Goal: Information Seeking & Learning: Learn about a topic

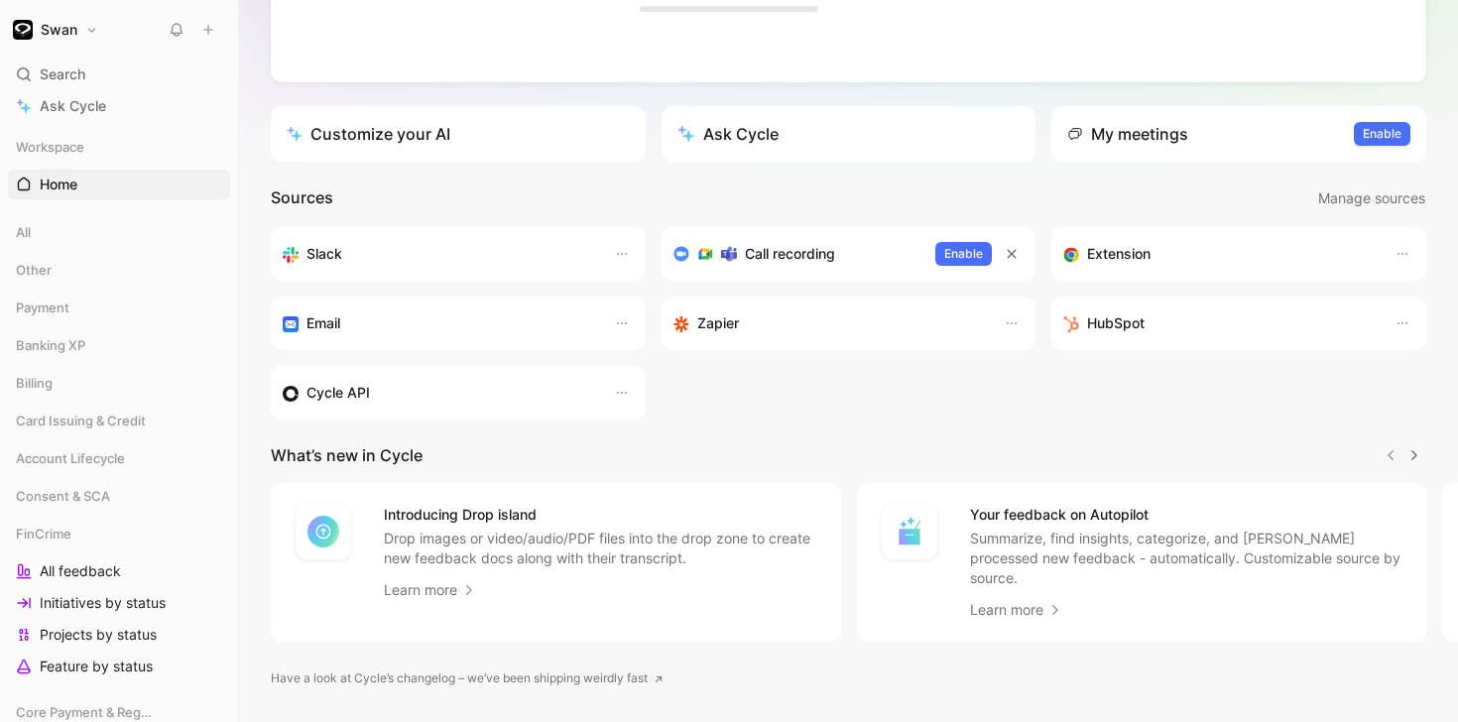
scroll to position [381, 0]
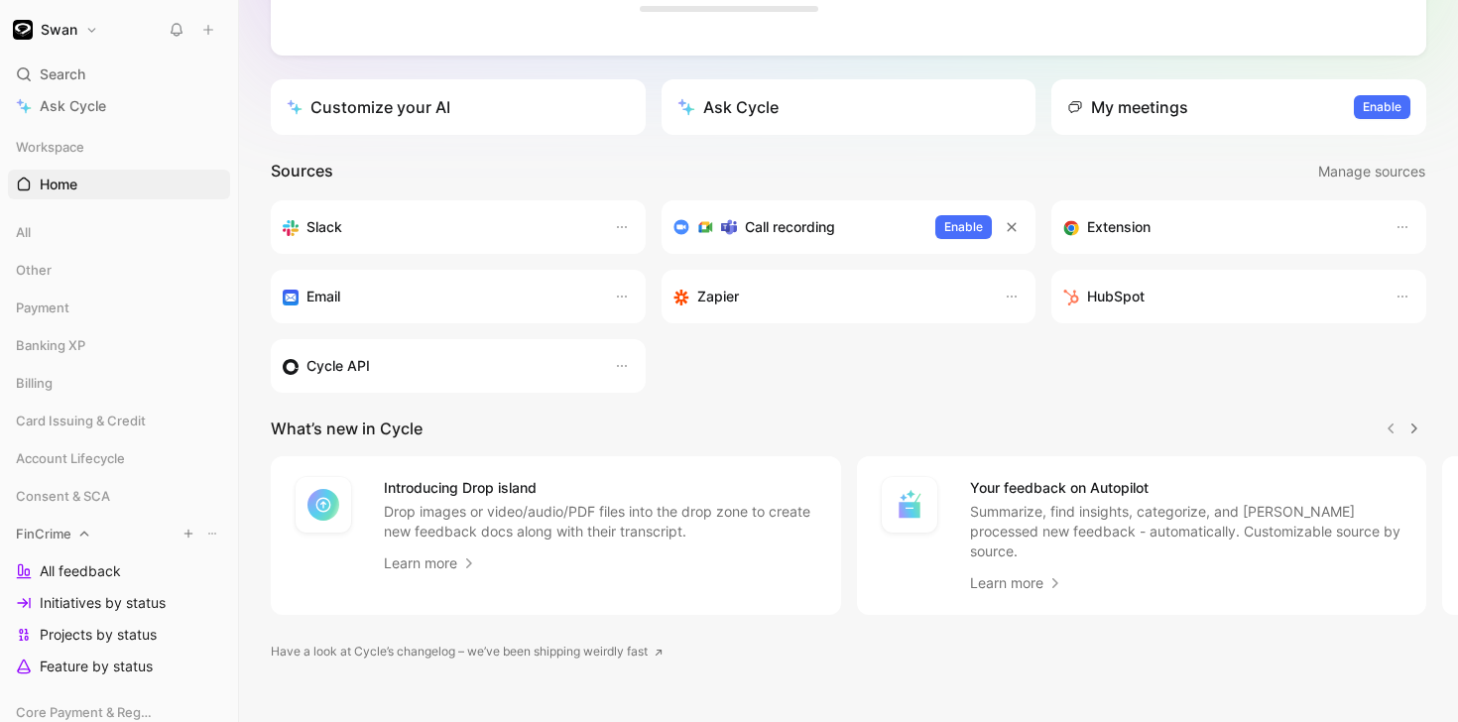
click at [77, 535] on icon at bounding box center [84, 534] width 14 height 14
click at [74, 578] on span "All feedback" at bounding box center [80, 571] width 81 height 20
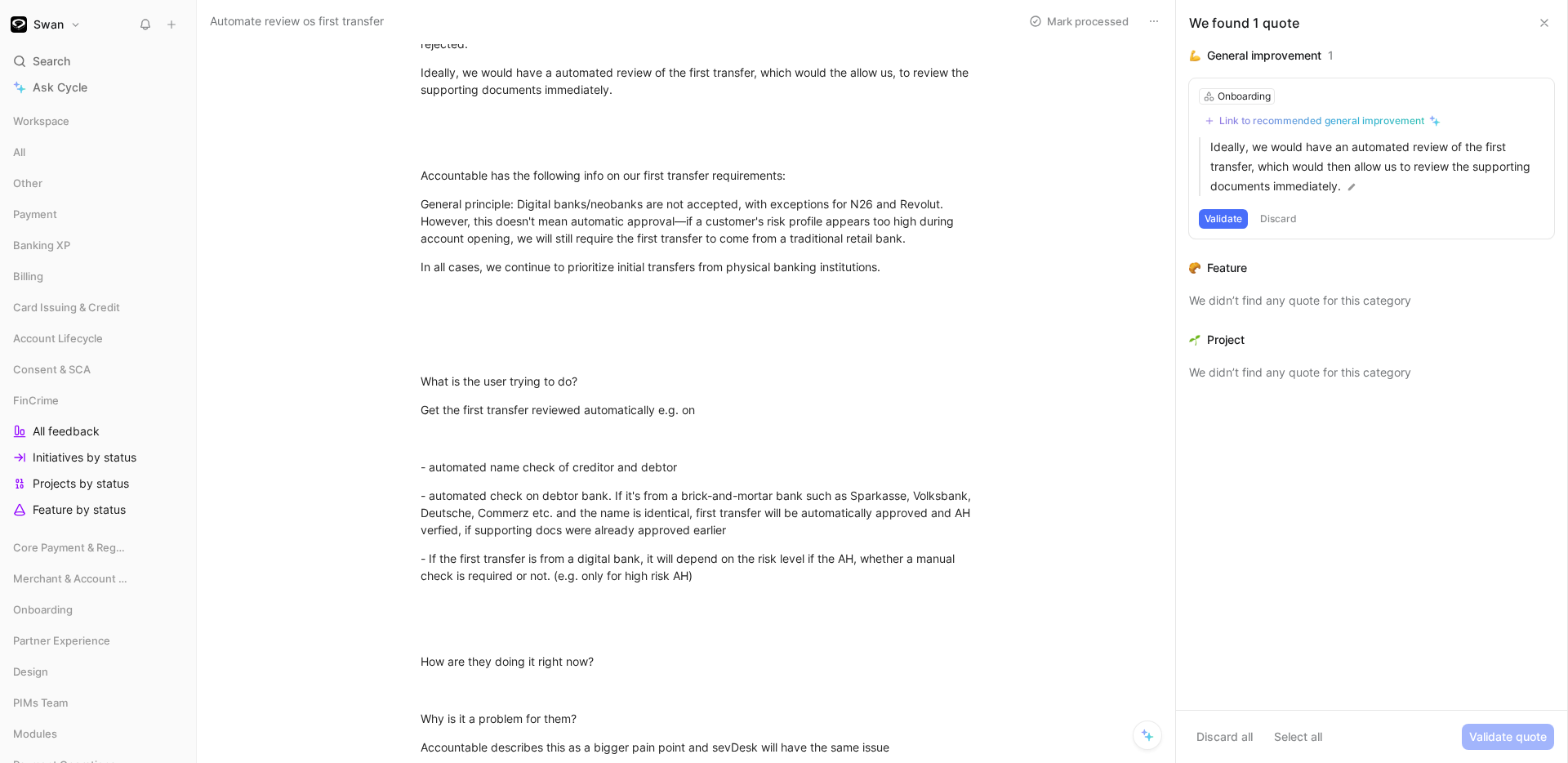
scroll to position [802, 0]
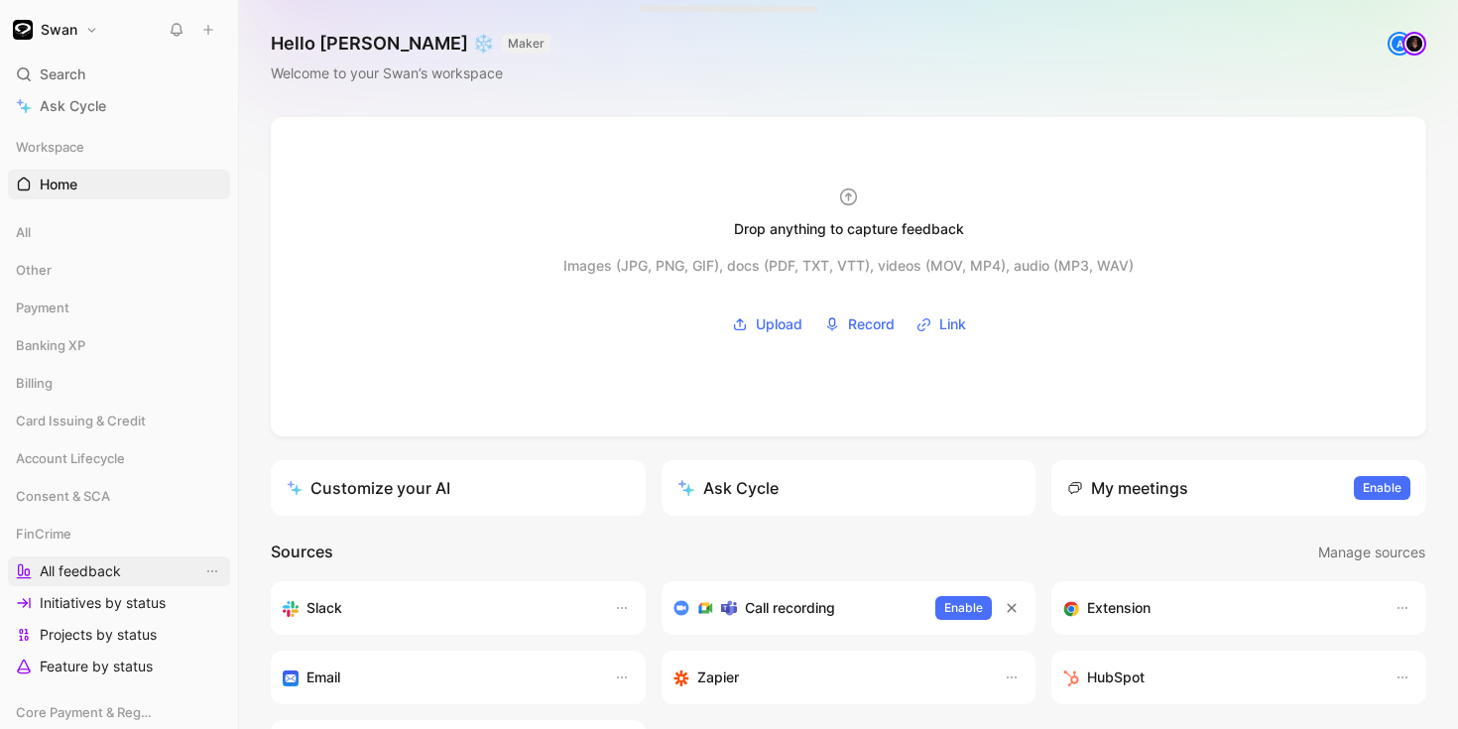
click at [125, 567] on link "All feedback" at bounding box center [119, 571] width 222 height 30
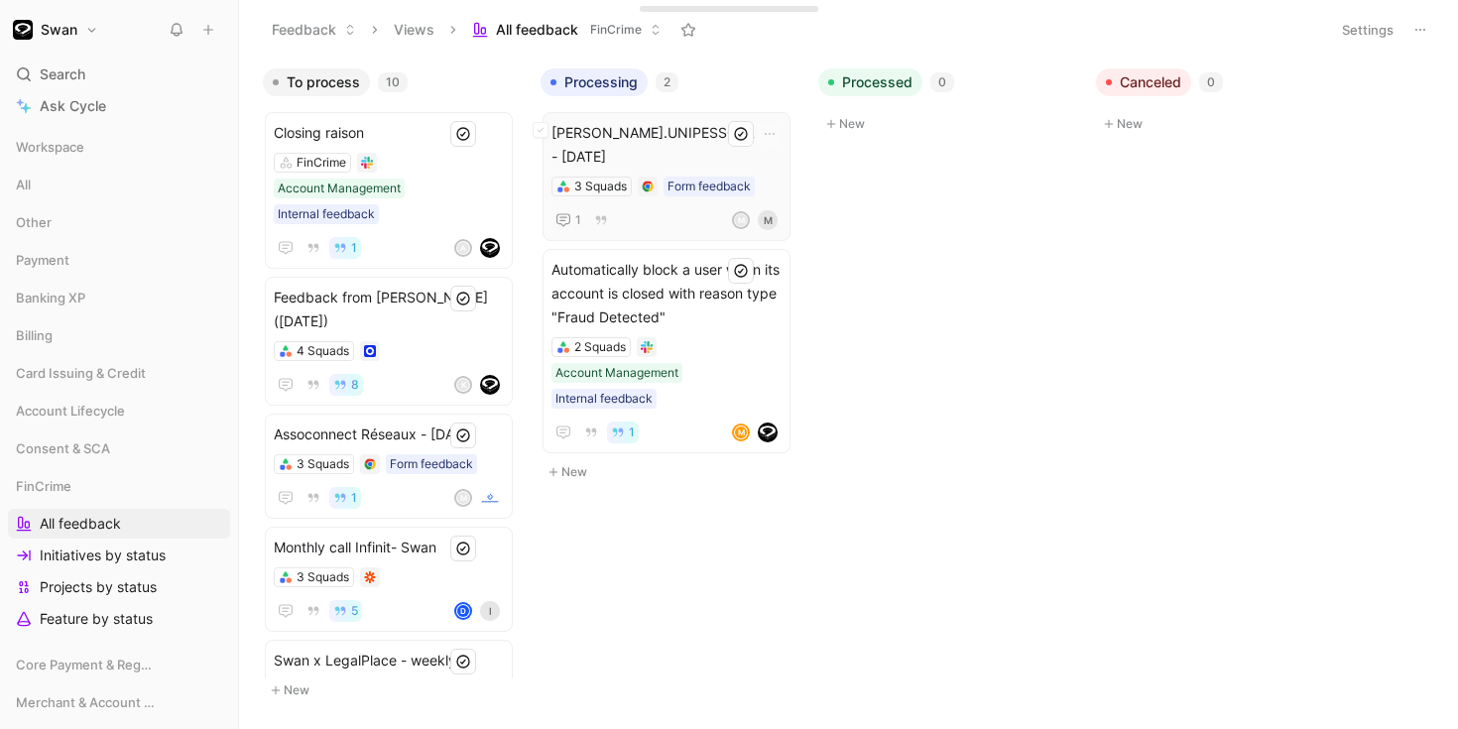
click at [646, 147] on span "[PERSON_NAME].UNIPESSOAL lda - [DATE]" at bounding box center [666, 145] width 230 height 48
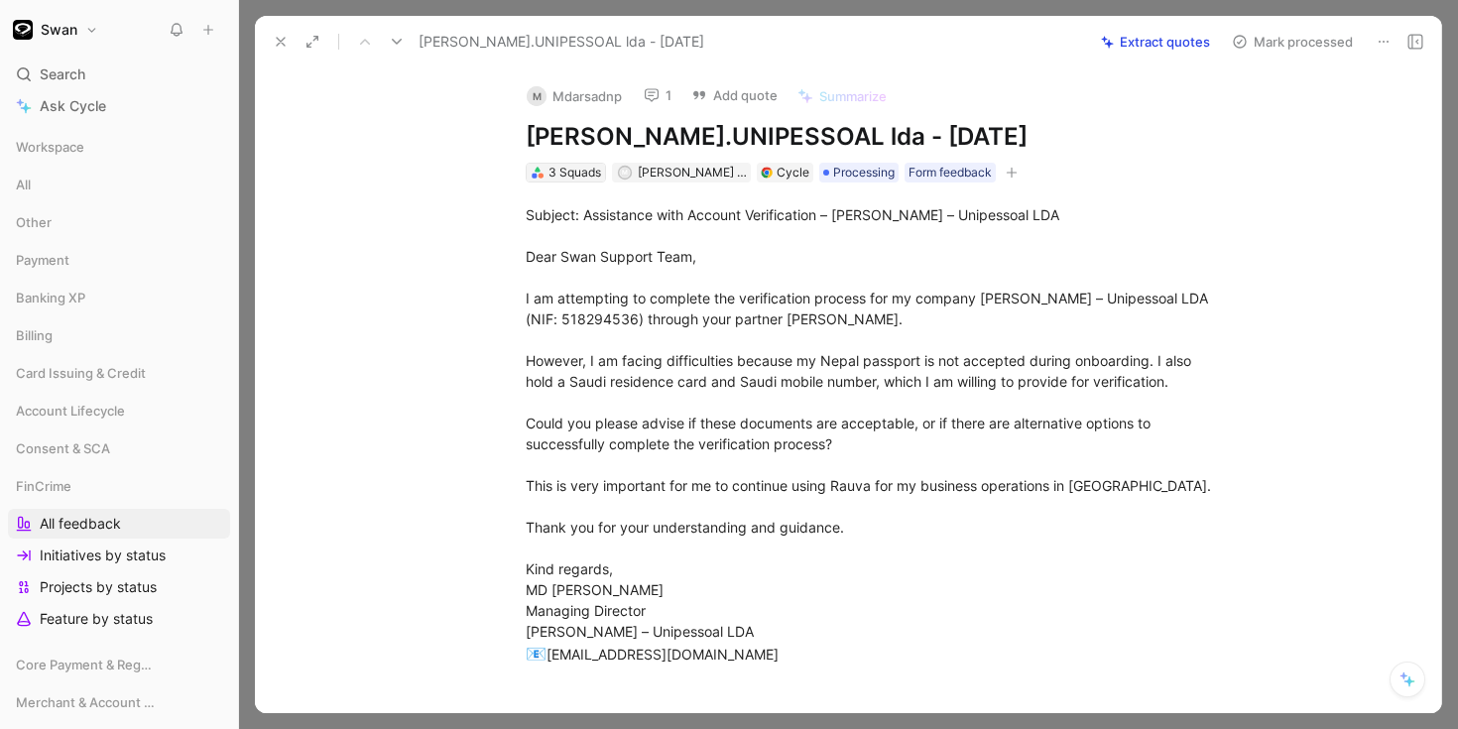
click at [570, 174] on div "3 Squads" at bounding box center [574, 173] width 53 height 20
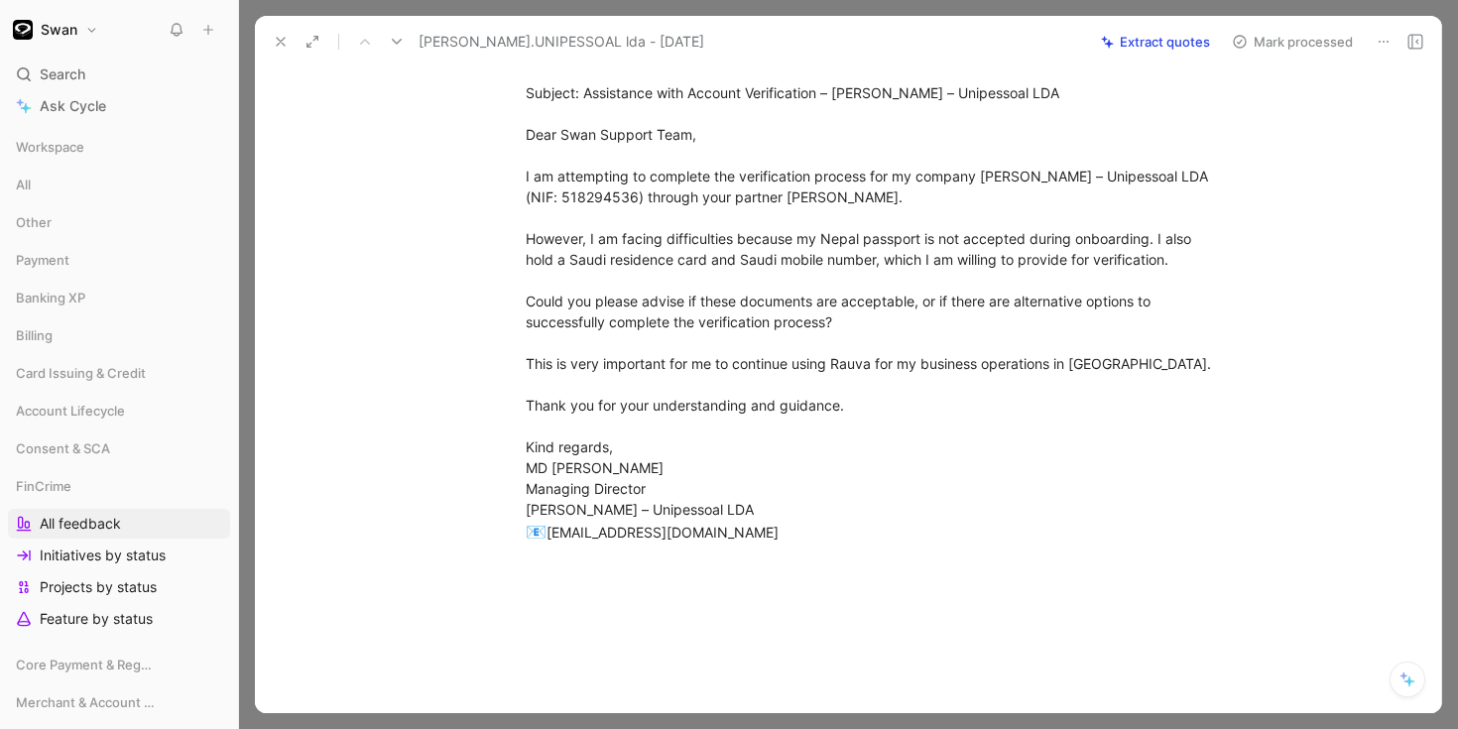
scroll to position [140, 0]
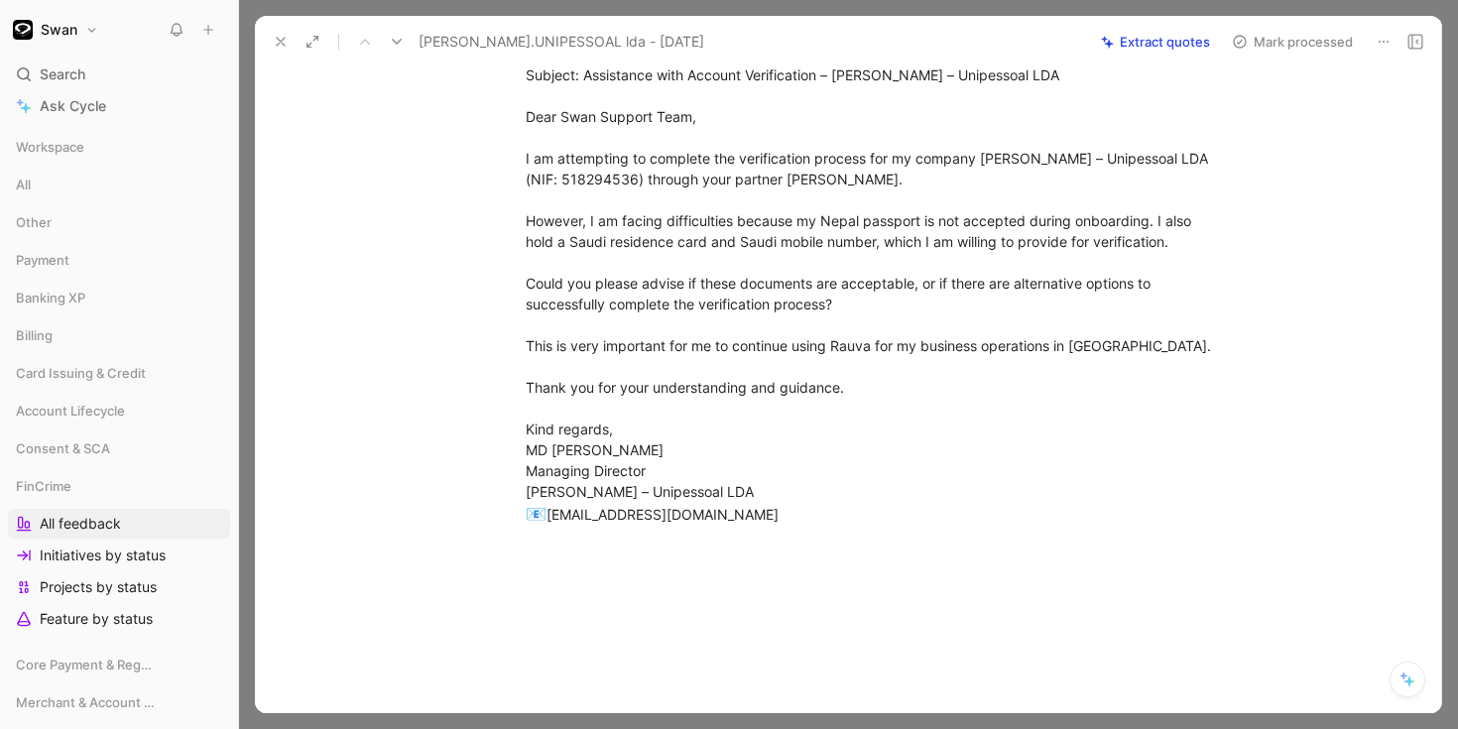
click at [278, 34] on icon at bounding box center [281, 42] width 16 height 16
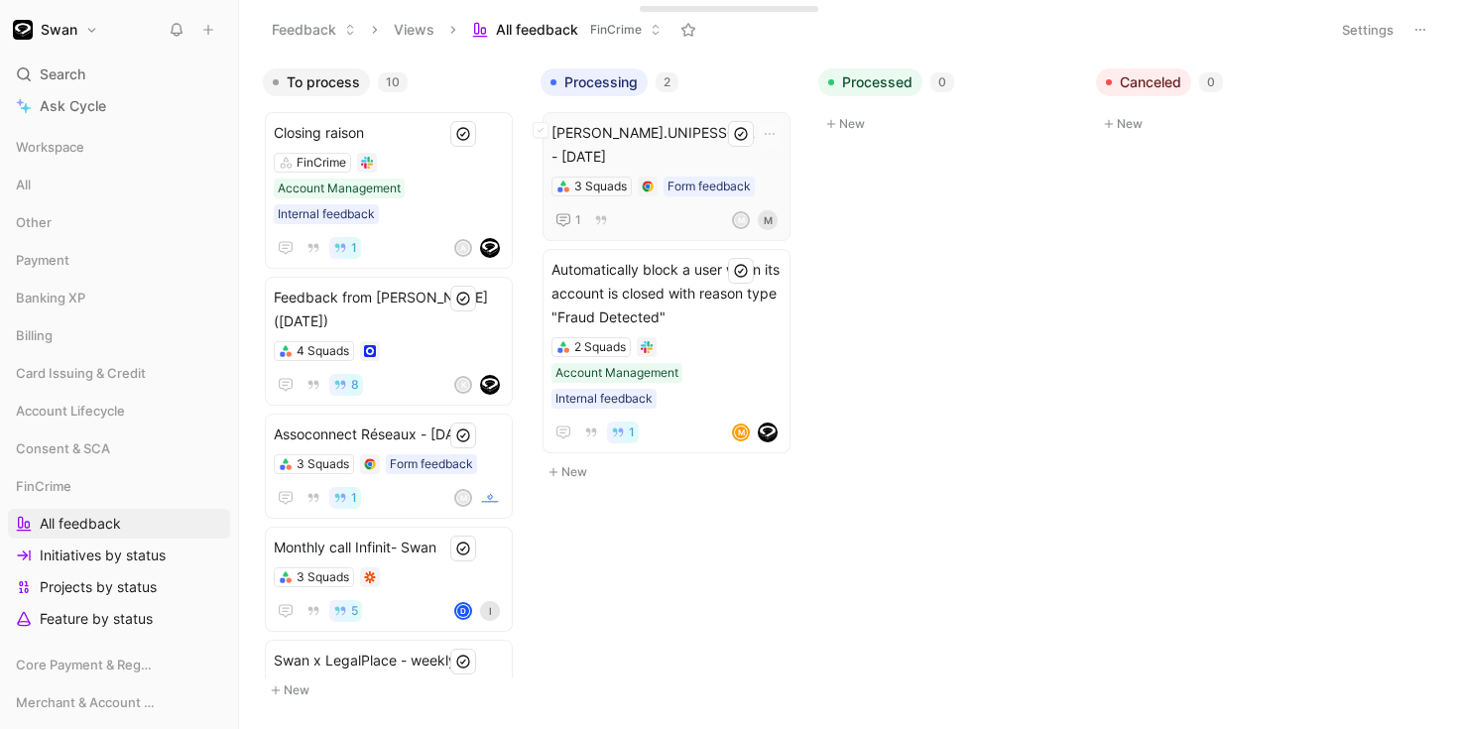
click at [646, 136] on span "[PERSON_NAME].UNIPESSOAL lda - [DATE]" at bounding box center [666, 145] width 230 height 48
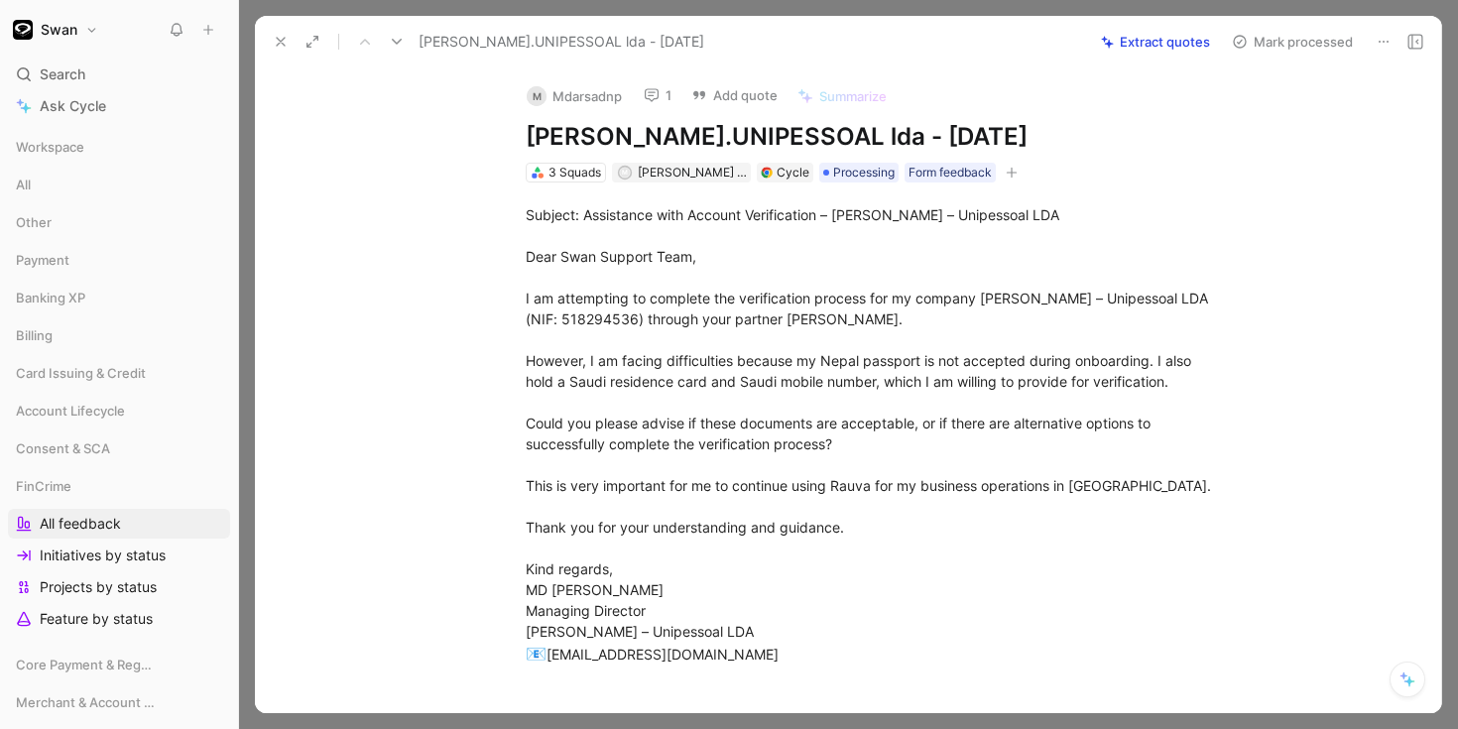
click at [289, 42] on button at bounding box center [281, 42] width 28 height 28
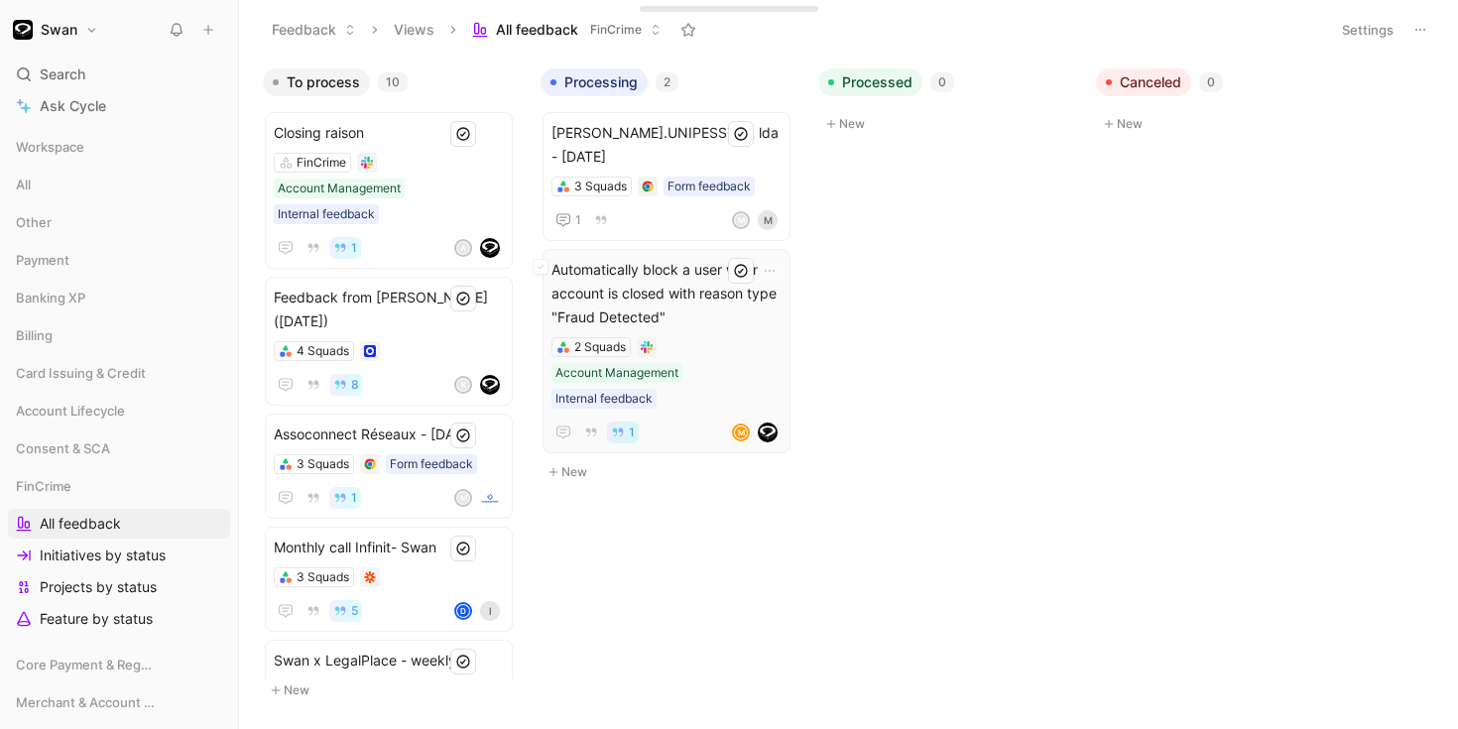
click at [694, 288] on span "Automatically block a user when its account is closed with reason type "Fraud D…" at bounding box center [666, 293] width 230 height 71
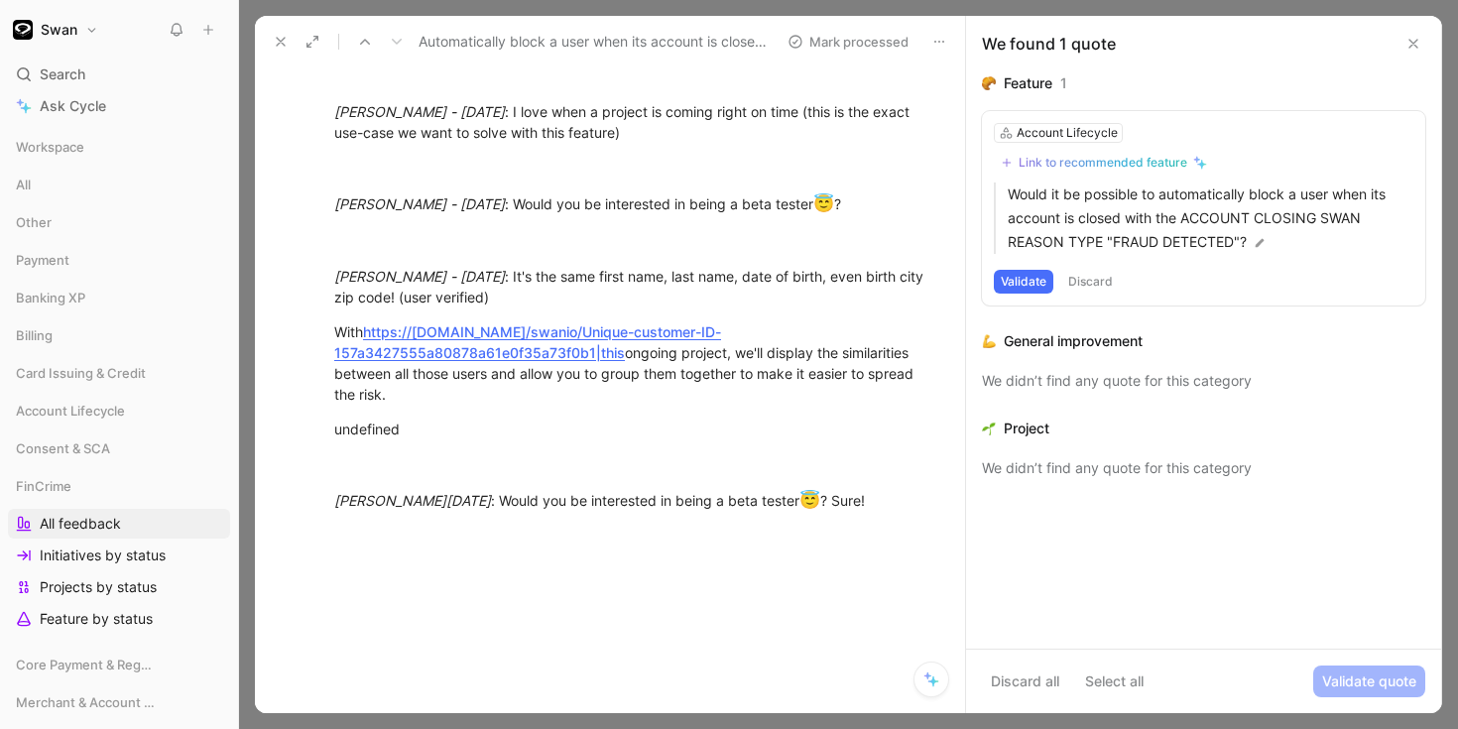
scroll to position [1629, 0]
click at [488, 333] on link "https://[DOMAIN_NAME]/swanio/Unique-customer-ID-157a3427555a80878a61e0f35a73f0b…" at bounding box center [527, 340] width 387 height 38
click at [1416, 45] on icon at bounding box center [1413, 44] width 16 height 16
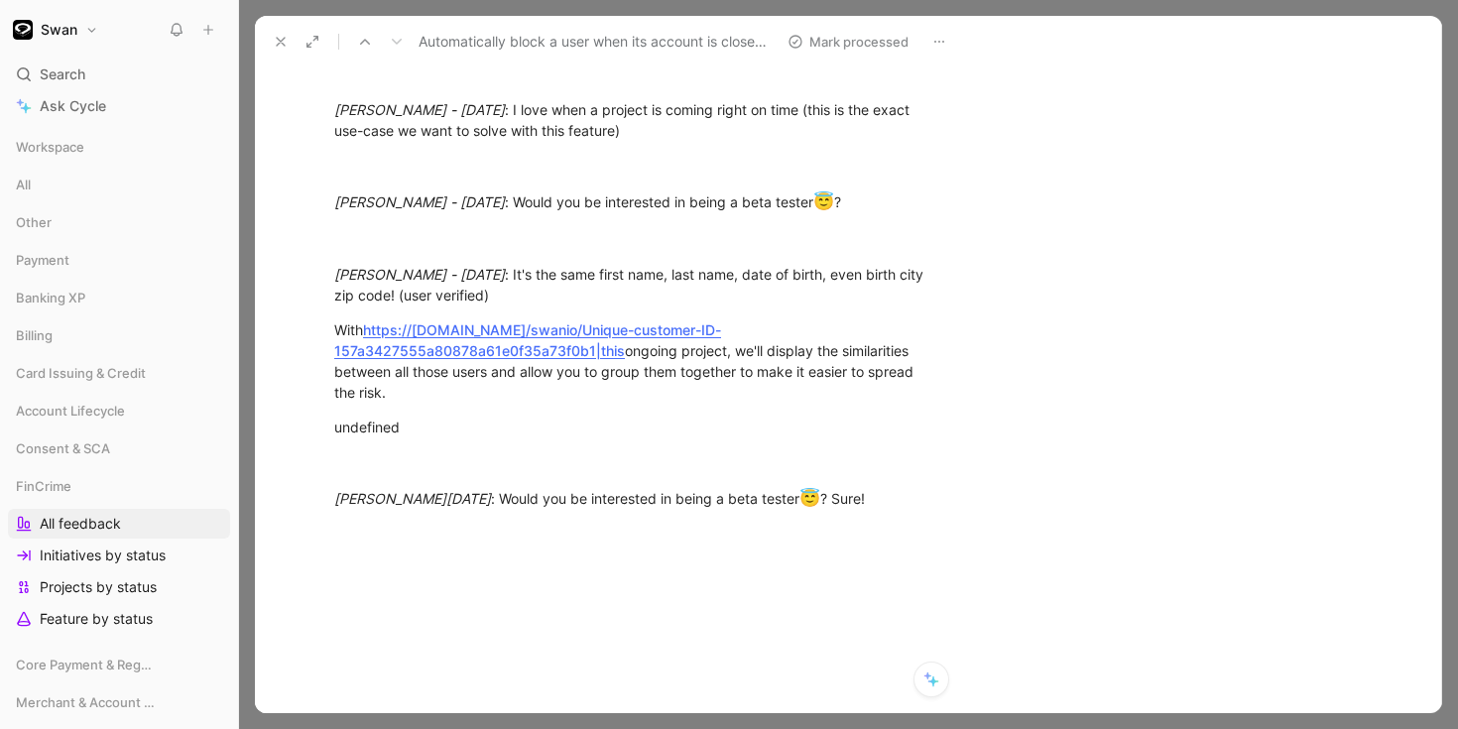
scroll to position [1583, 0]
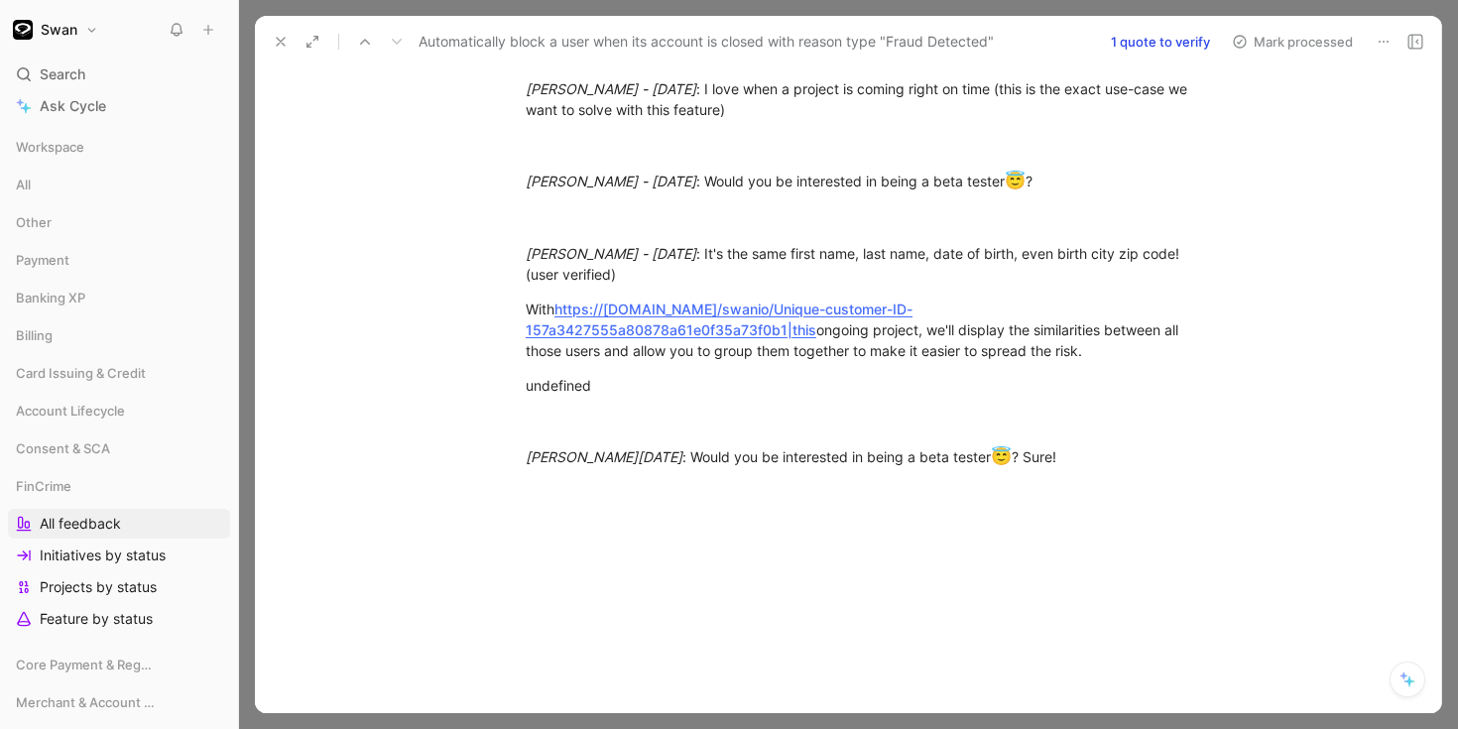
click at [282, 35] on icon at bounding box center [281, 42] width 16 height 16
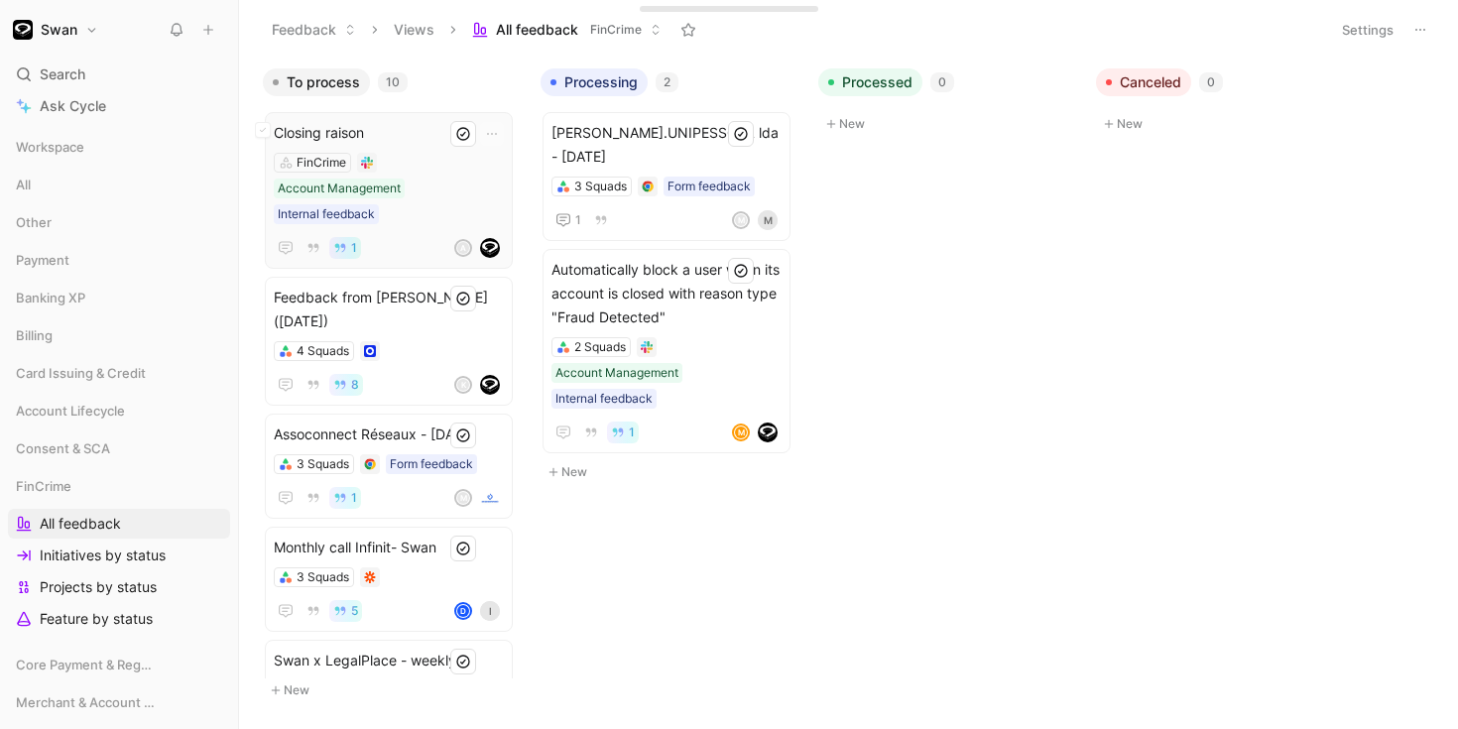
click at [429, 181] on div "FinCrime Account Management Internal feedback" at bounding box center [389, 188] width 230 height 71
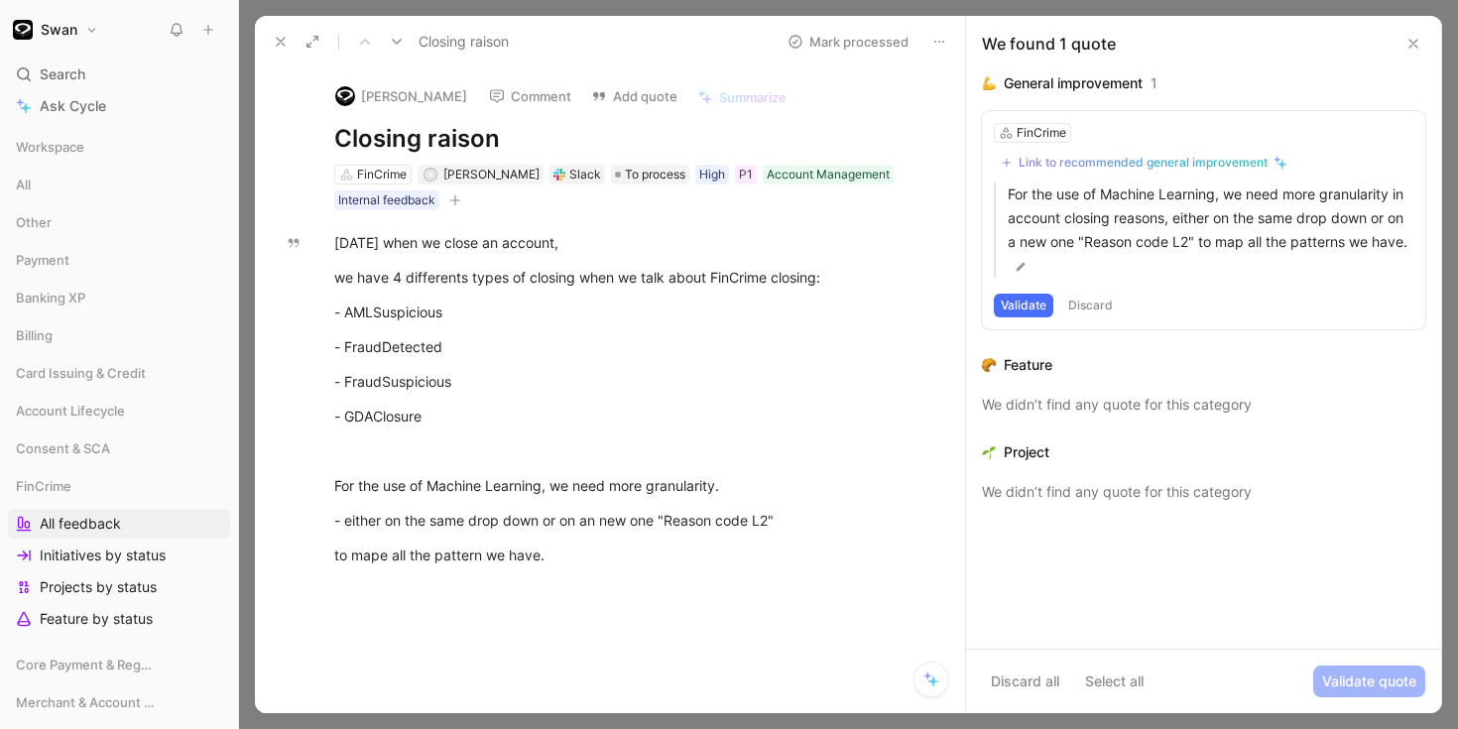
click at [279, 44] on icon at bounding box center [281, 42] width 16 height 16
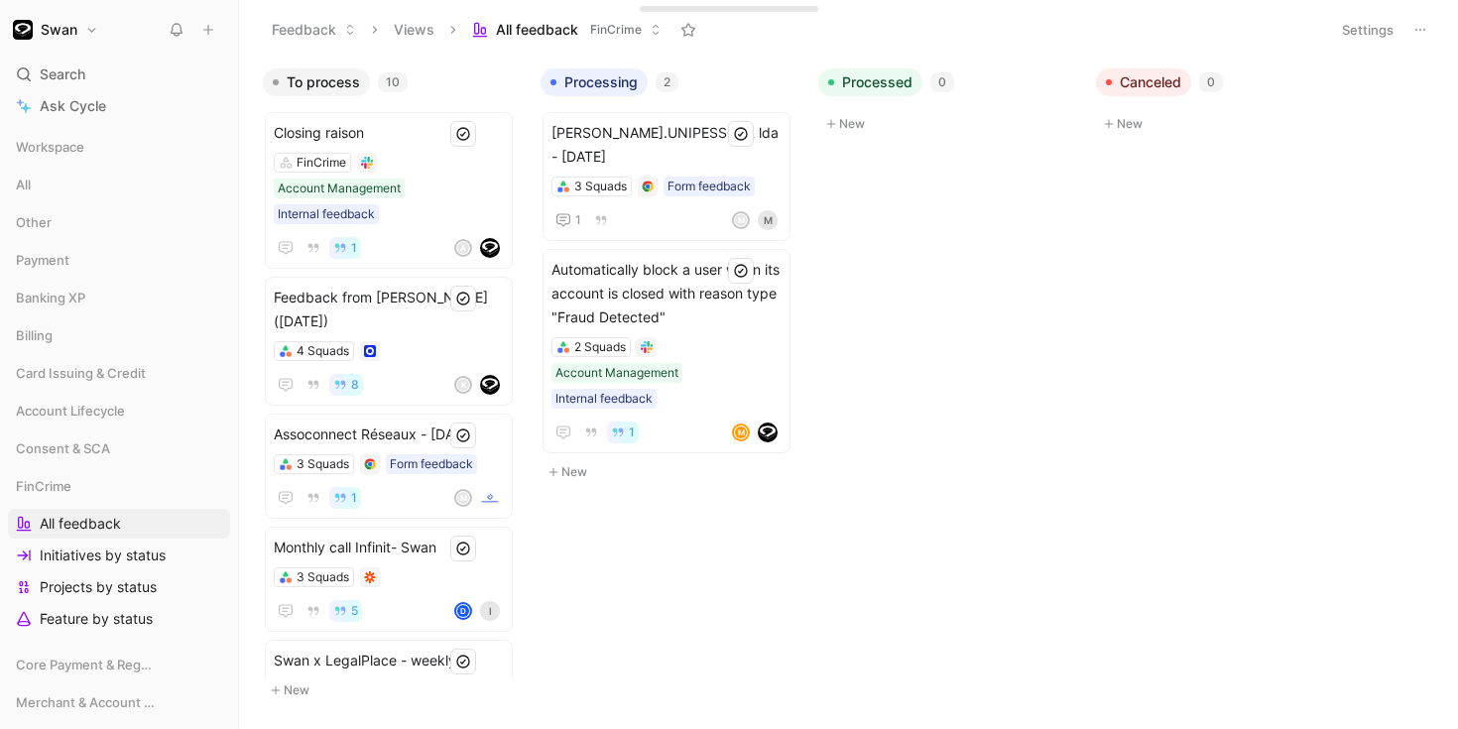
click at [1374, 24] on button "Settings" at bounding box center [1367, 30] width 69 height 28
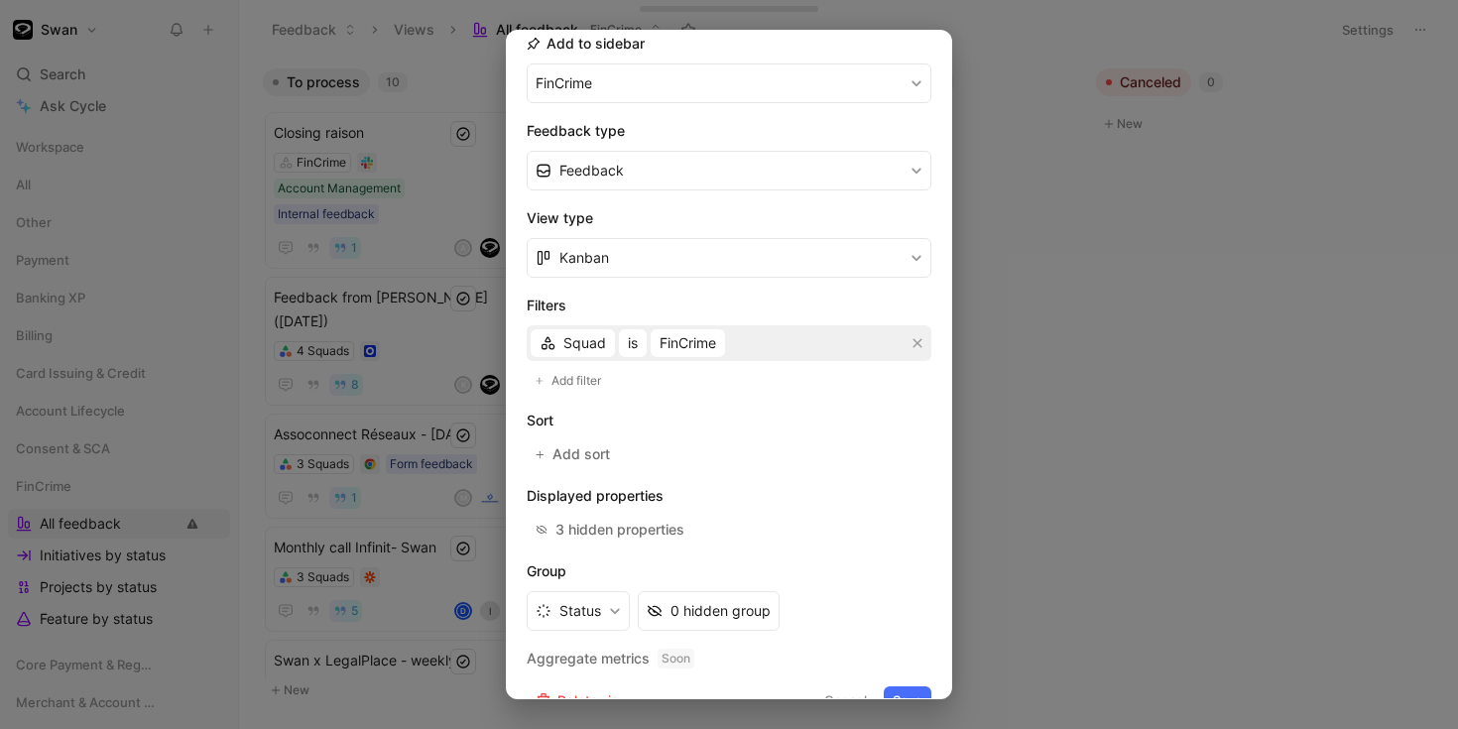
scroll to position [267, 0]
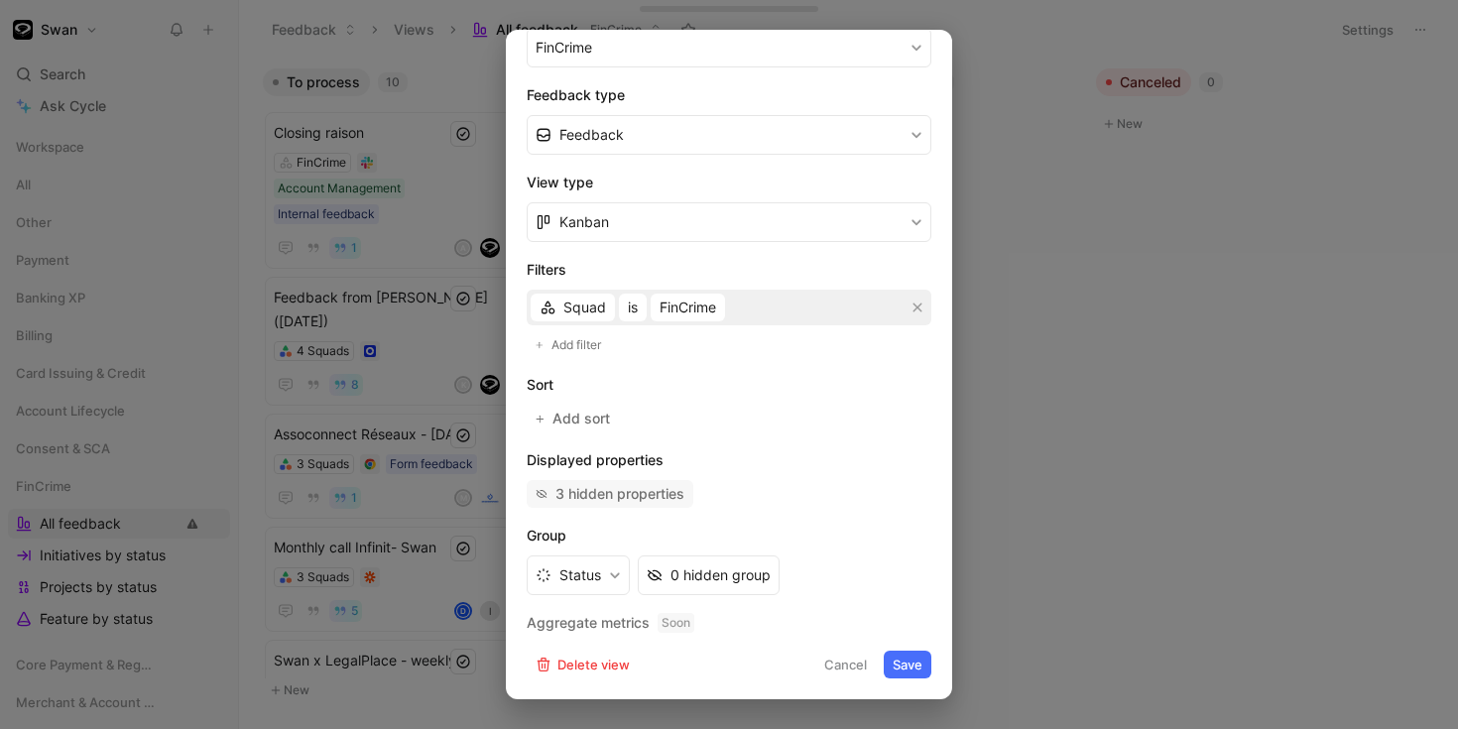
click at [595, 496] on div "3 hidden properties" at bounding box center [619, 494] width 129 height 24
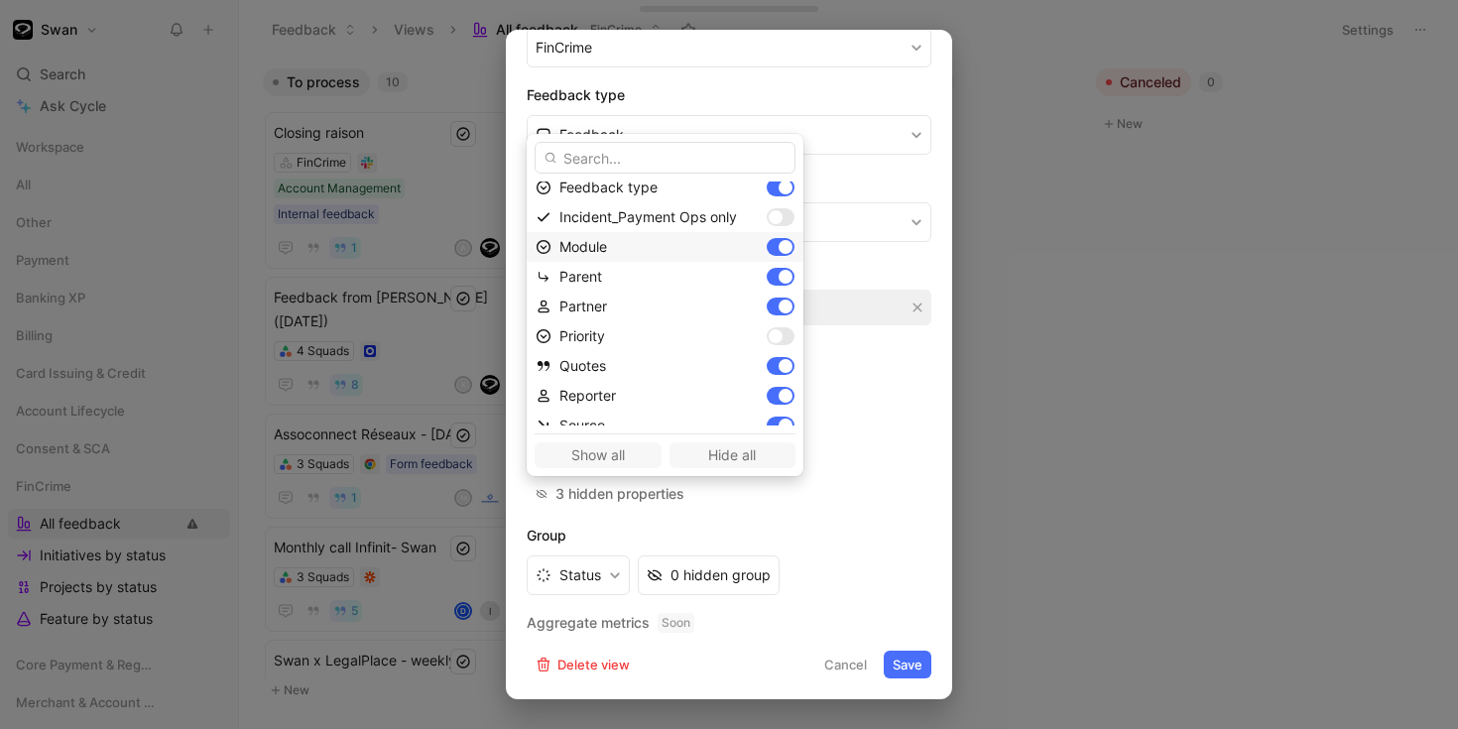
scroll to position [173, 0]
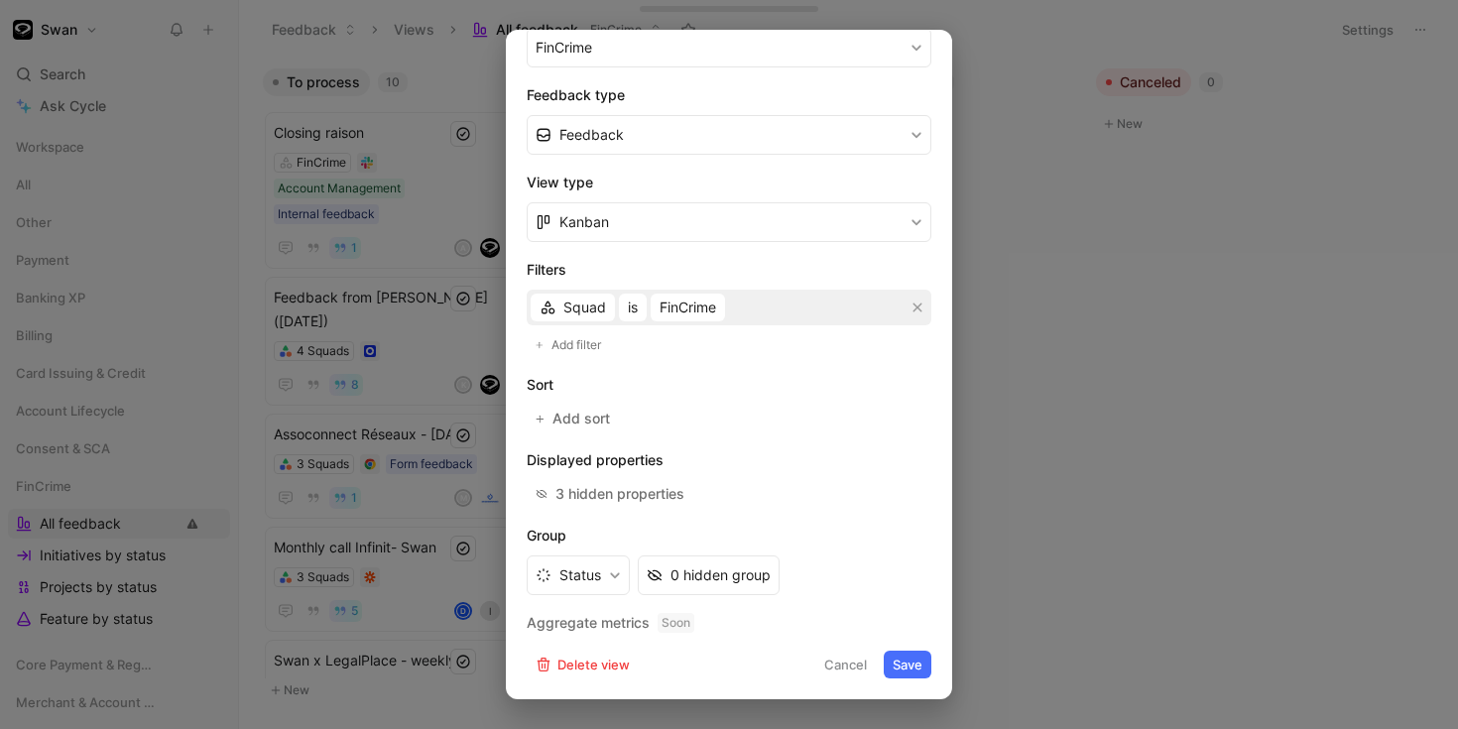
click at [1061, 488] on div at bounding box center [729, 364] width 1458 height 729
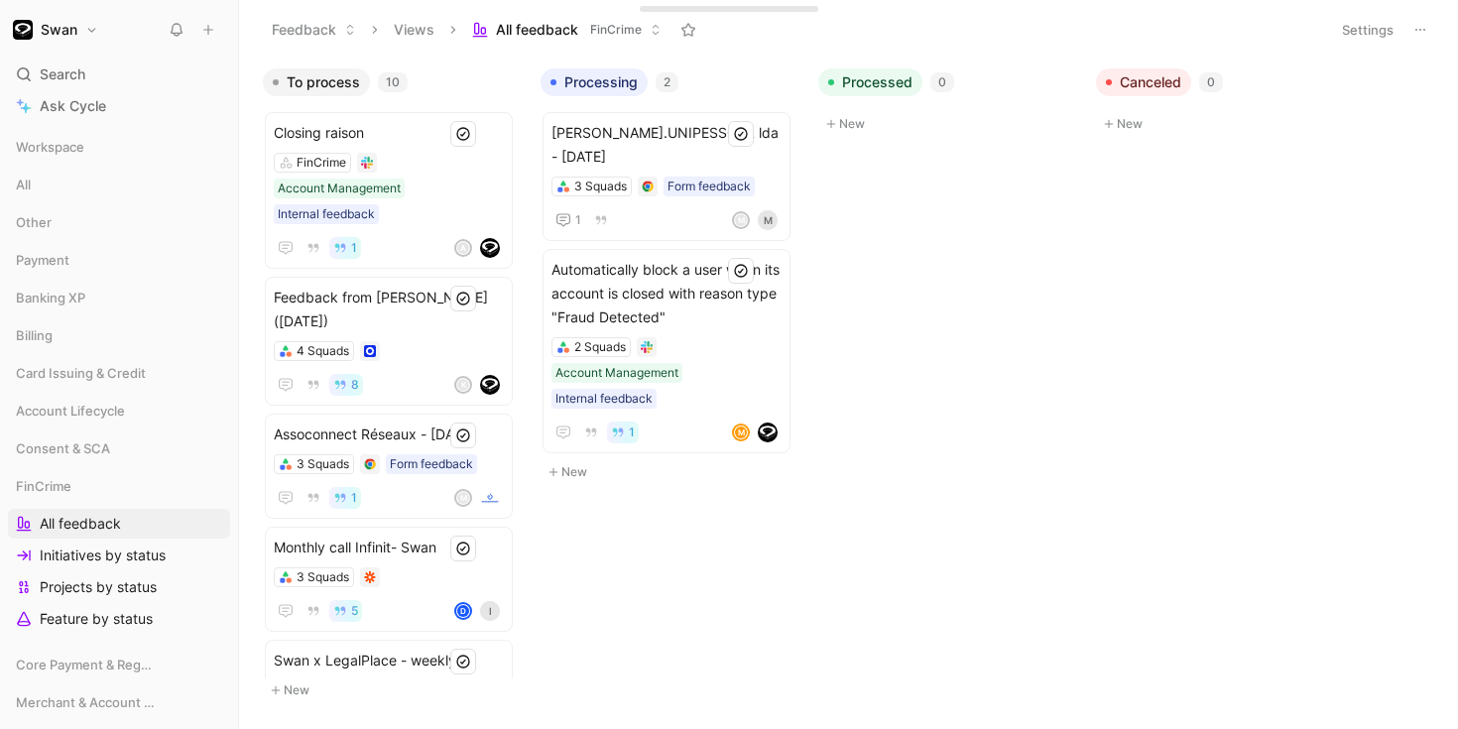
click at [1409, 37] on button at bounding box center [1420, 30] width 28 height 28
click at [430, 144] on span "Closing raison" at bounding box center [389, 133] width 230 height 24
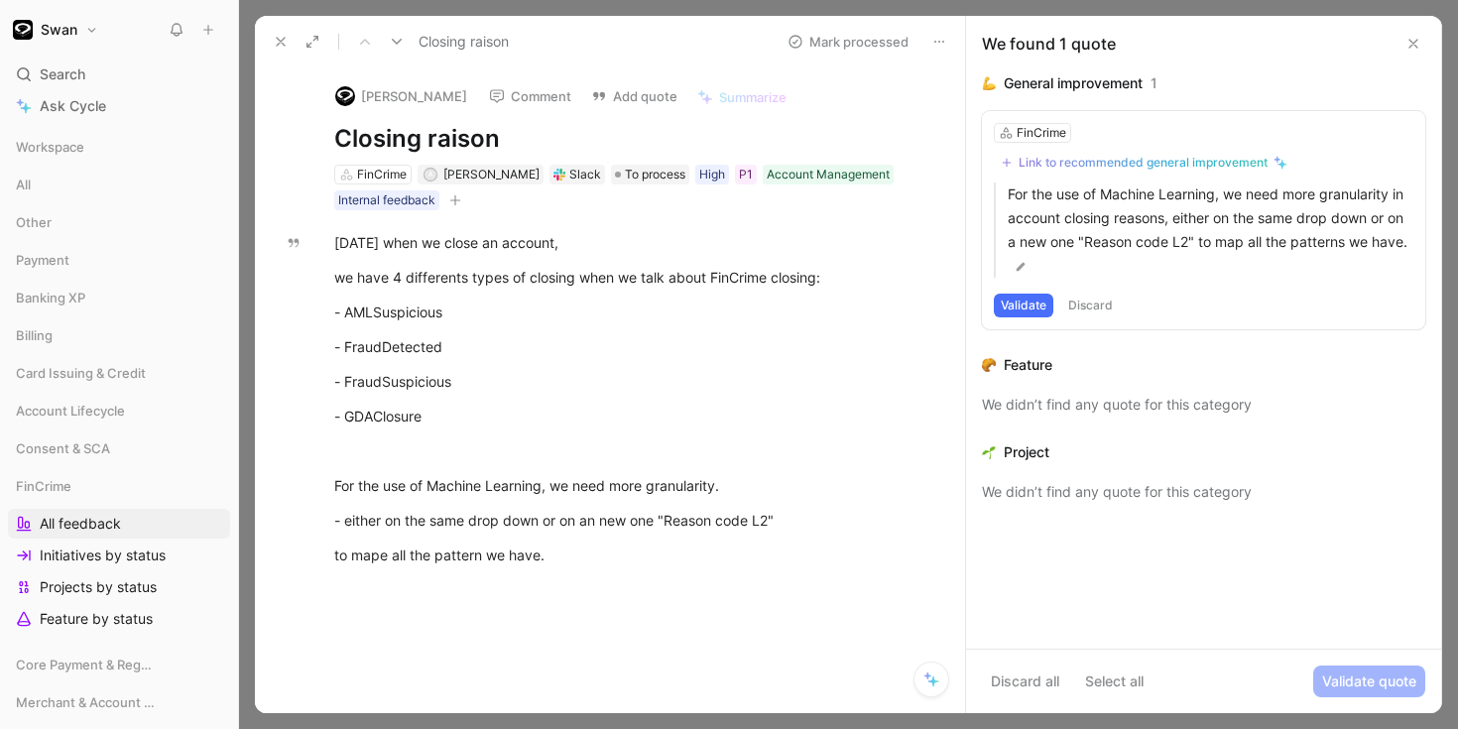
click at [283, 39] on use at bounding box center [281, 42] width 8 height 8
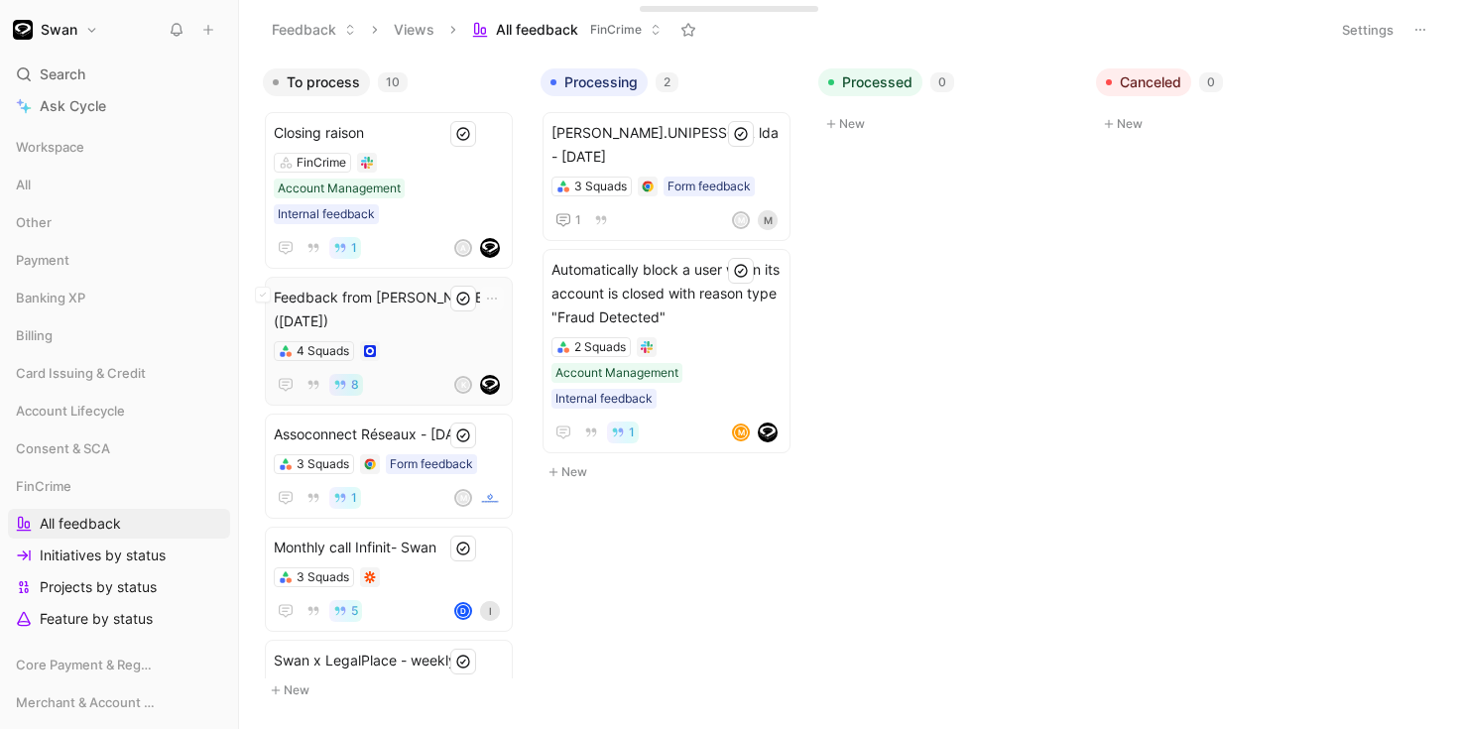
click at [417, 320] on span "Feedback from [PERSON_NAME] ([DATE])" at bounding box center [389, 310] width 230 height 48
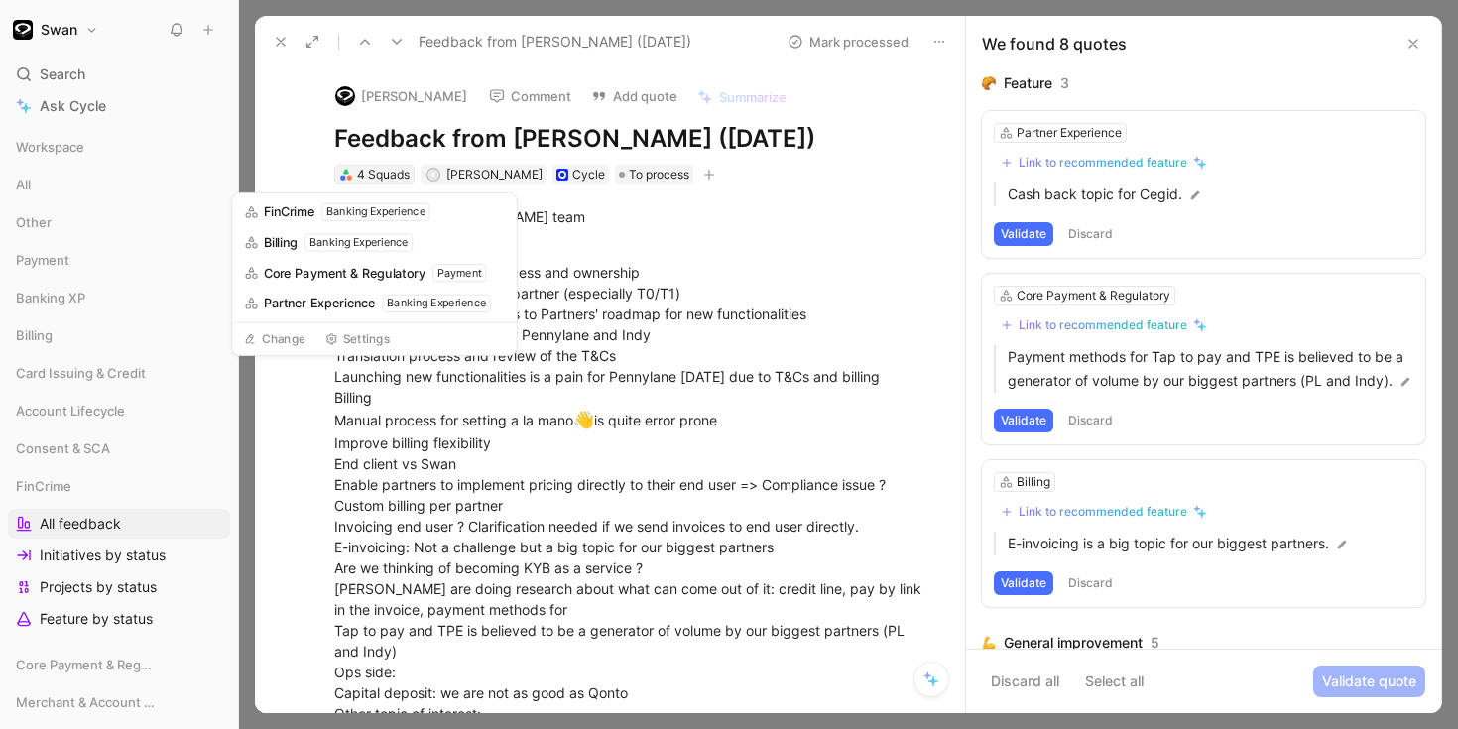
click at [406, 177] on div "4 Squads" at bounding box center [383, 175] width 53 height 20
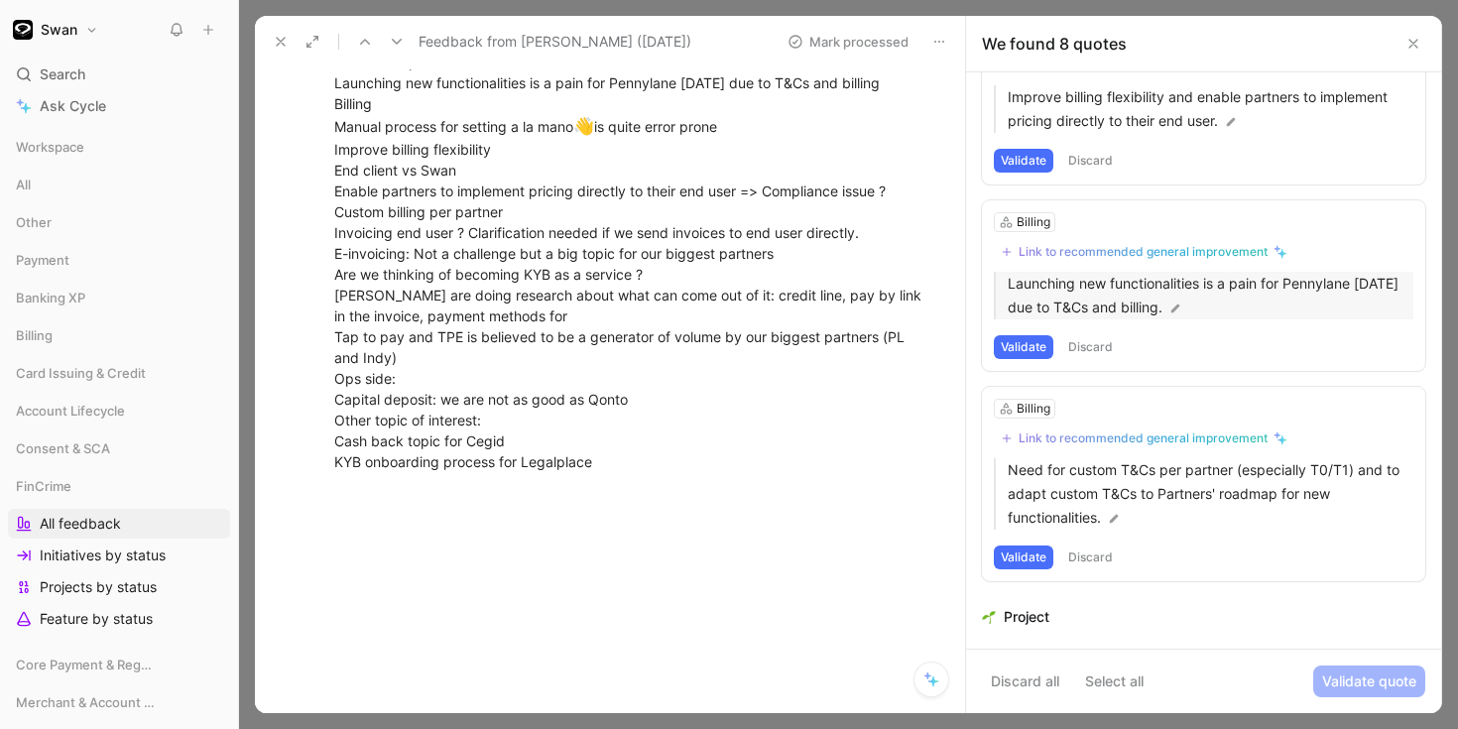
scroll to position [1042, 0]
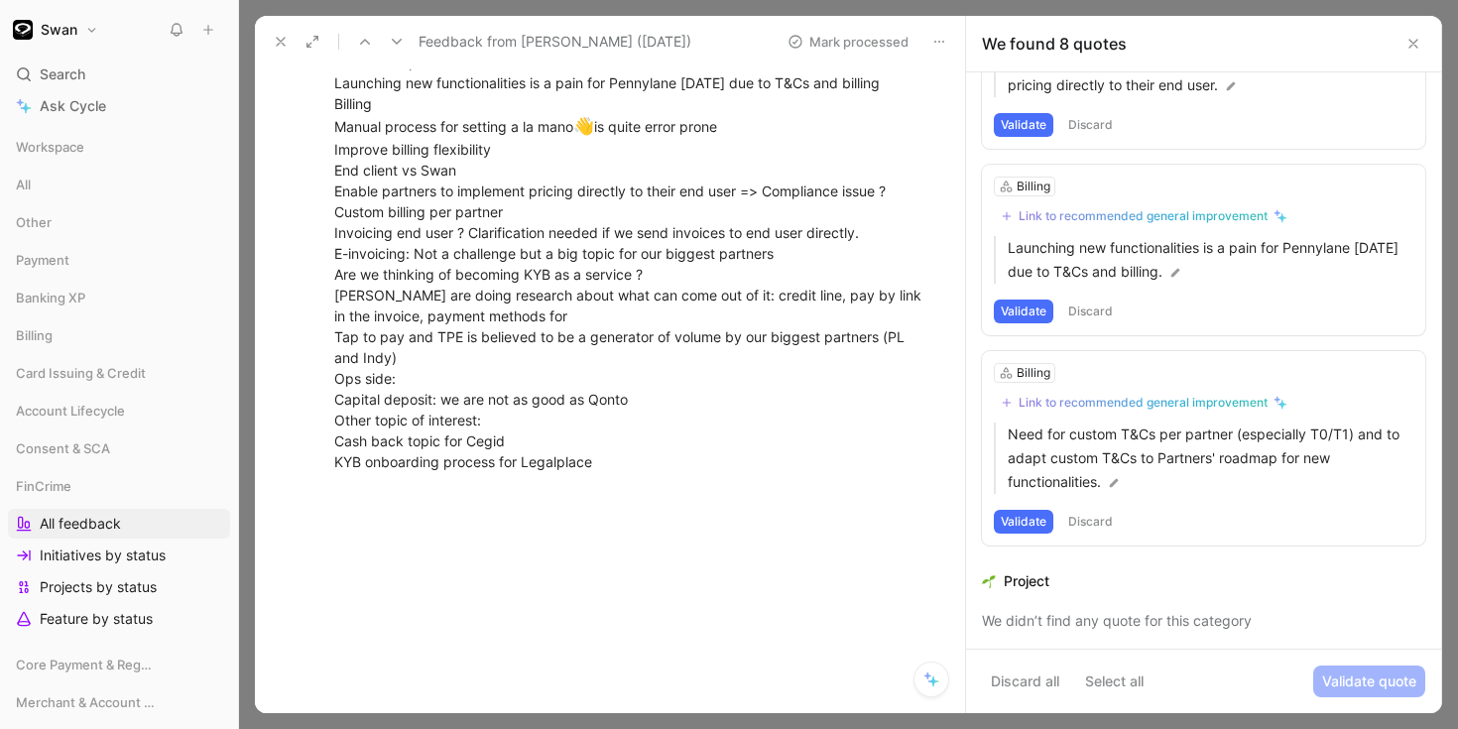
click at [1408, 49] on icon at bounding box center [1413, 44] width 16 height 16
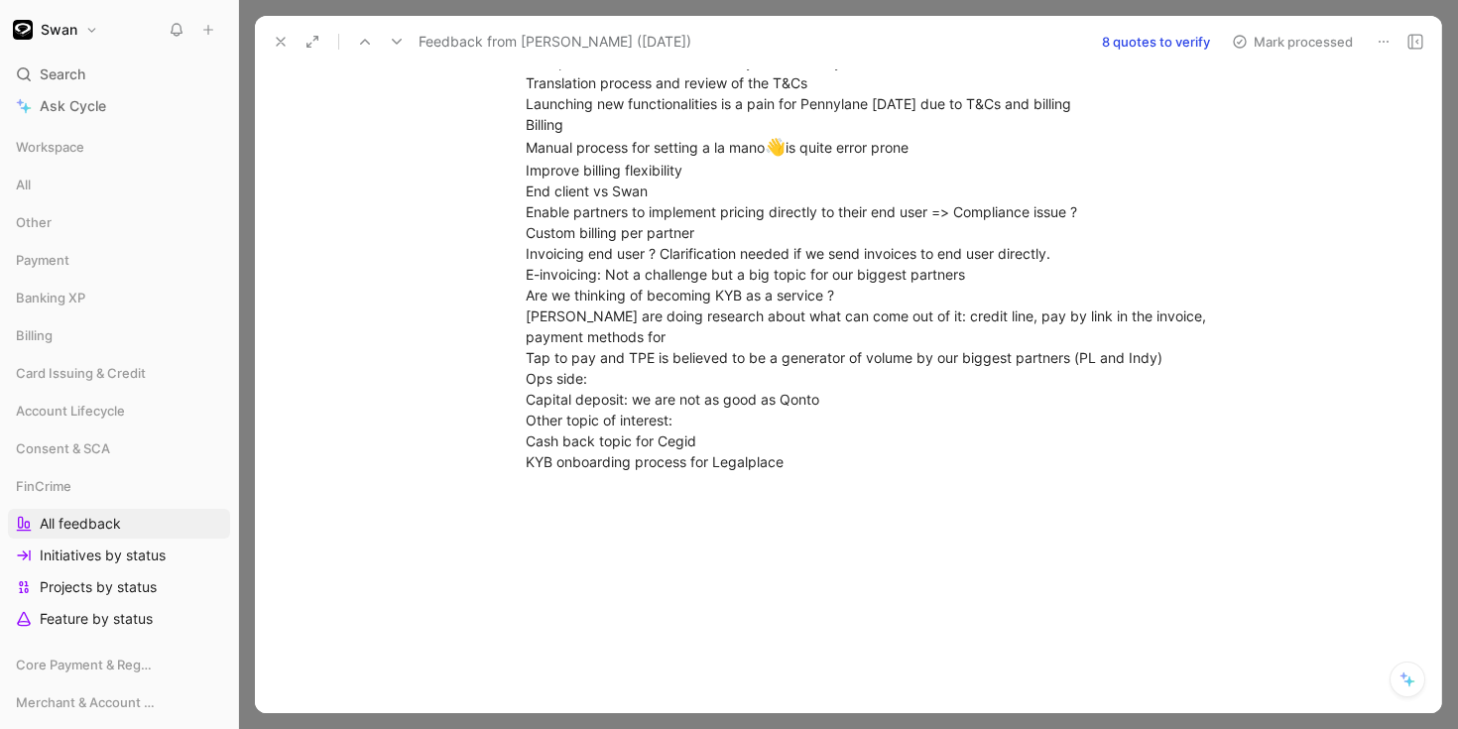
click at [284, 36] on icon at bounding box center [281, 42] width 16 height 16
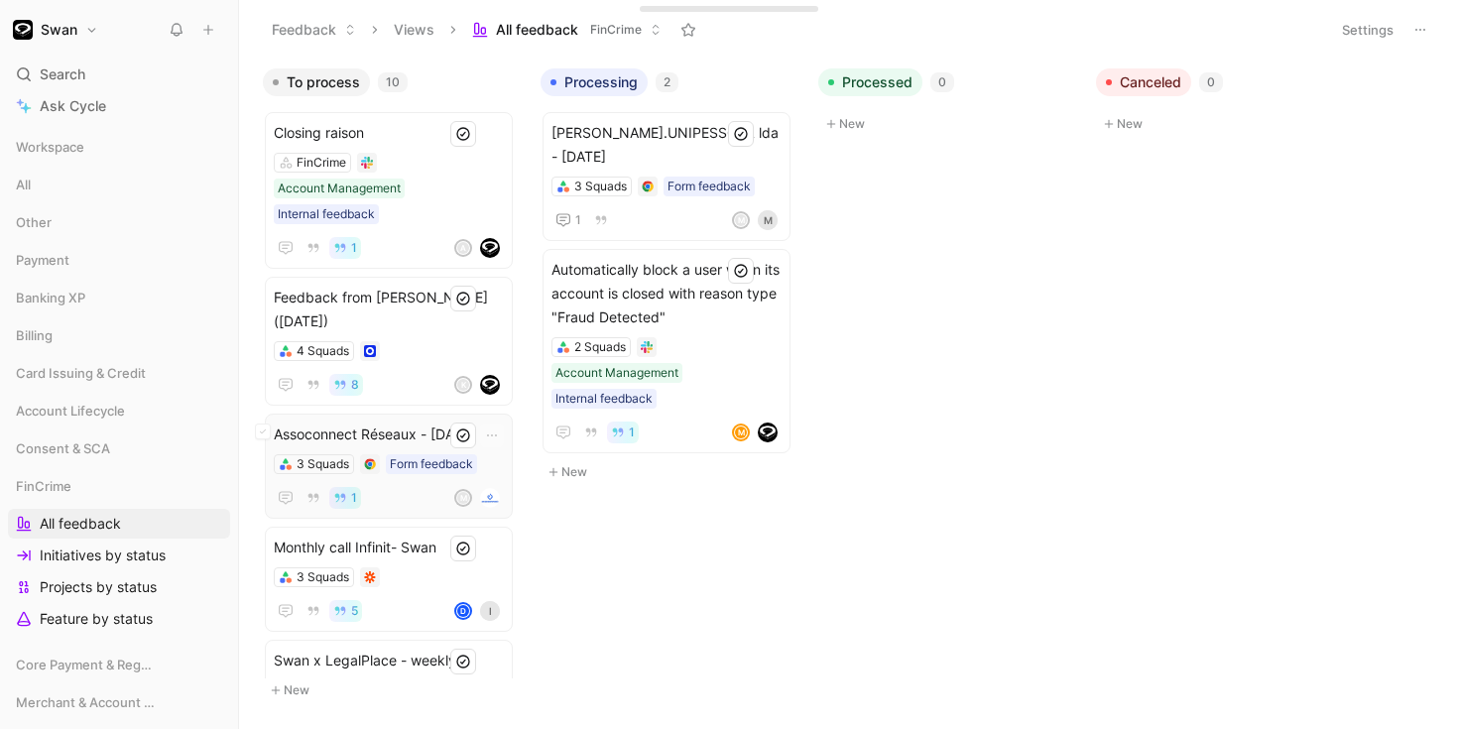
click at [394, 429] on span "Assoconnect Réseaux - [DATE]" at bounding box center [389, 434] width 230 height 24
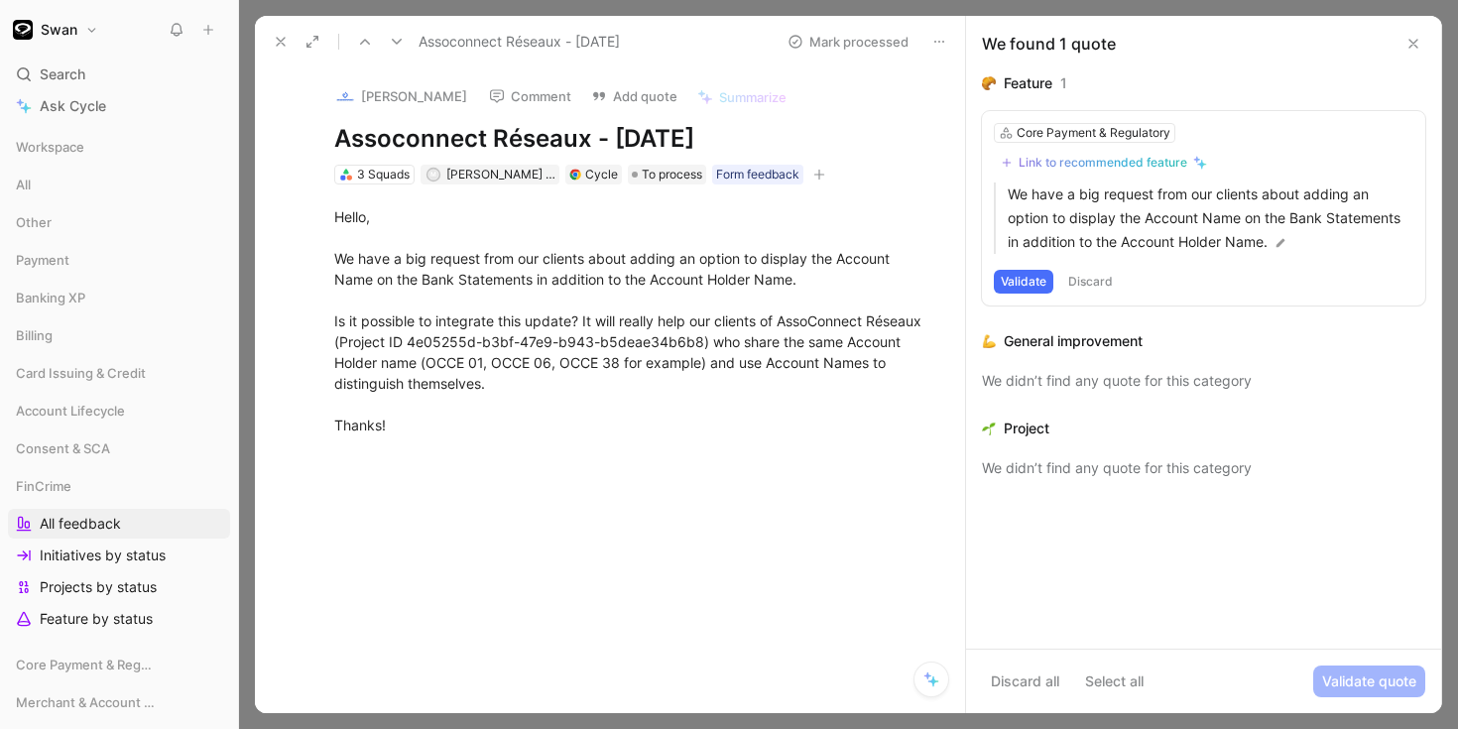
click at [282, 37] on icon at bounding box center [281, 42] width 16 height 16
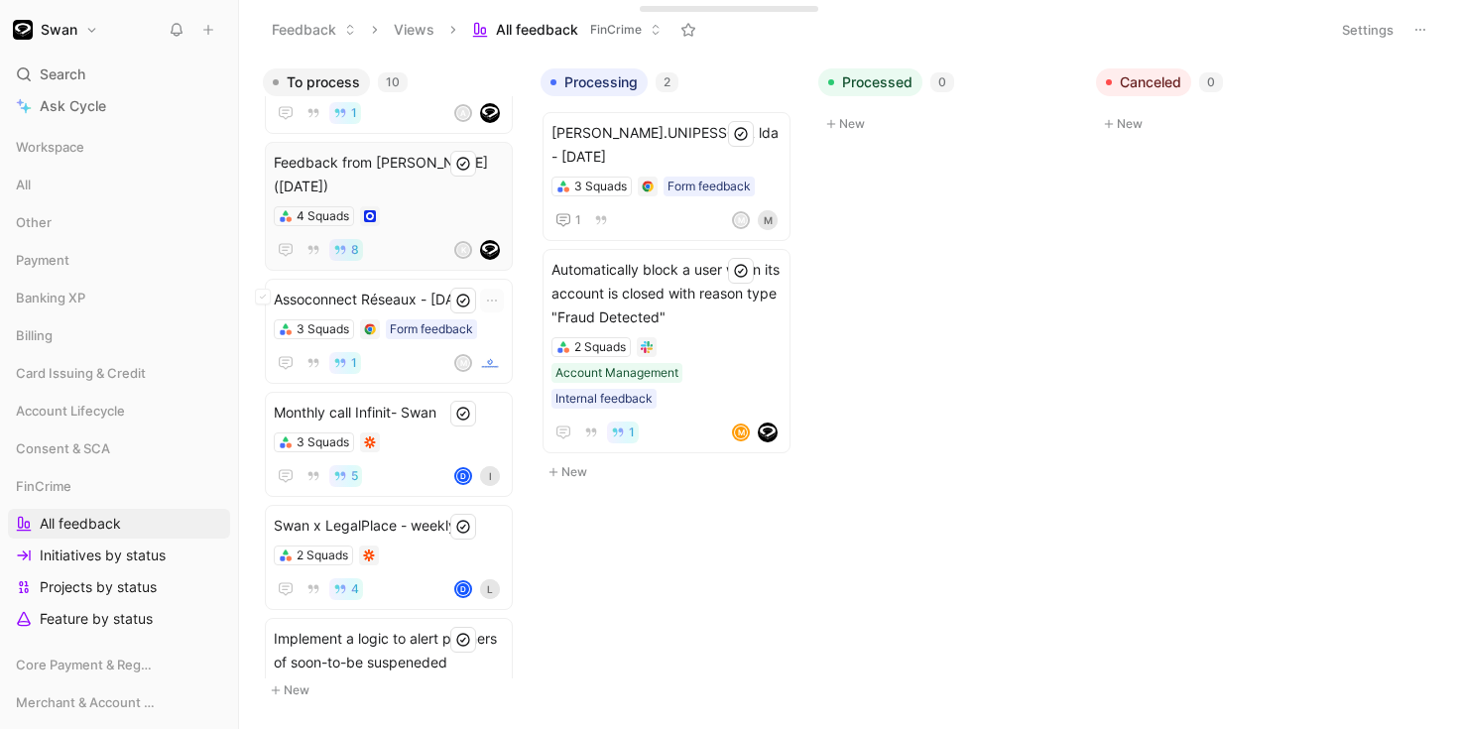
scroll to position [192, 0]
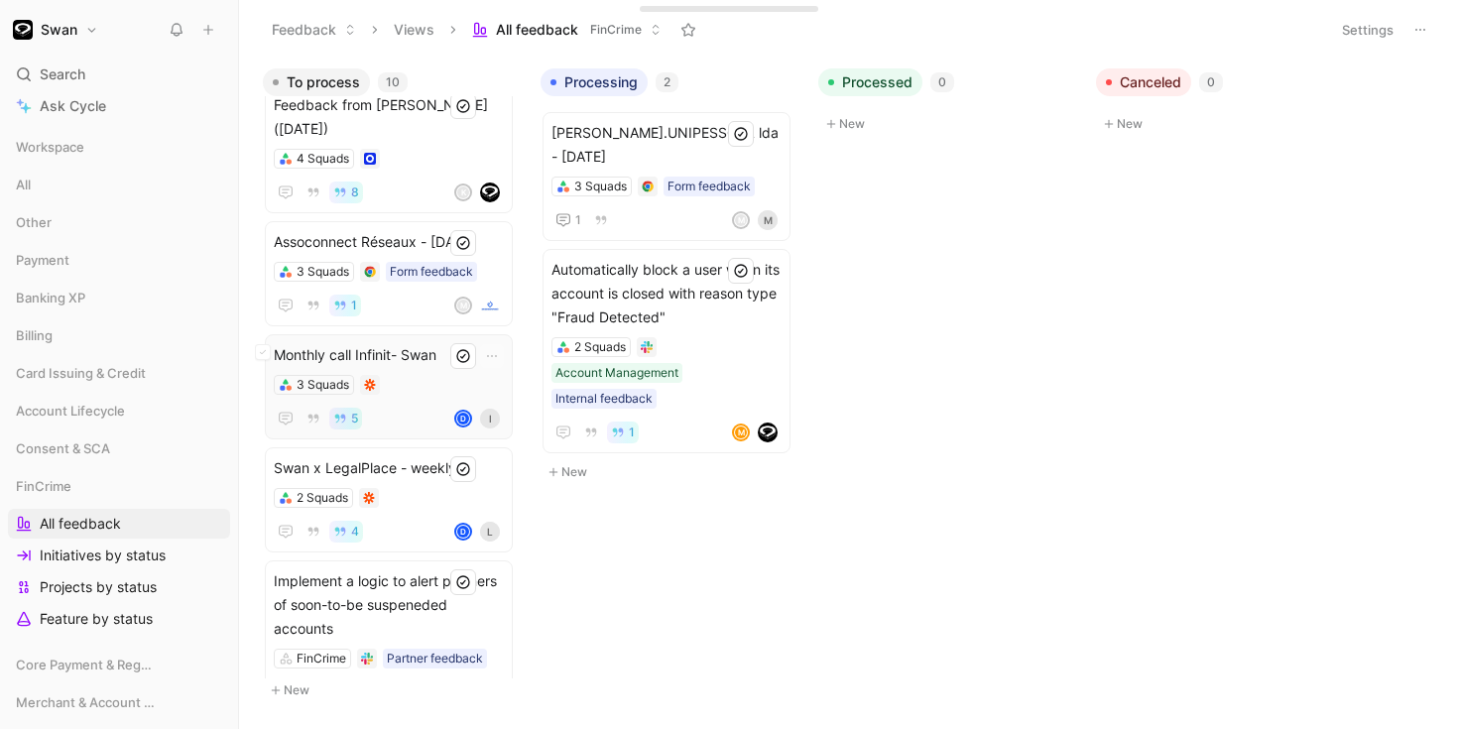
click at [412, 384] on div "3 Squads" at bounding box center [389, 385] width 230 height 20
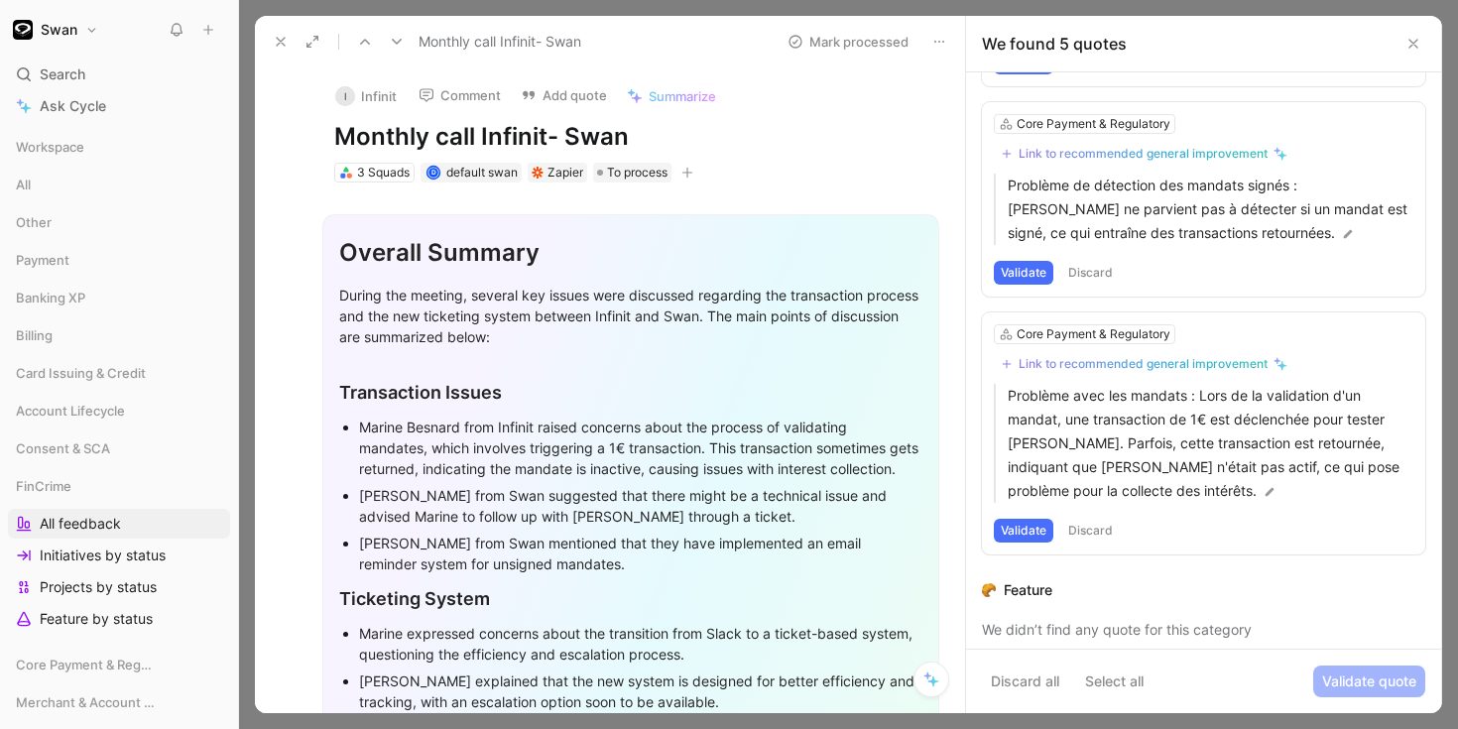
scroll to position [737, 0]
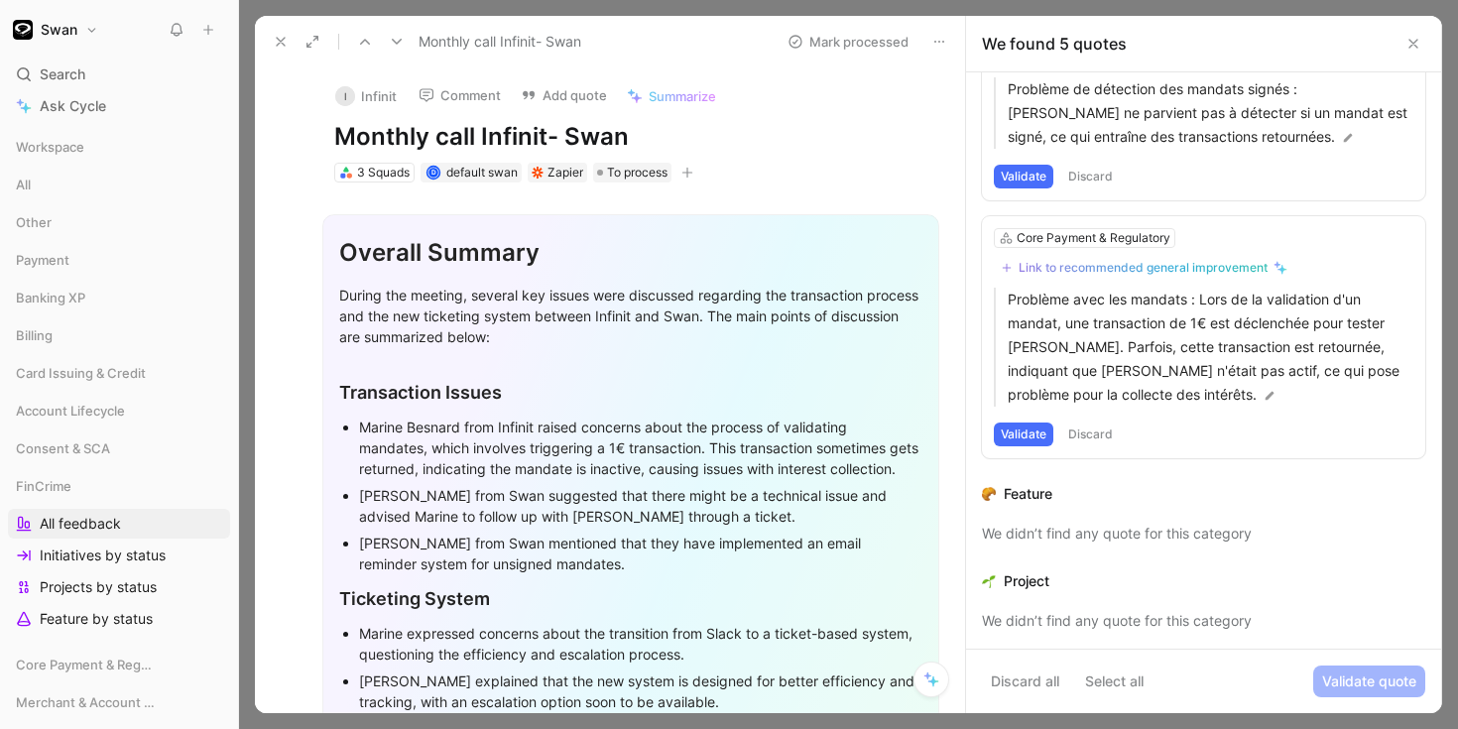
click at [280, 50] on button at bounding box center [281, 42] width 28 height 28
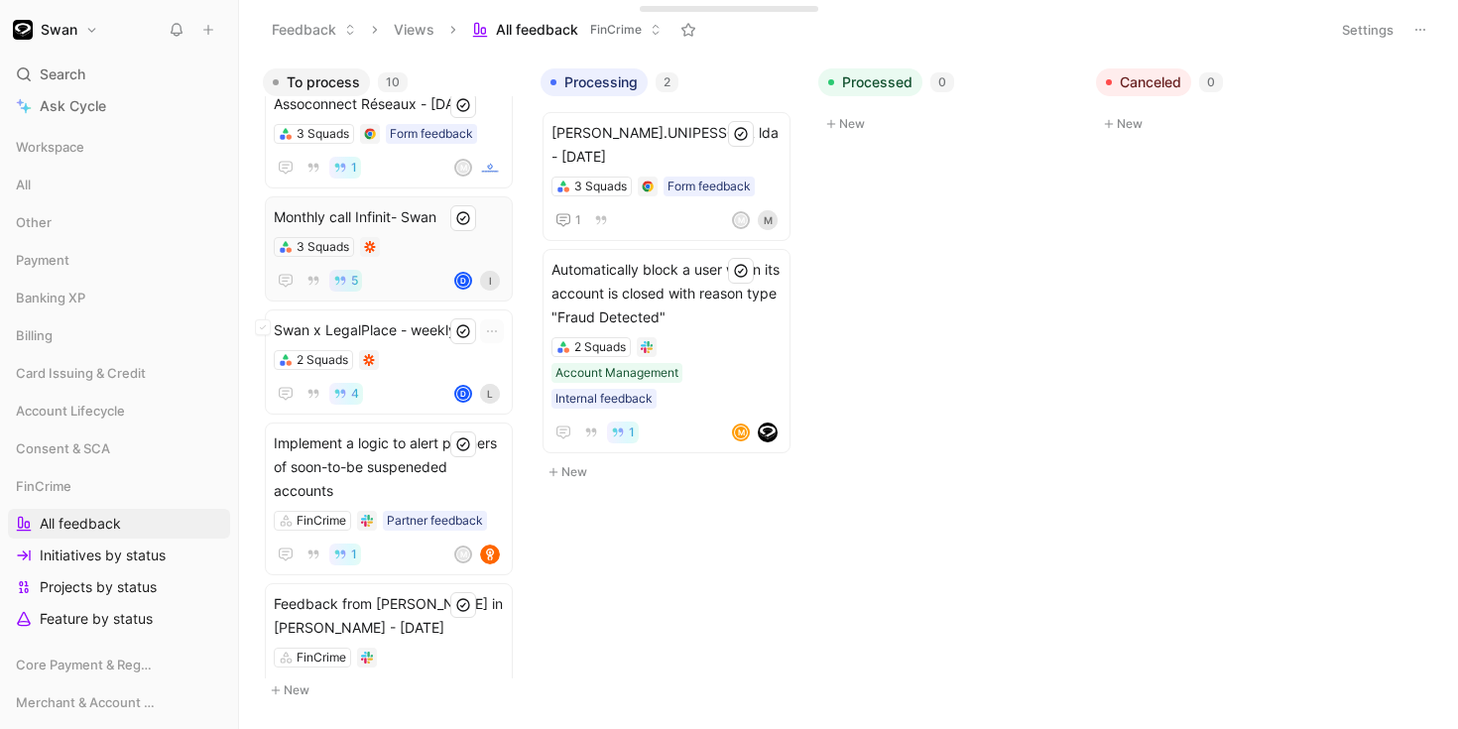
scroll to position [360, 0]
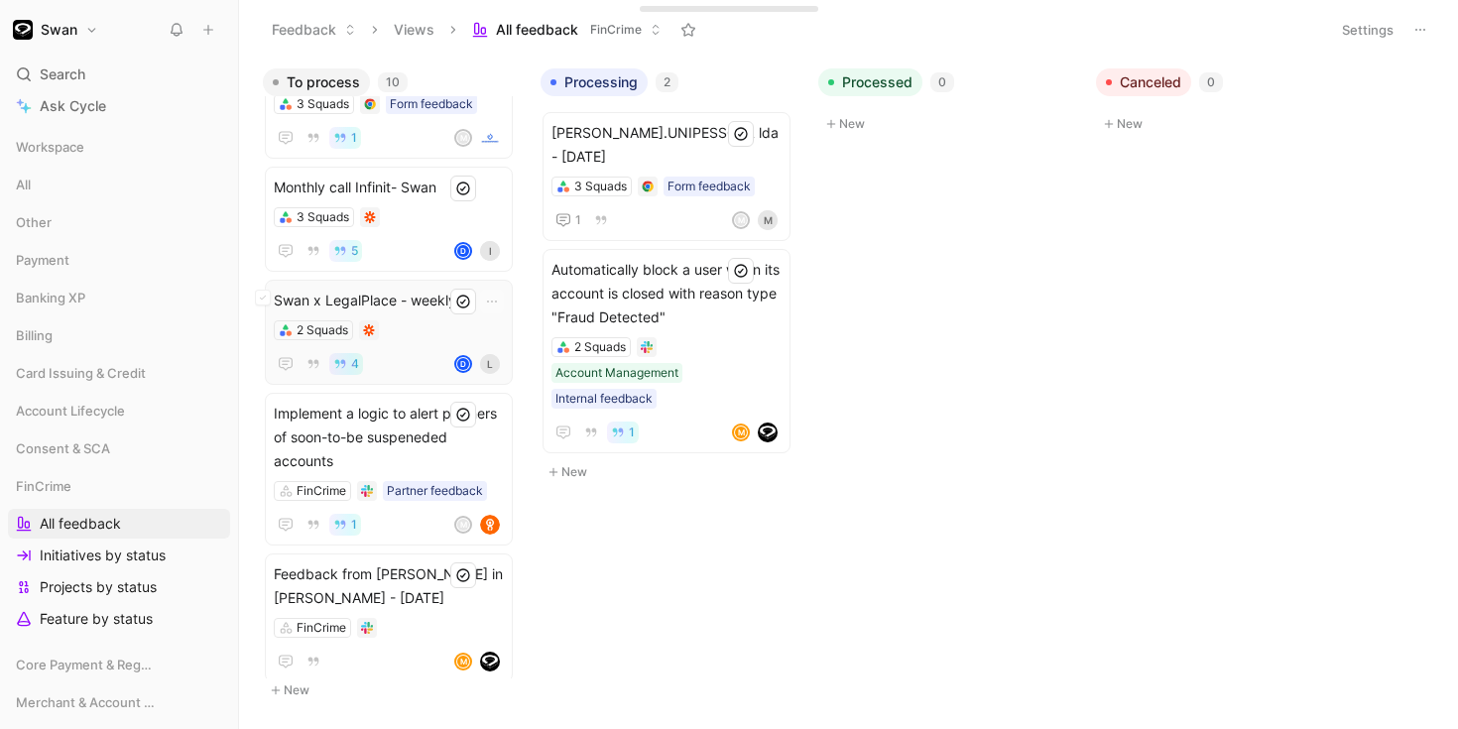
click at [418, 359] on div "4 d L" at bounding box center [389, 364] width 230 height 24
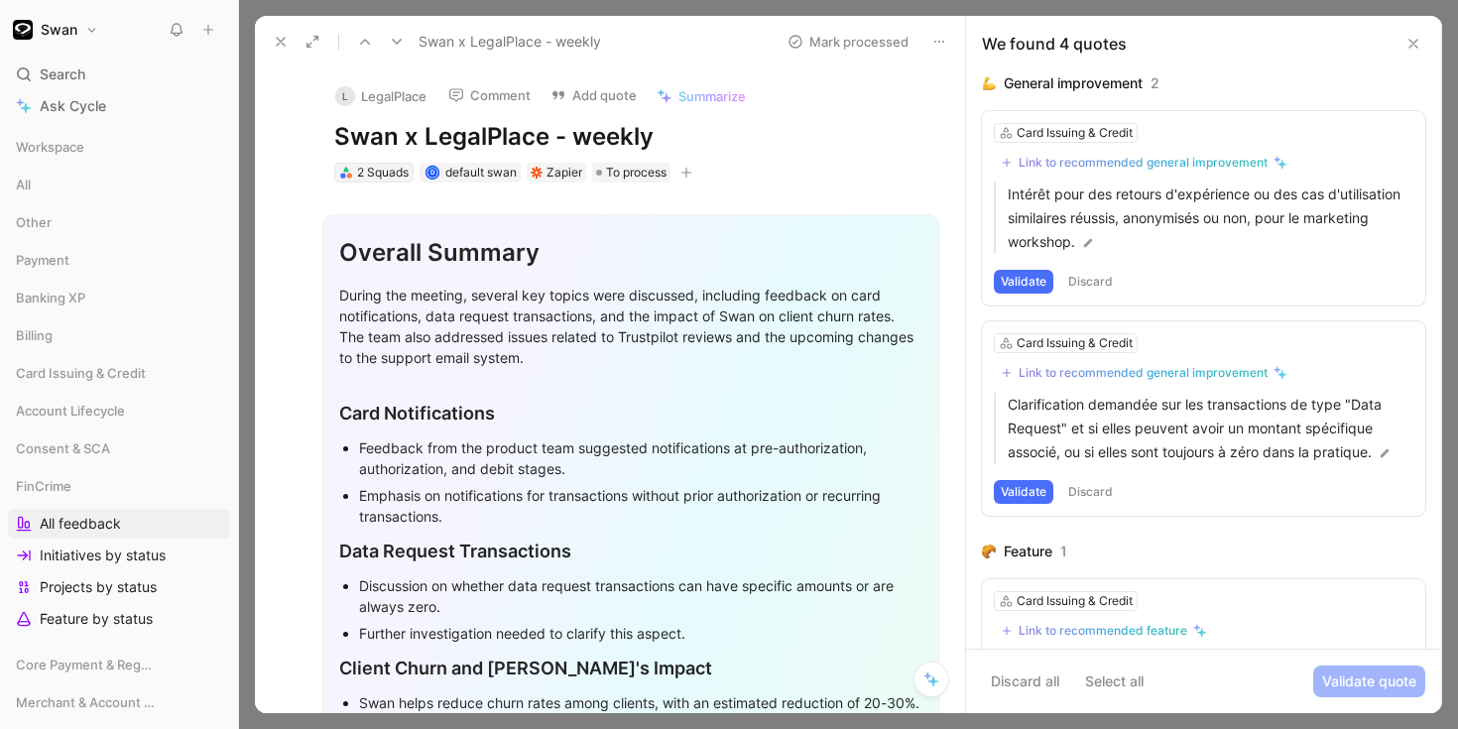
click at [387, 180] on div "2 Squads" at bounding box center [383, 173] width 52 height 20
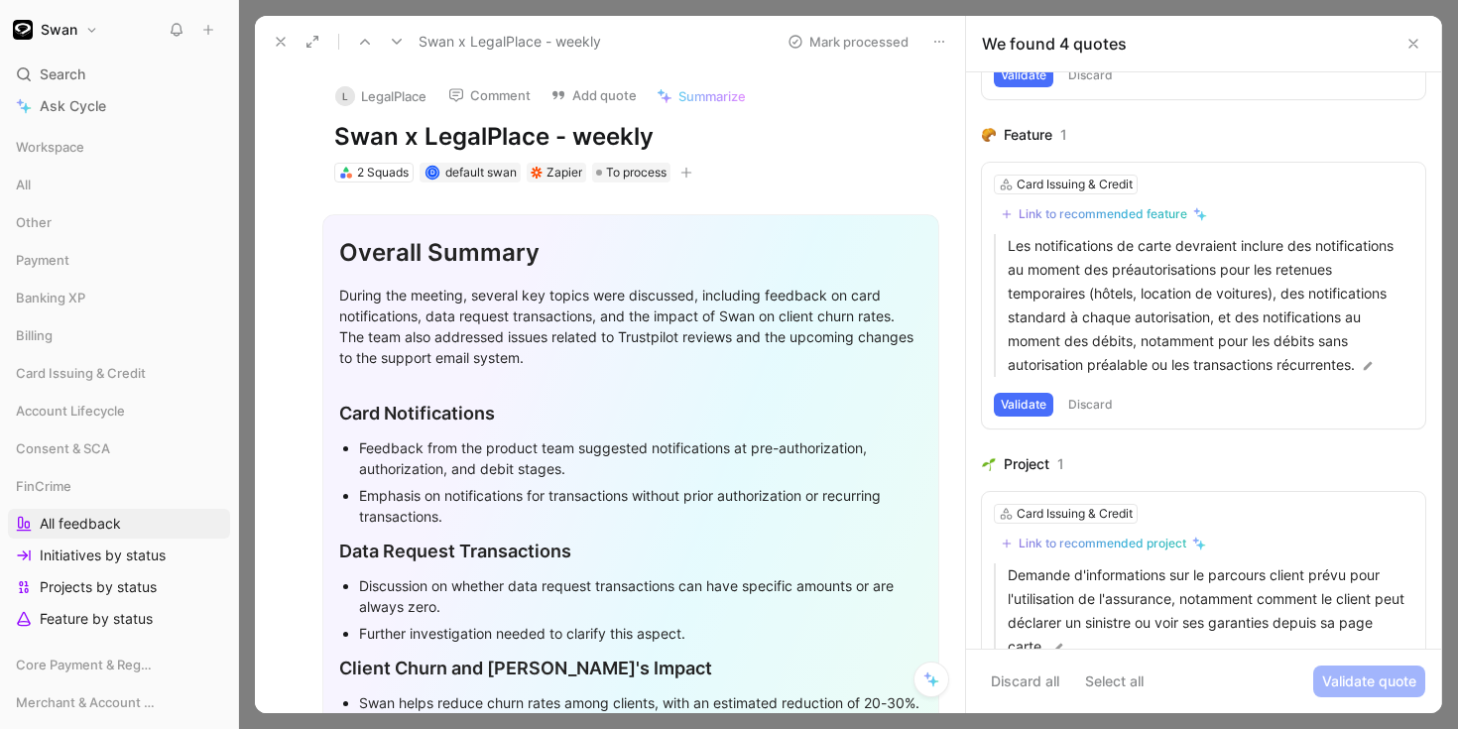
scroll to position [495, 0]
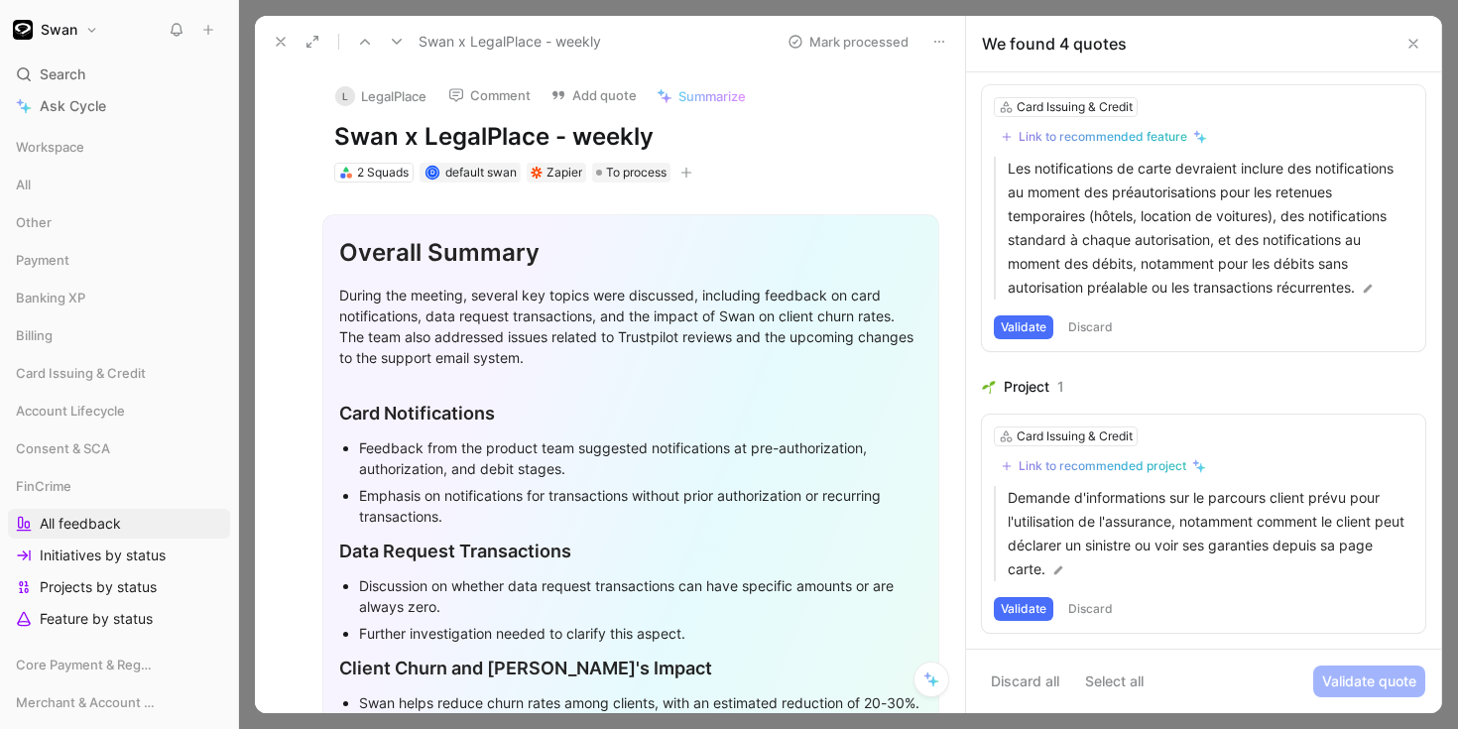
click at [275, 41] on icon at bounding box center [281, 42] width 16 height 16
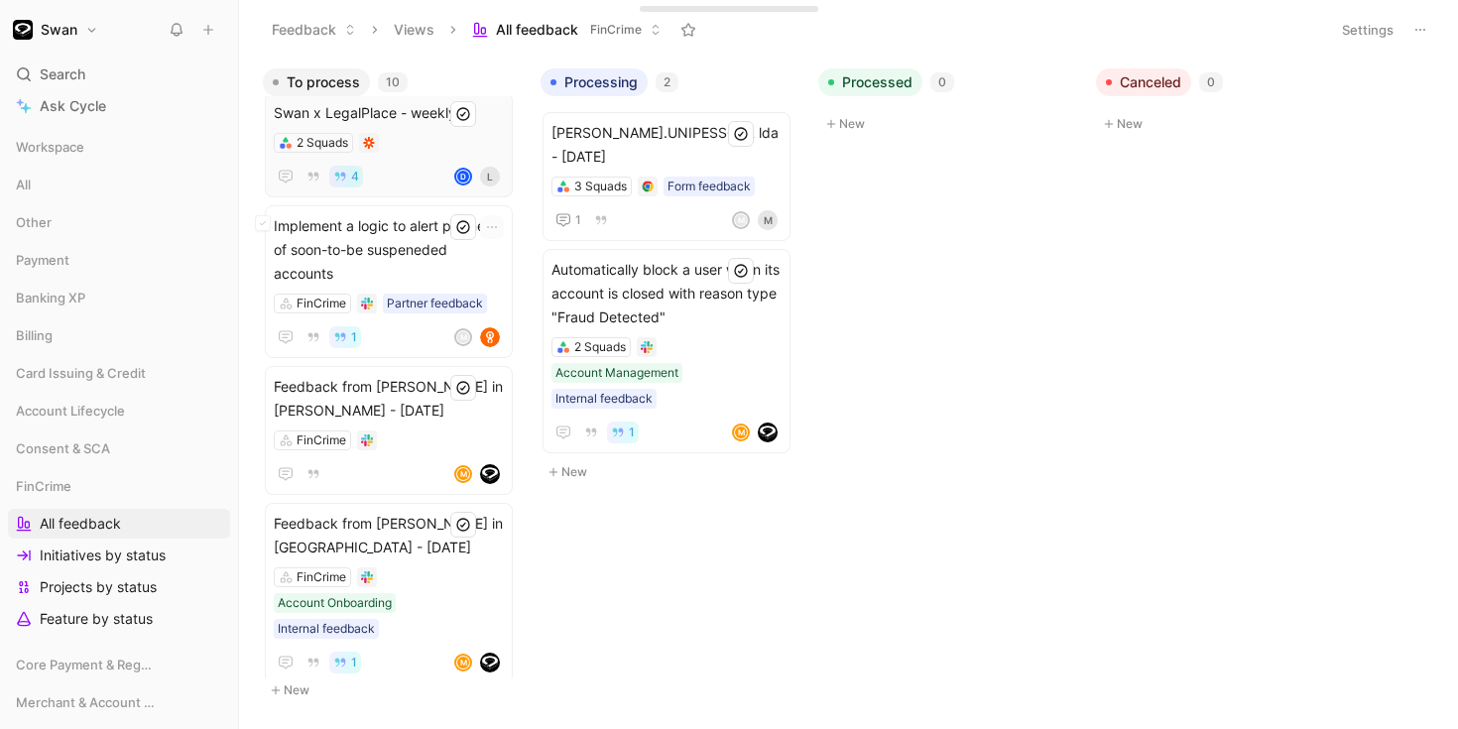
scroll to position [552, 0]
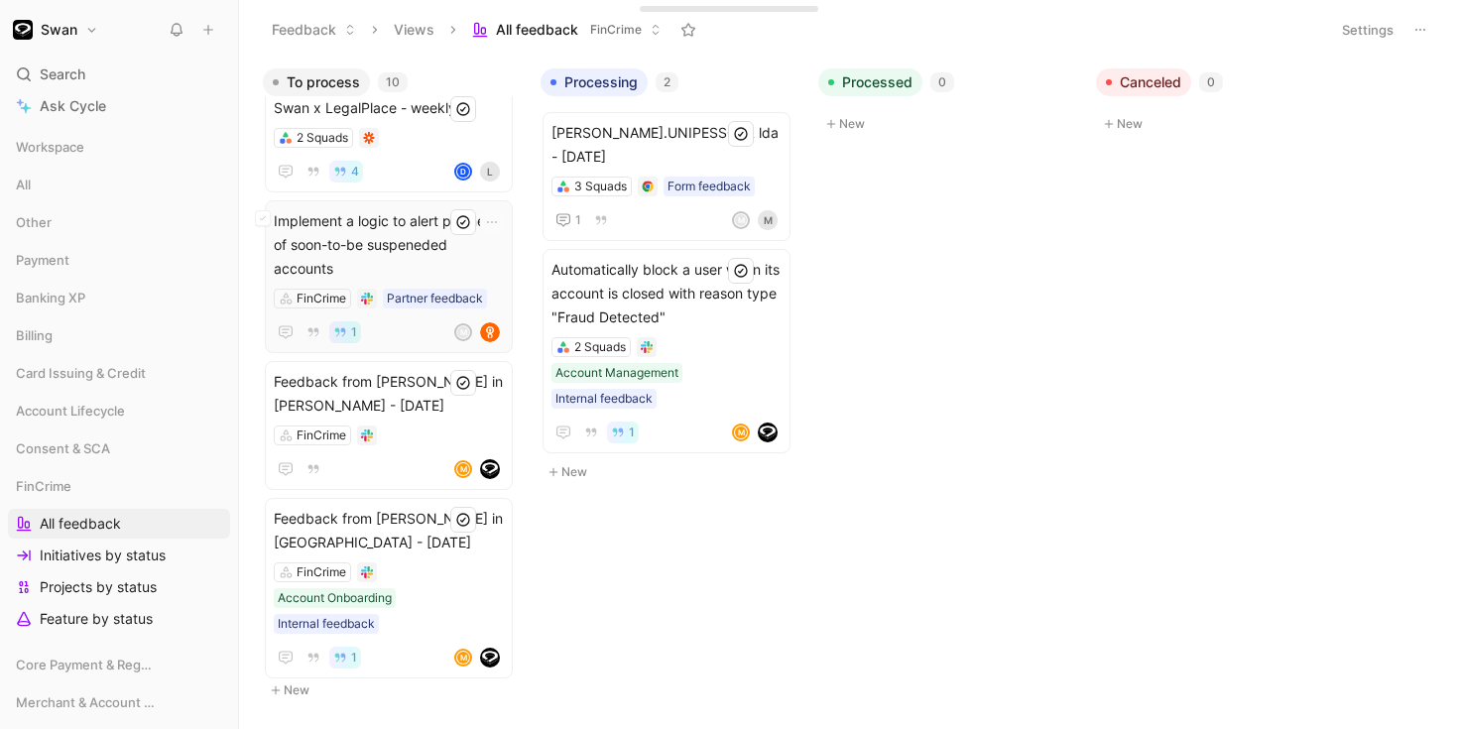
click at [380, 245] on span "Implement a logic to alert partners of soon-to-be suspeneded accounts" at bounding box center [389, 244] width 230 height 71
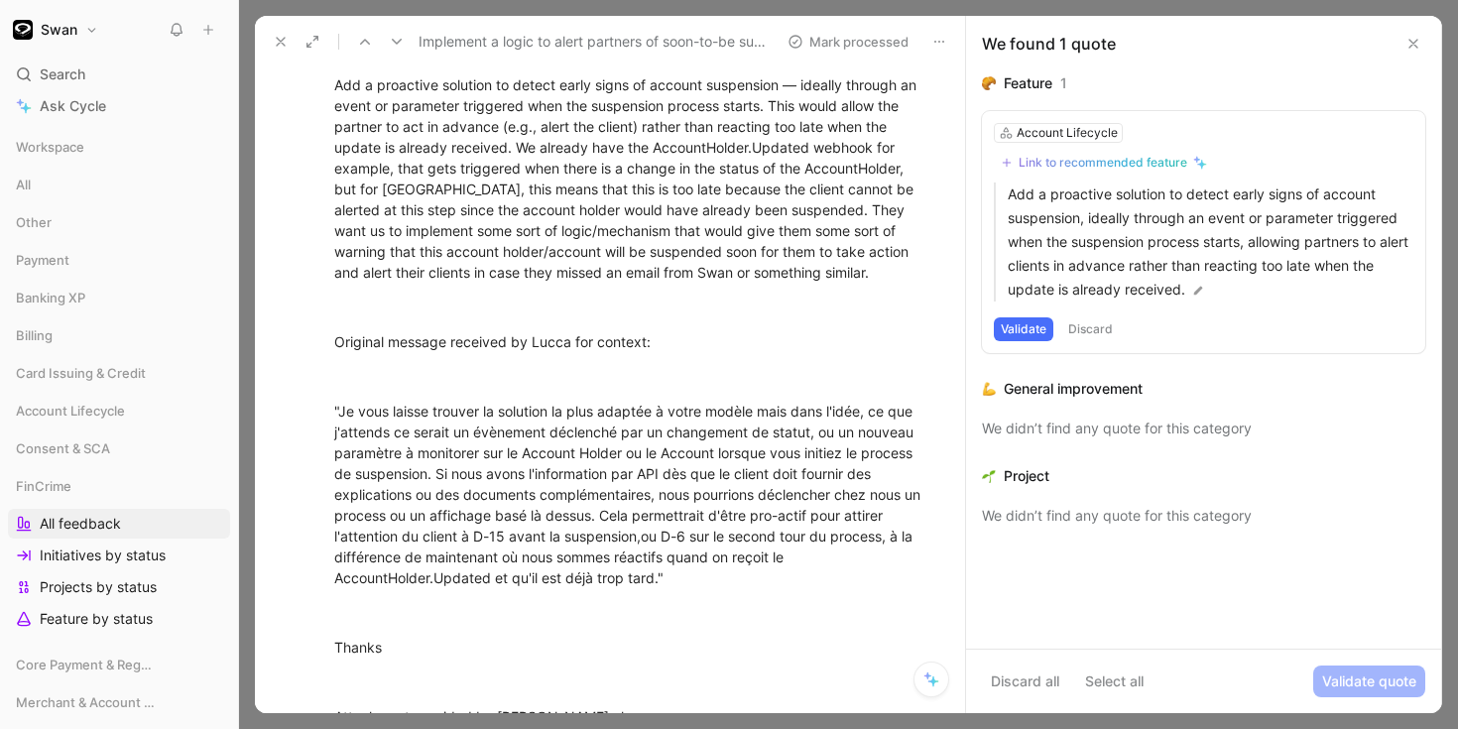
scroll to position [169, 0]
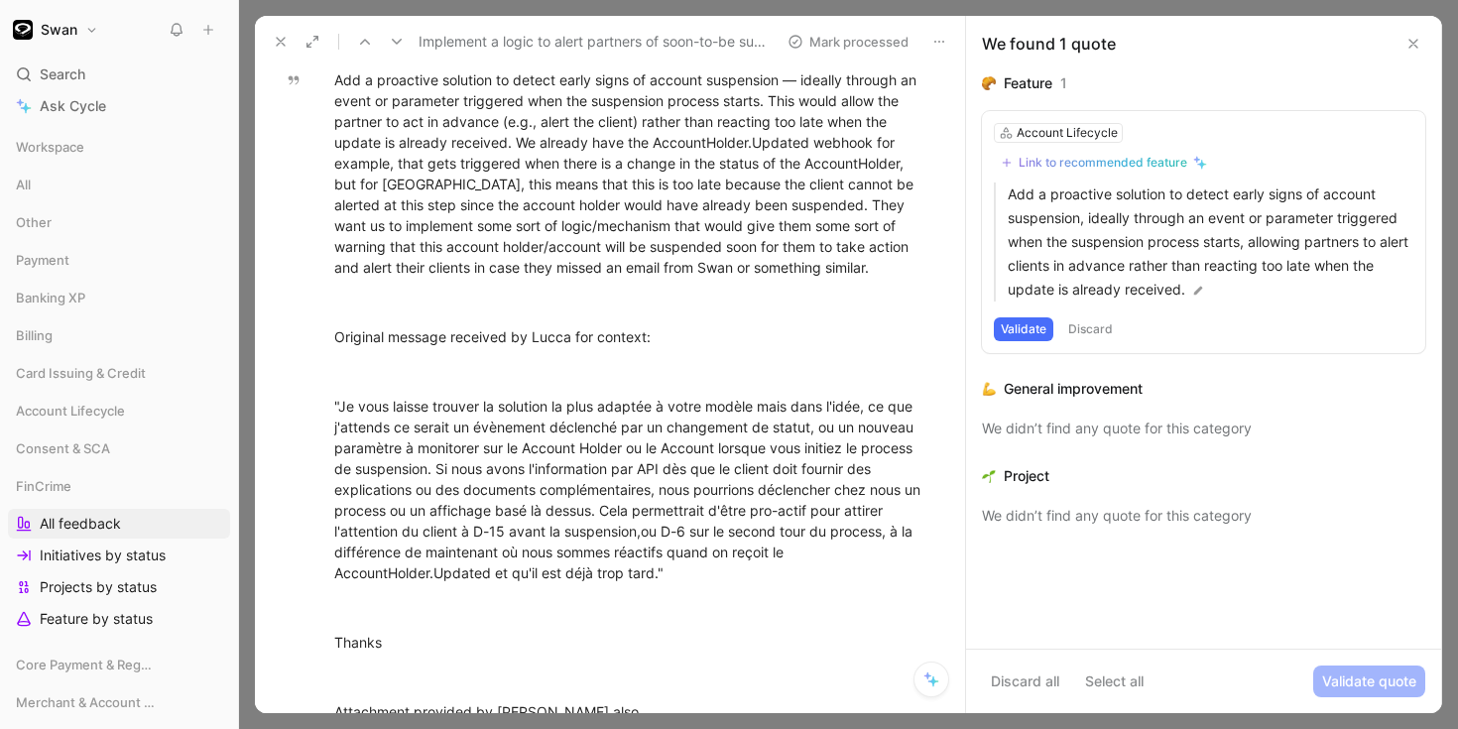
click at [276, 43] on icon at bounding box center [281, 42] width 16 height 16
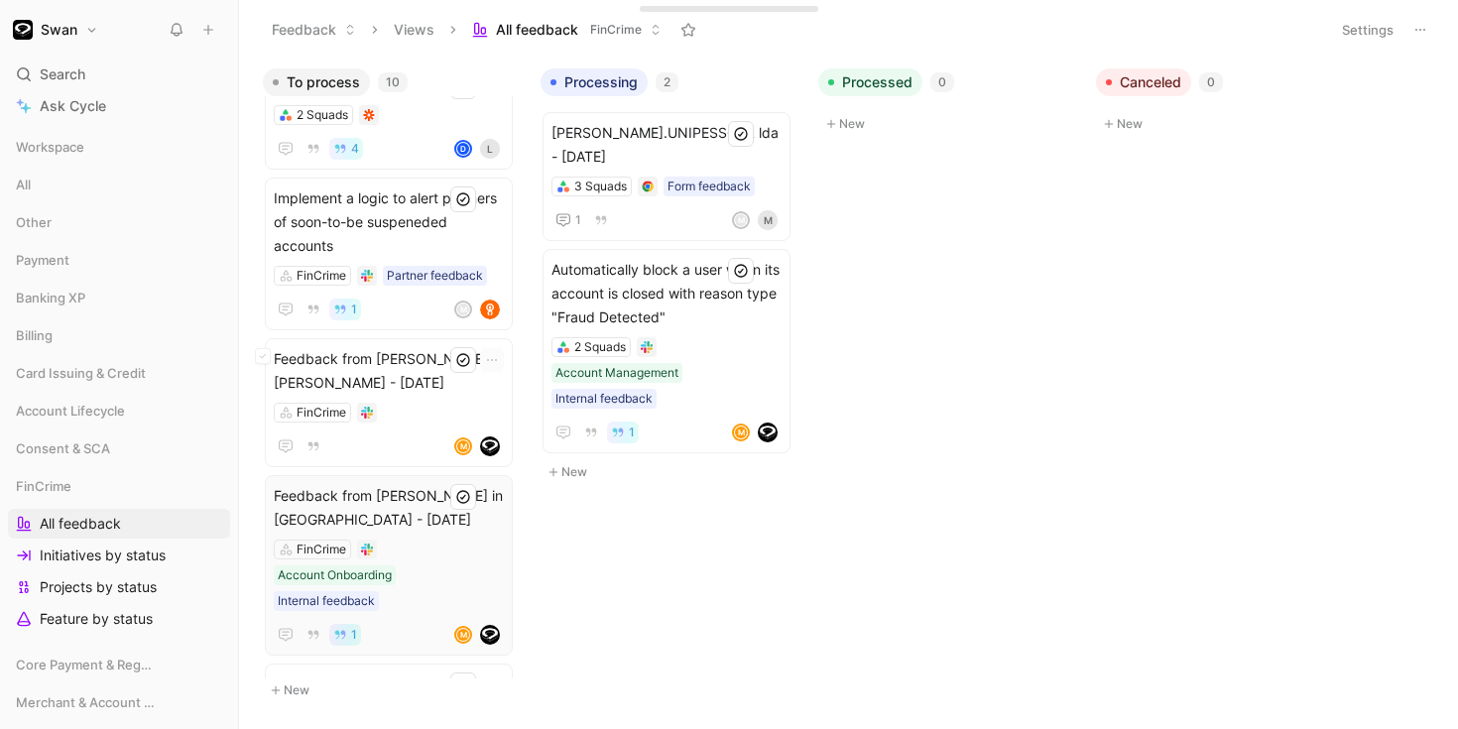
scroll to position [570, 0]
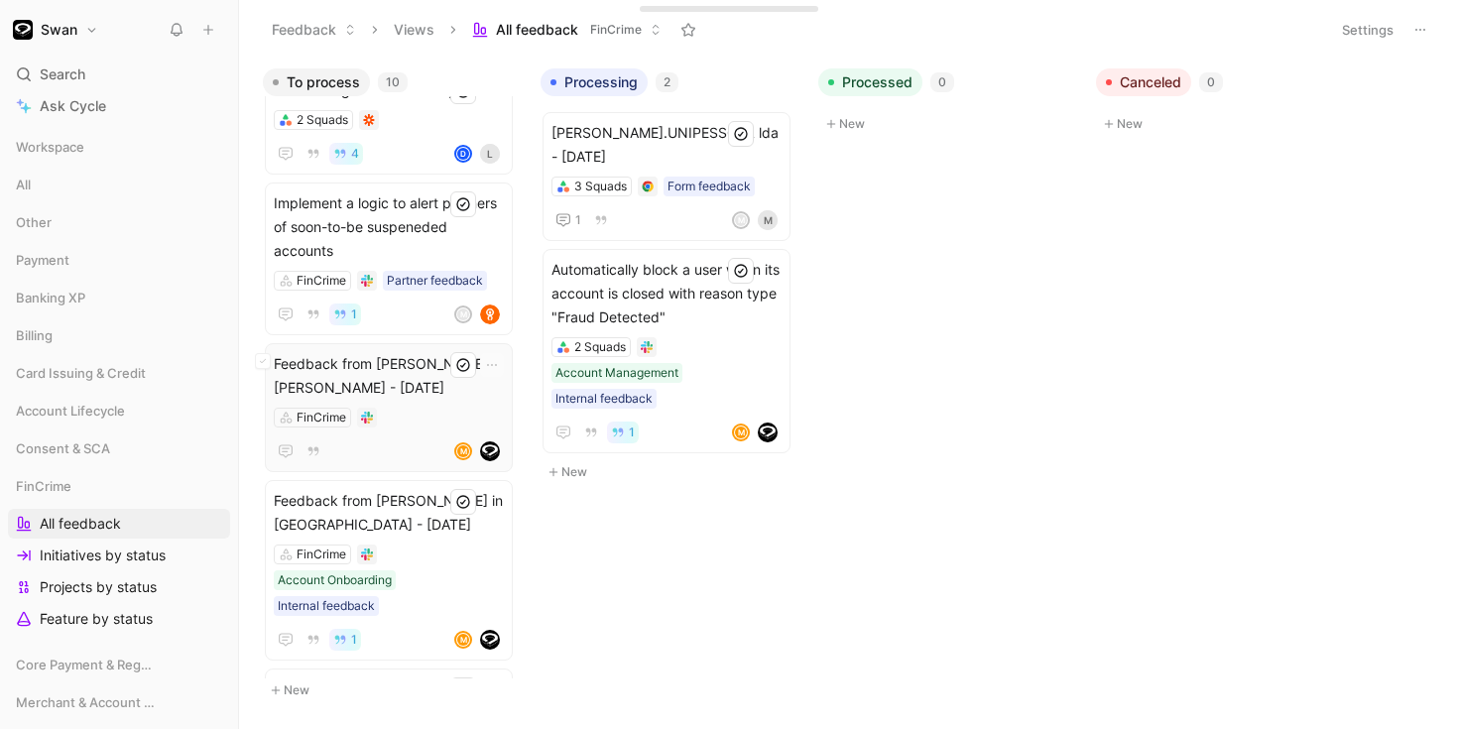
click at [427, 377] on span "Feedback from [PERSON_NAME] in [PERSON_NAME] - [DATE]" at bounding box center [389, 376] width 230 height 48
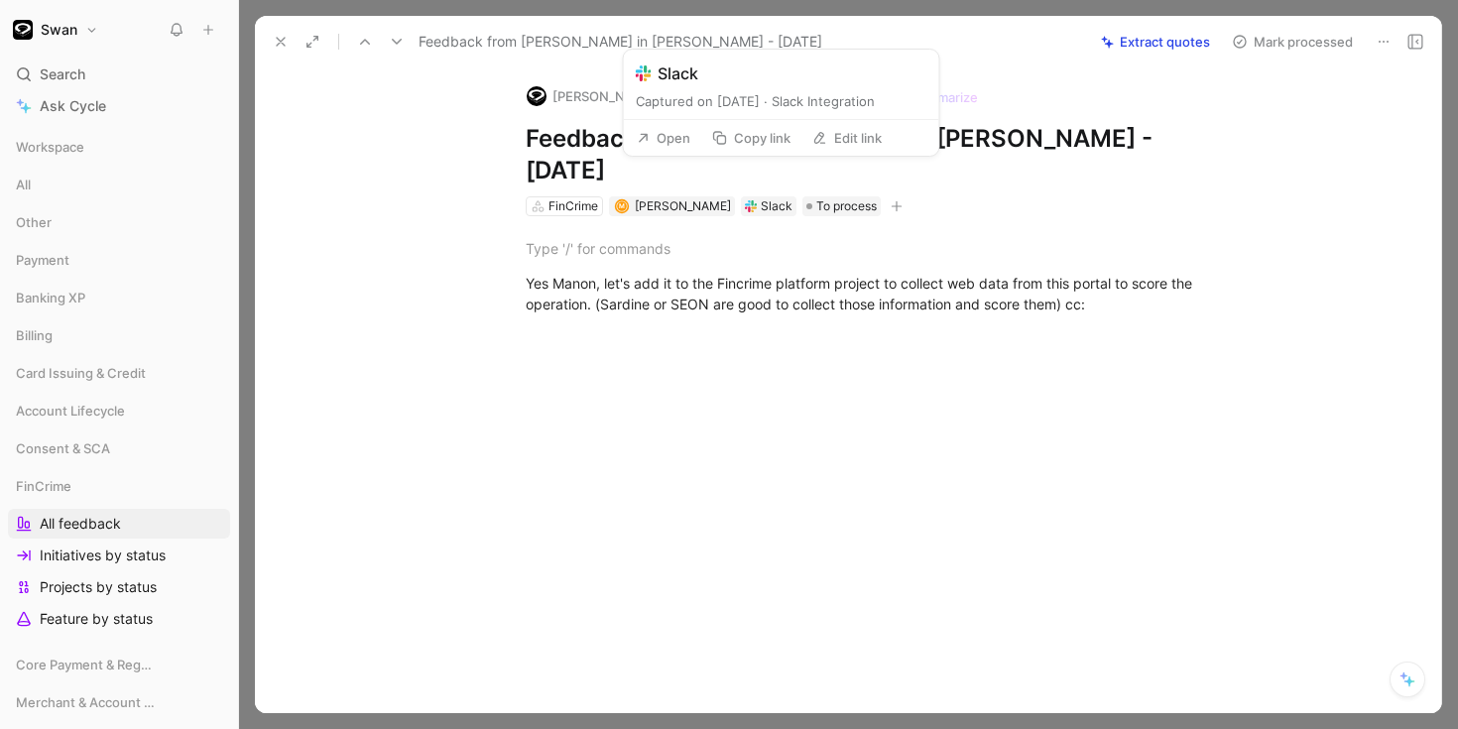
click at [754, 100] on div "Captured on [DATE] · Slack Integration" at bounding box center [782, 101] width 292 height 20
click at [661, 129] on button "Open" at bounding box center [663, 138] width 71 height 28
click at [275, 47] on icon at bounding box center [281, 42] width 16 height 16
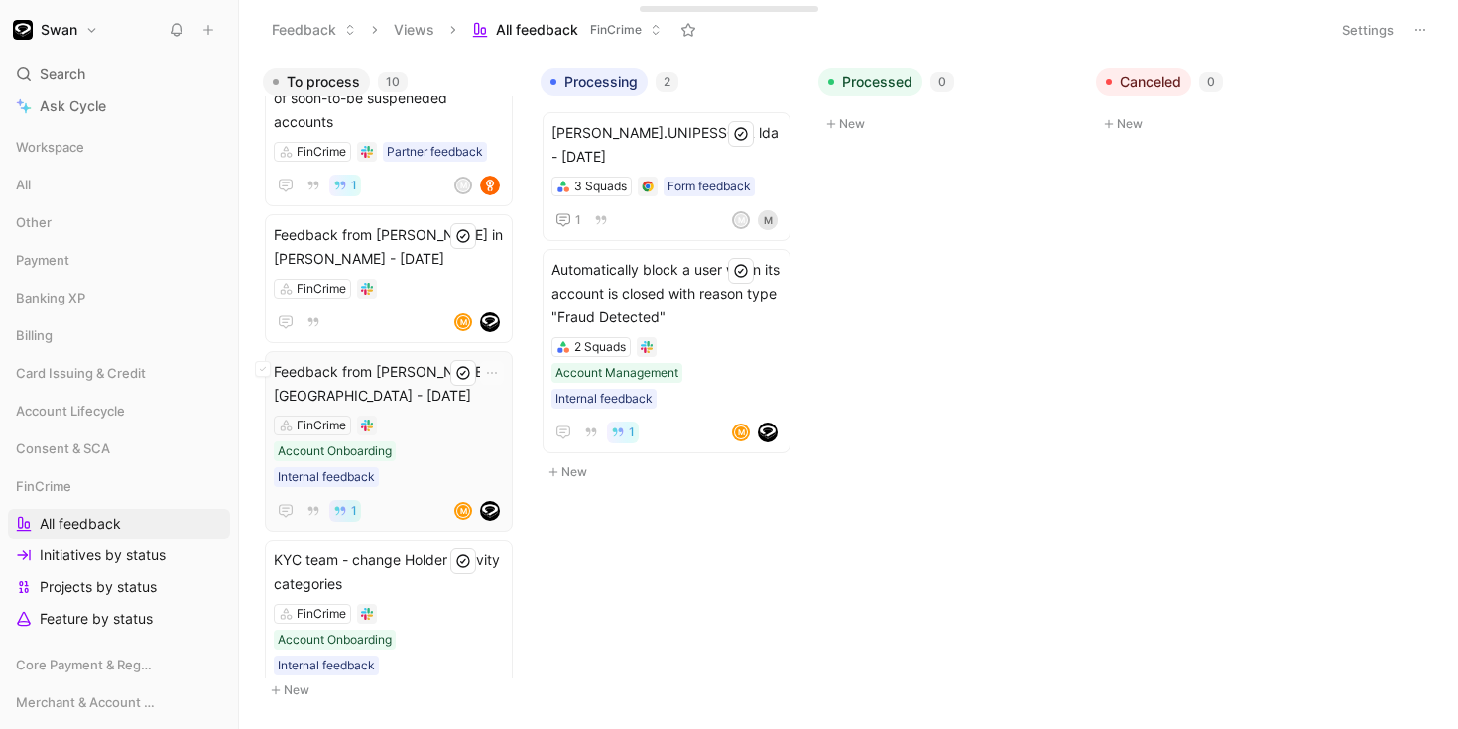
scroll to position [733, 0]
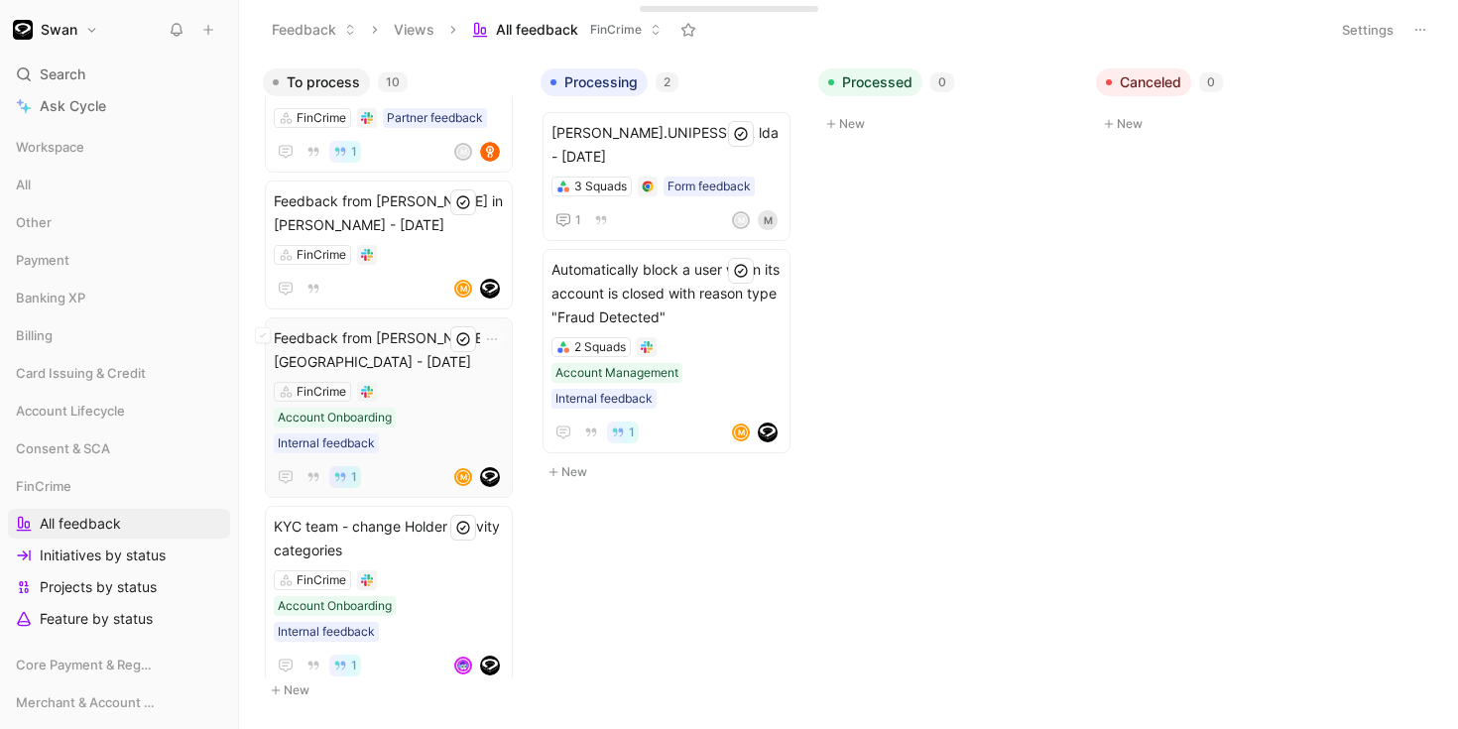
click at [436, 359] on span "Feedback from [PERSON_NAME] in [GEOGRAPHIC_DATA] - [DATE]" at bounding box center [389, 350] width 230 height 48
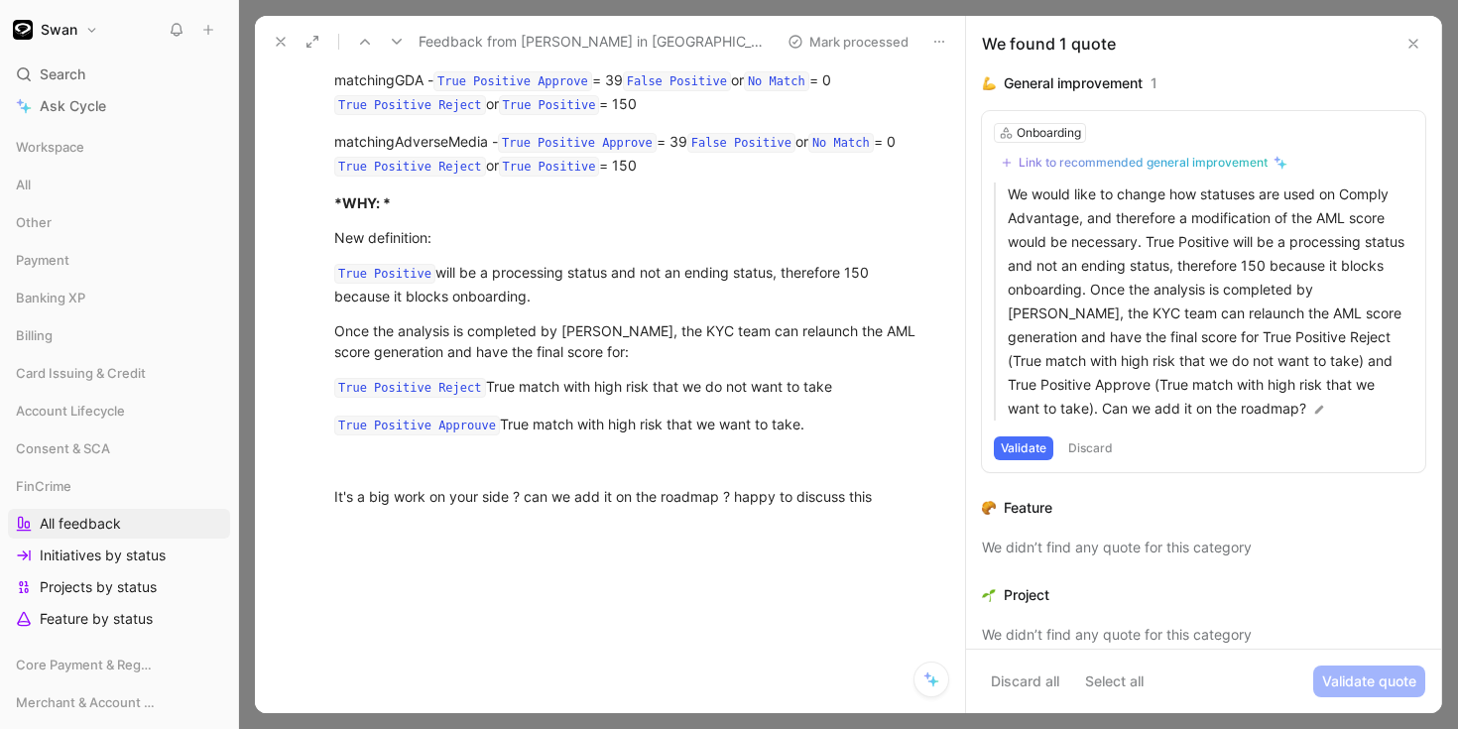
scroll to position [720, 0]
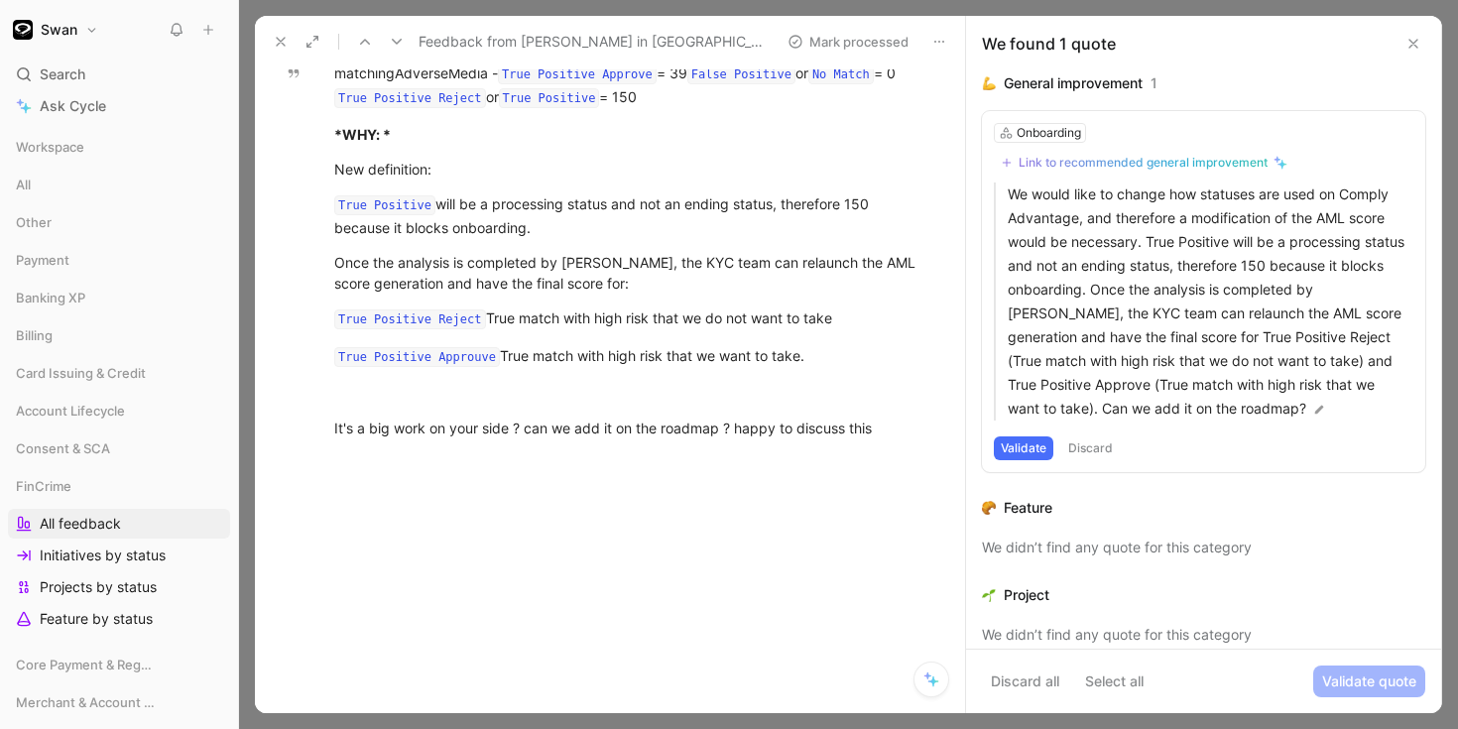
click at [284, 41] on icon at bounding box center [281, 42] width 16 height 16
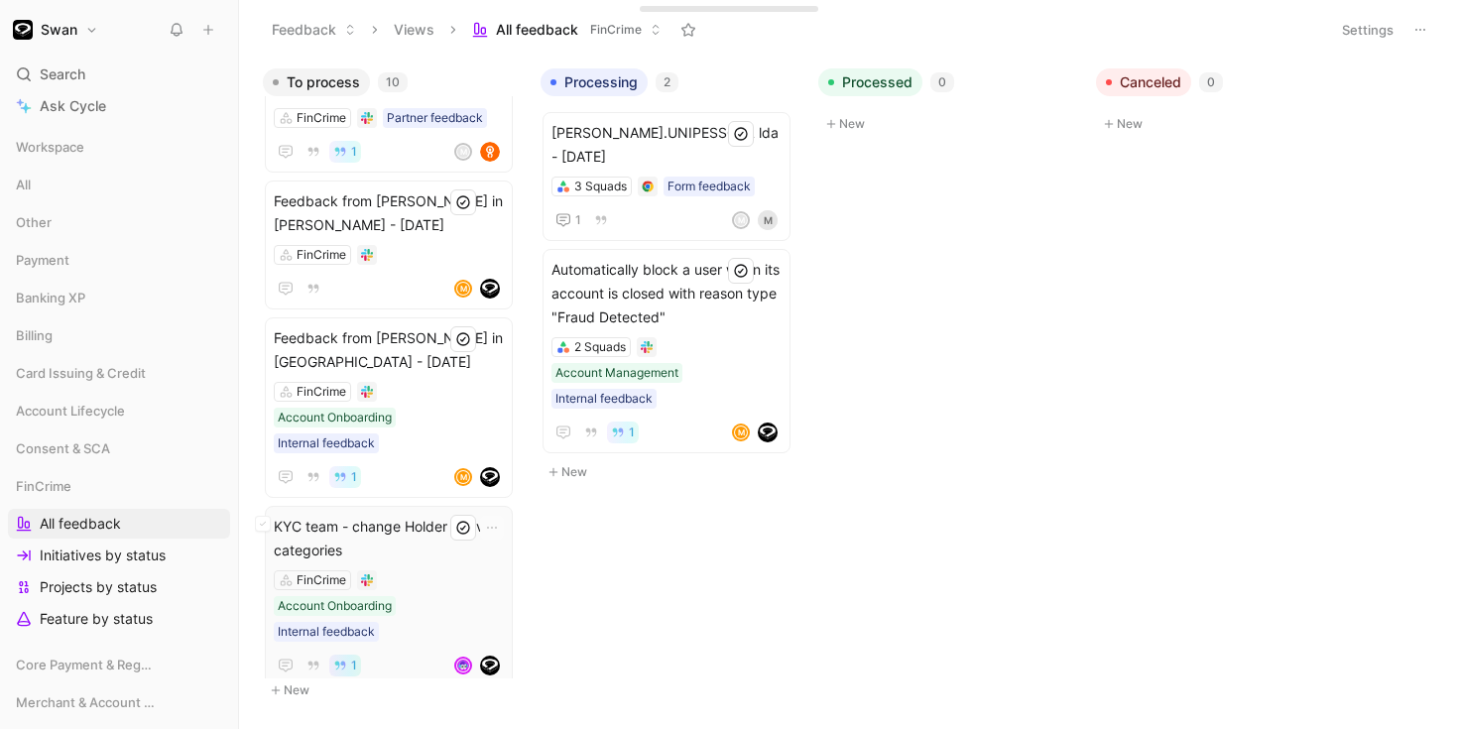
click at [401, 515] on span "KYC team - change Holder Activity categories" at bounding box center [389, 539] width 230 height 48
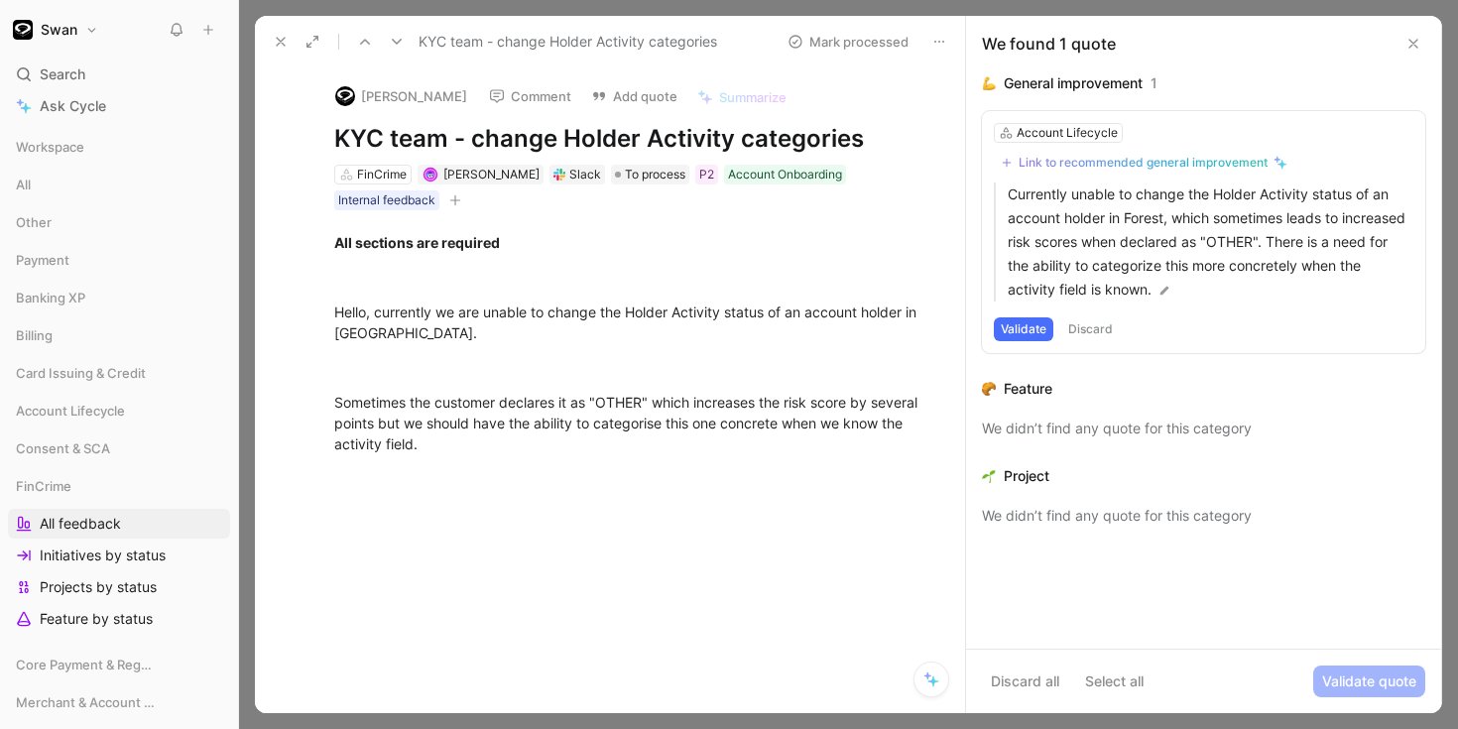
click at [572, 179] on div "Slack" at bounding box center [577, 175] width 56 height 20
click at [580, 176] on div "Slack" at bounding box center [585, 175] width 32 height 20
click at [594, 179] on div "Slack" at bounding box center [585, 175] width 32 height 20
click at [455, 145] on button "Open" at bounding box center [462, 138] width 71 height 28
click at [287, 45] on icon at bounding box center [281, 42] width 16 height 16
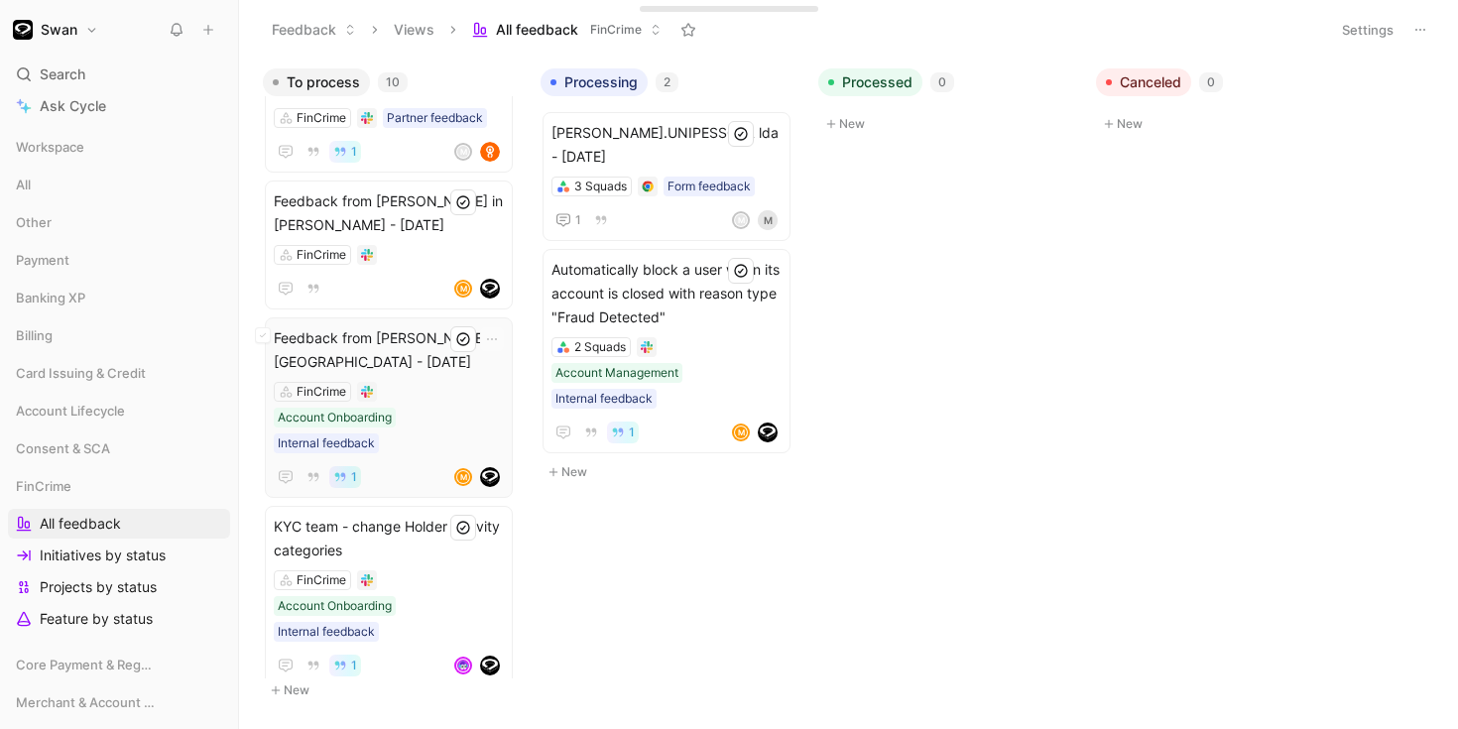
scroll to position [833, 0]
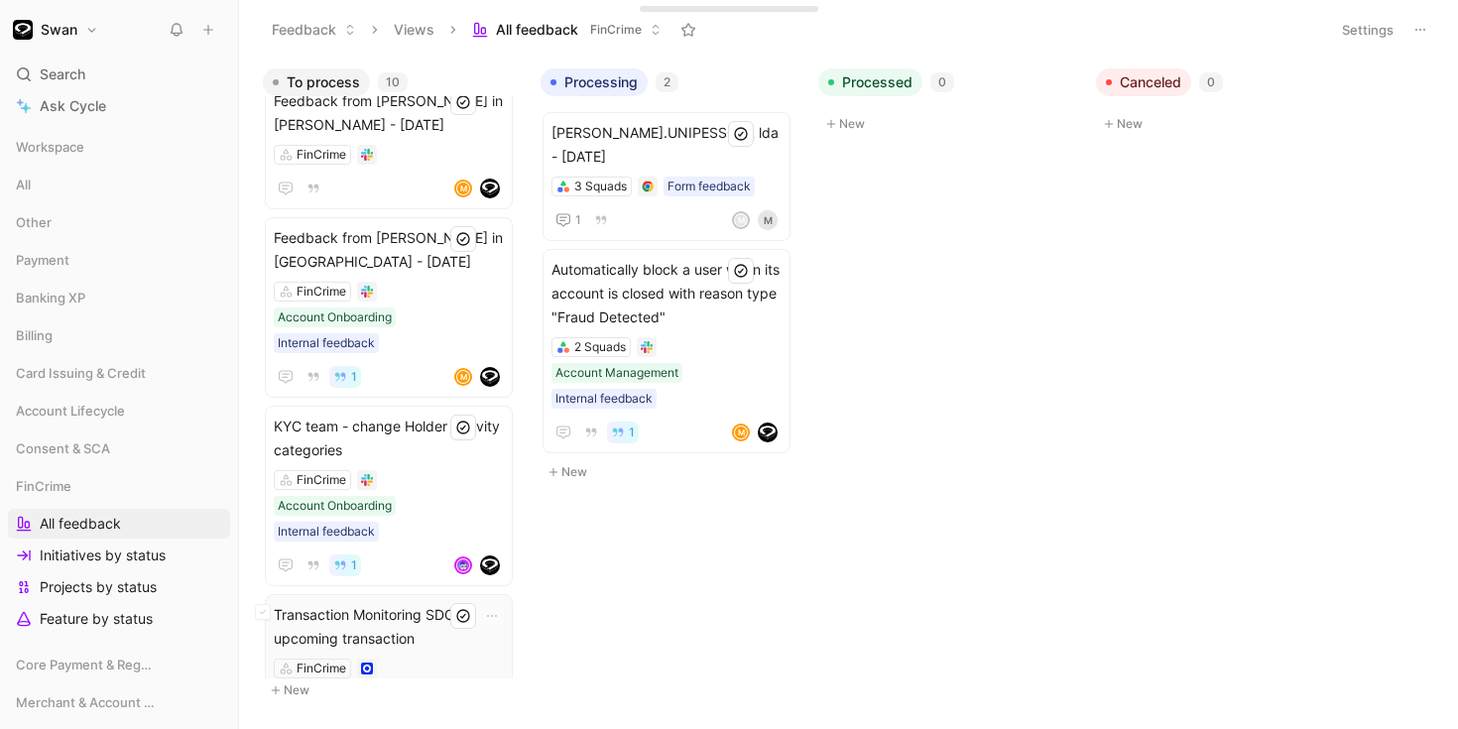
click at [367, 603] on span "Transaction Monitoring SDC upcoming transaction" at bounding box center [389, 627] width 230 height 48
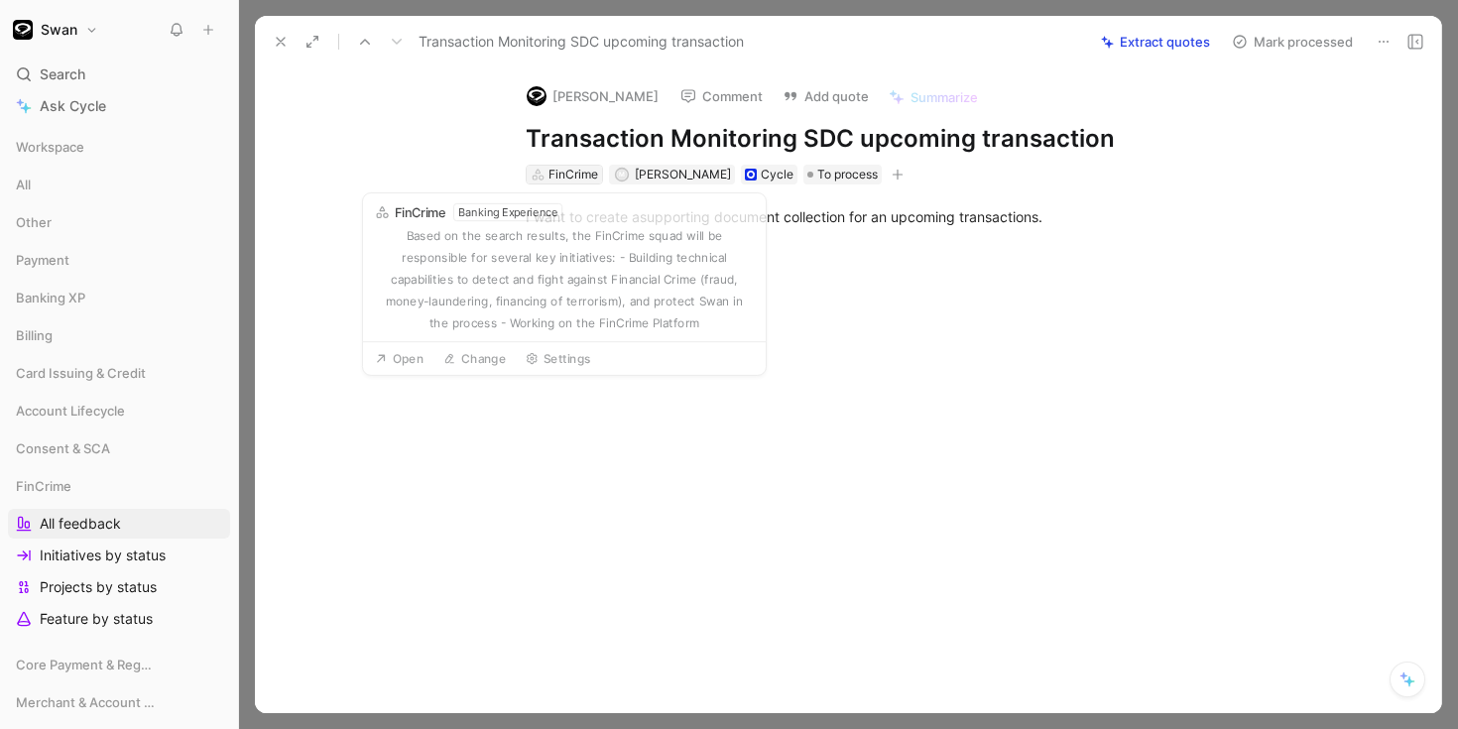
click at [577, 176] on div "FinCrime" at bounding box center [573, 175] width 50 height 20
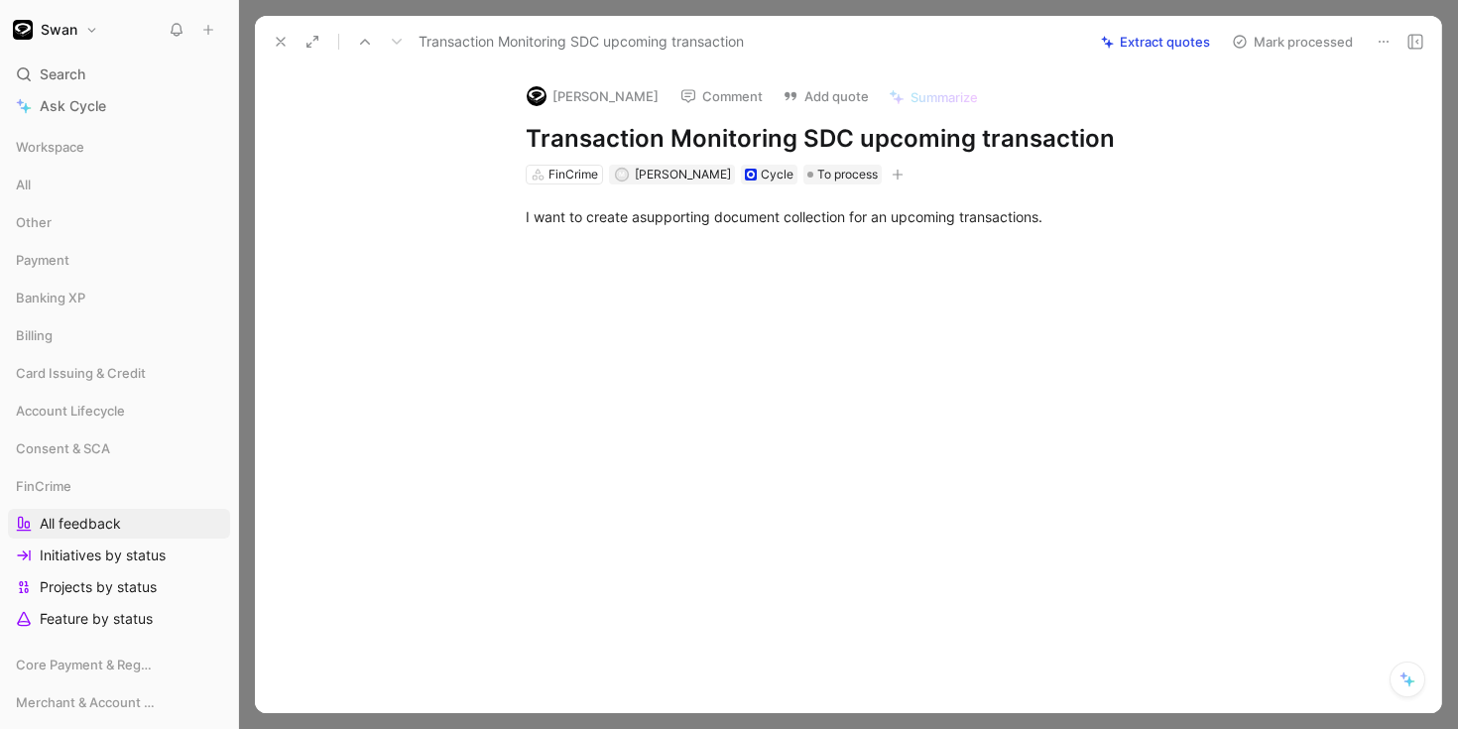
click at [281, 36] on icon at bounding box center [281, 42] width 16 height 16
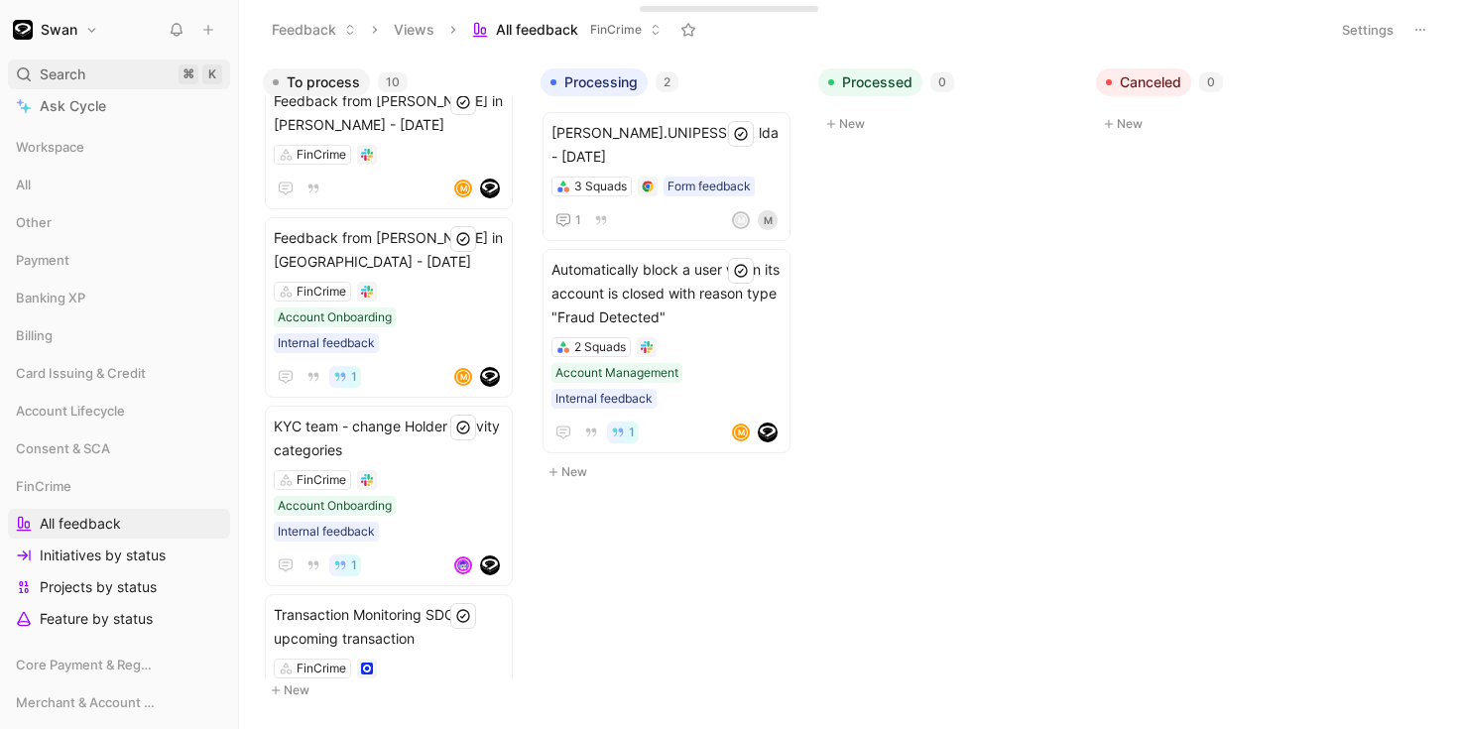
click at [79, 74] on span "Search" at bounding box center [63, 74] width 46 height 24
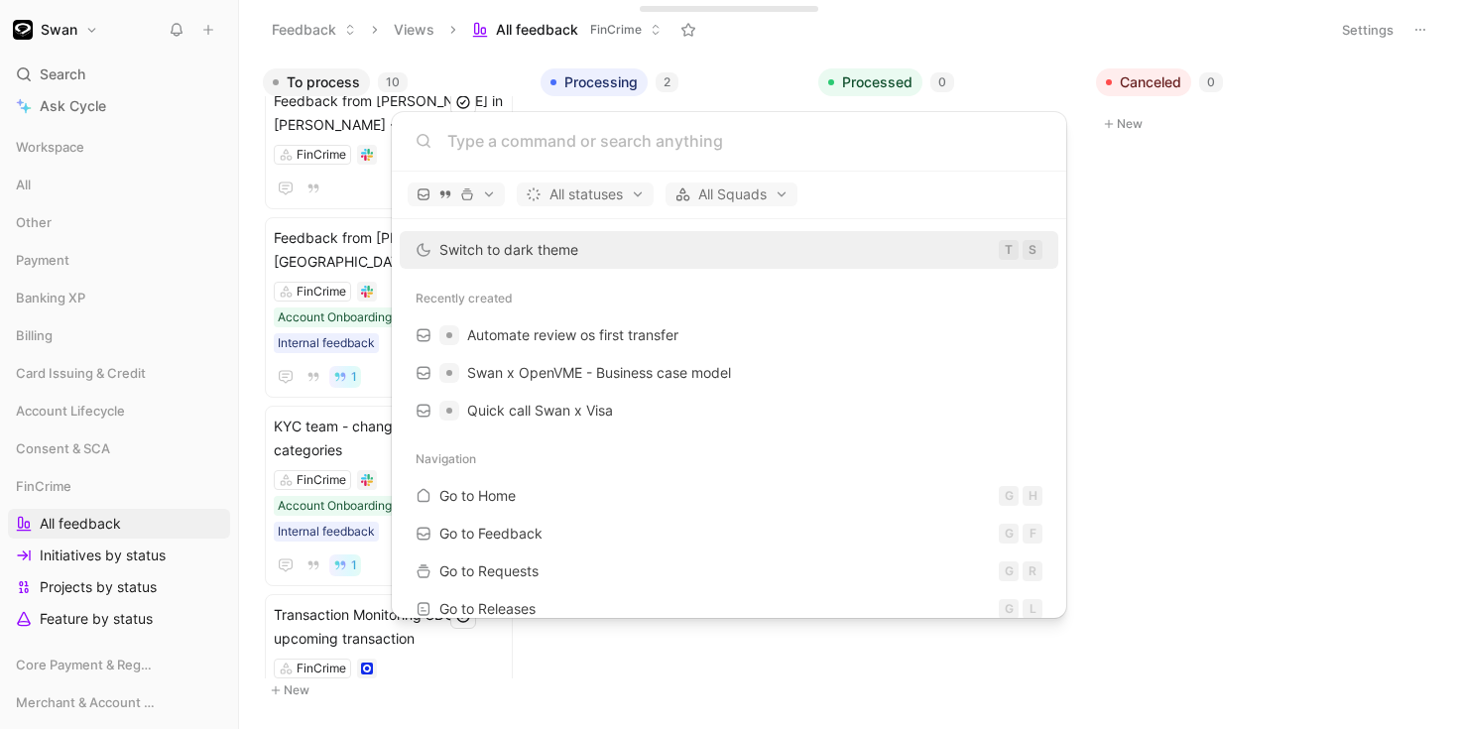
click at [68, 35] on body "Swan Search ⌘ K Ask Cycle Workspace All Other Payment Banking XP Billing Card I…" at bounding box center [729, 364] width 1458 height 729
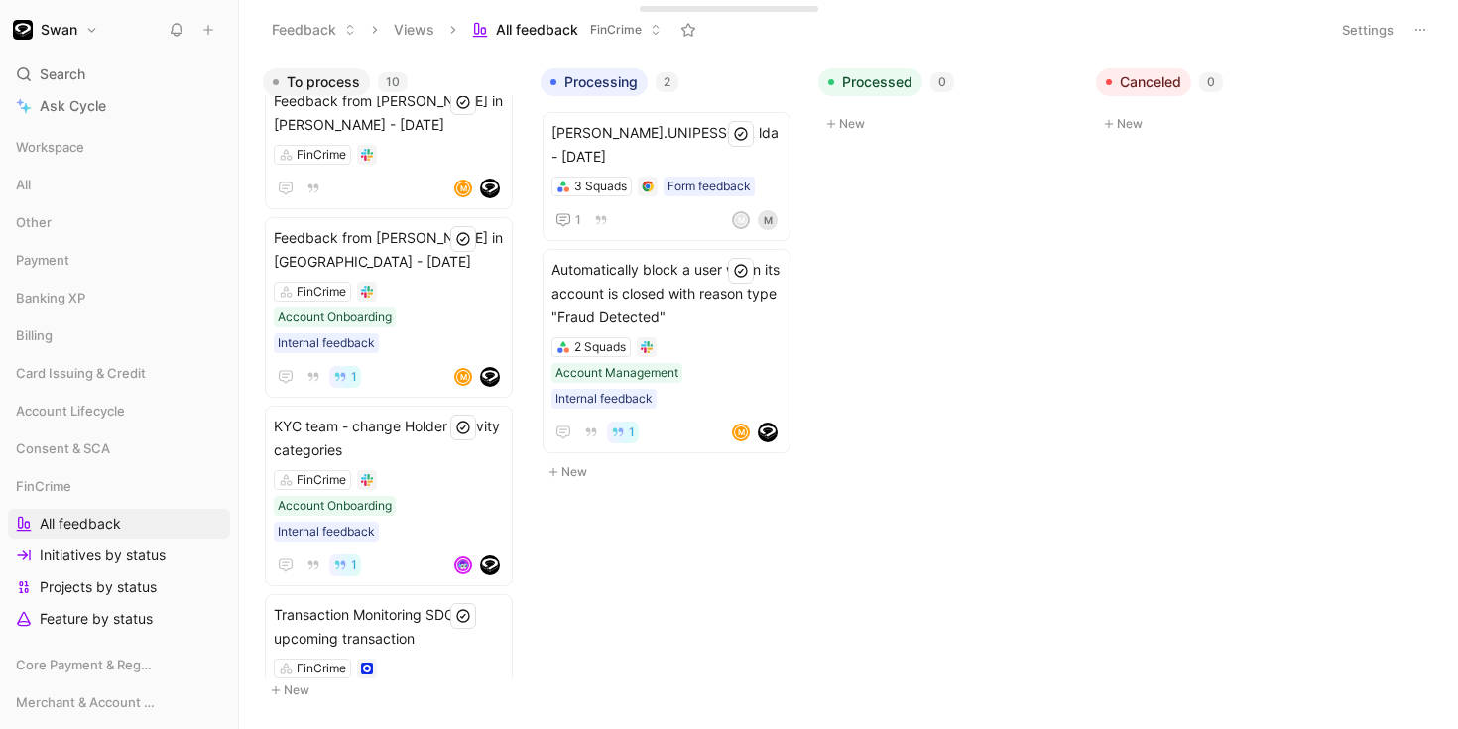
click at [70, 31] on h1 "Swan" at bounding box center [59, 30] width 37 height 18
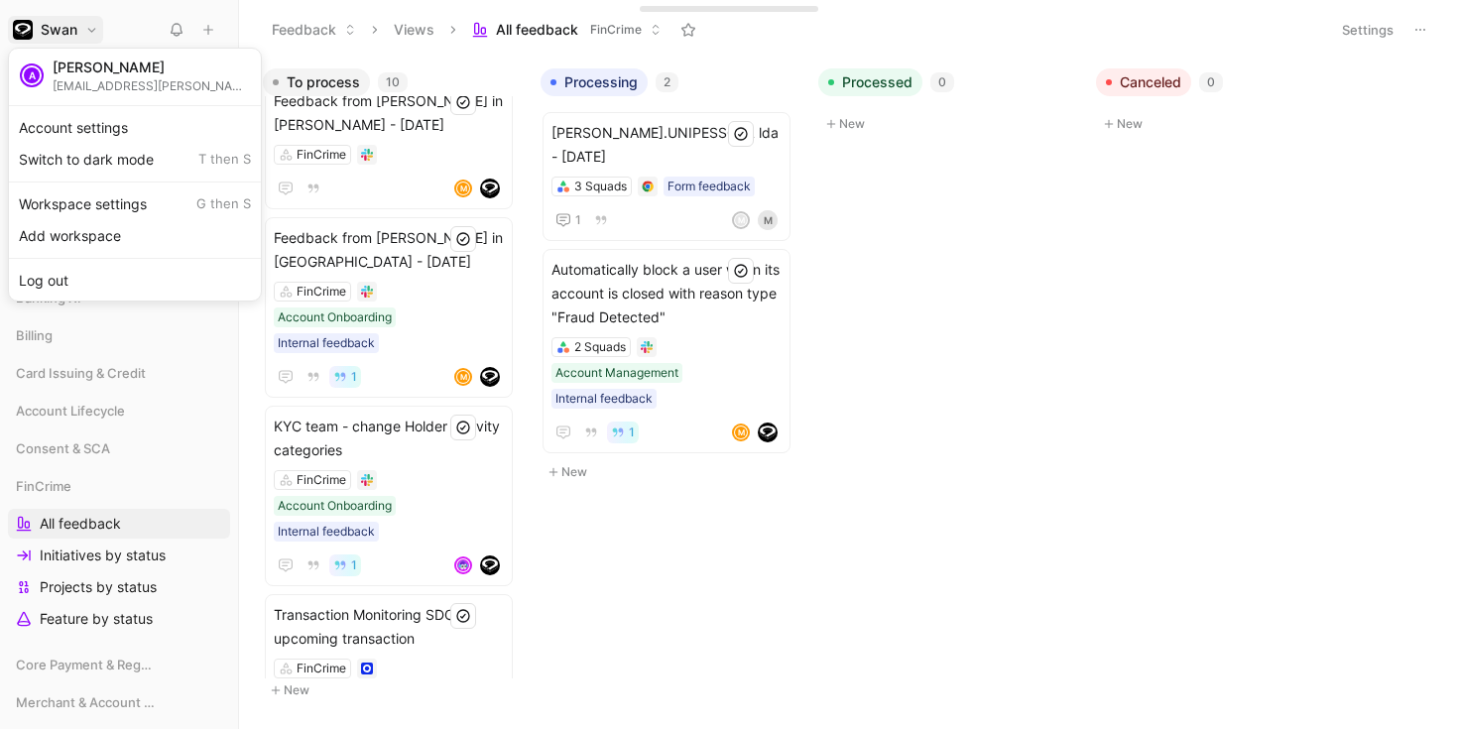
click at [81, 21] on div at bounding box center [729, 364] width 1458 height 729
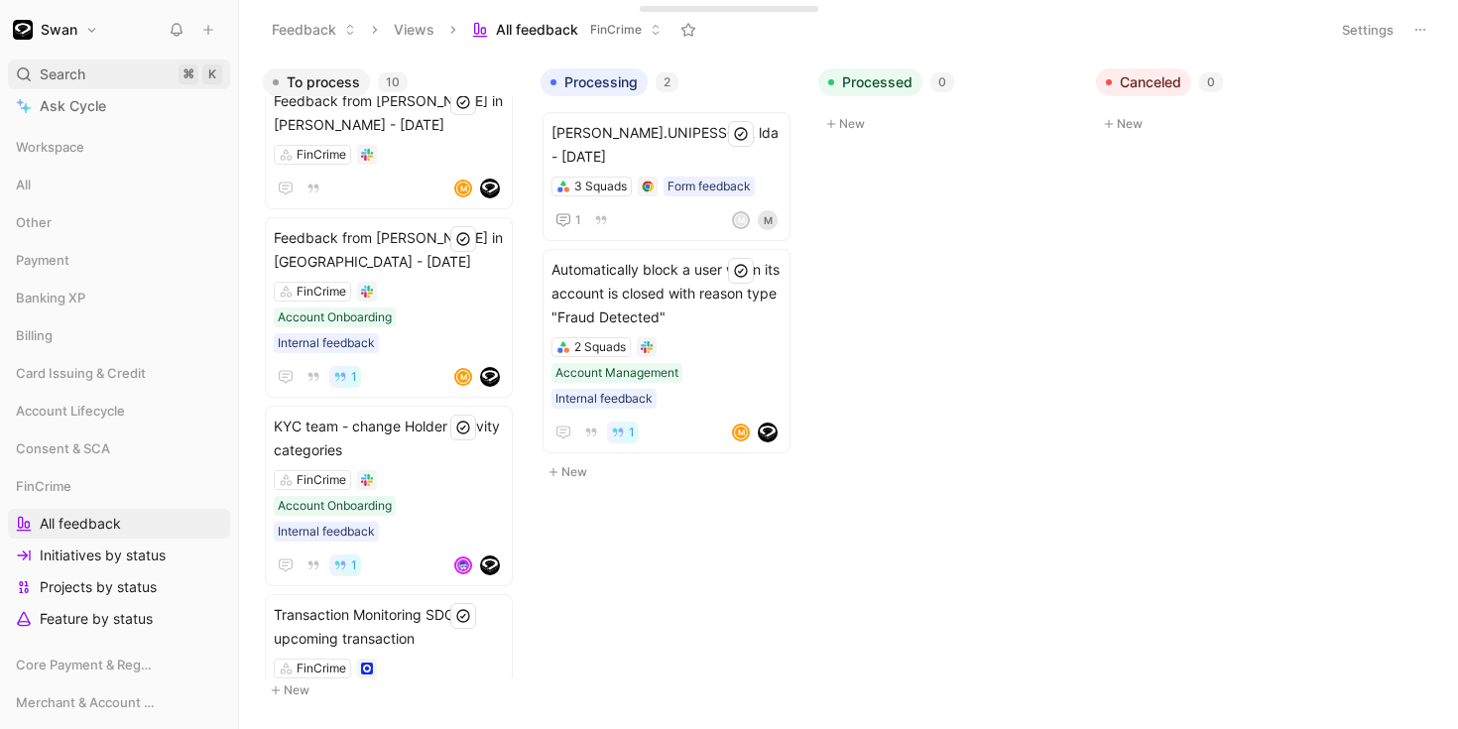
click at [61, 78] on span "Search" at bounding box center [63, 74] width 46 height 24
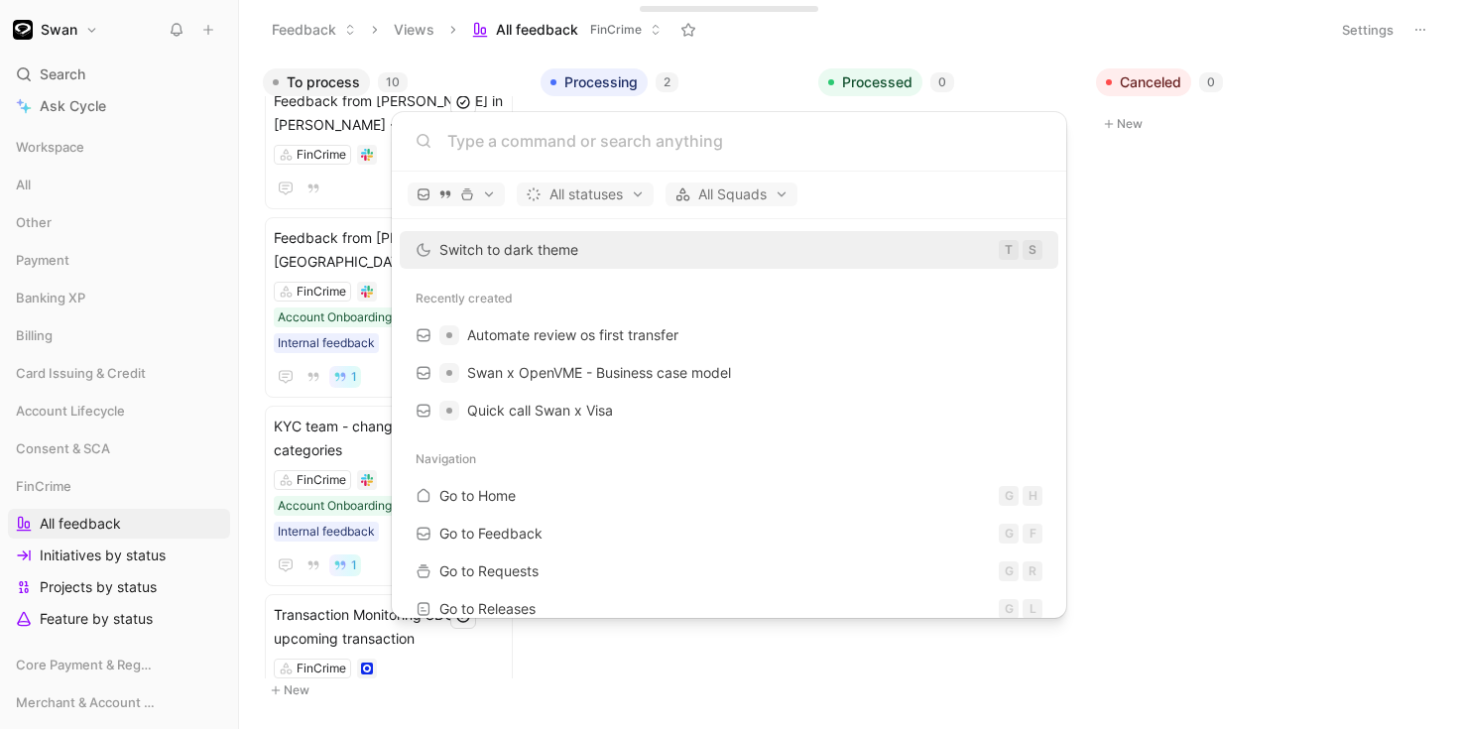
click at [320, 657] on body "Swan Search ⌘ K Ask Cycle Workspace All Other Payment Banking XP Billing Card I…" at bounding box center [729, 364] width 1458 height 729
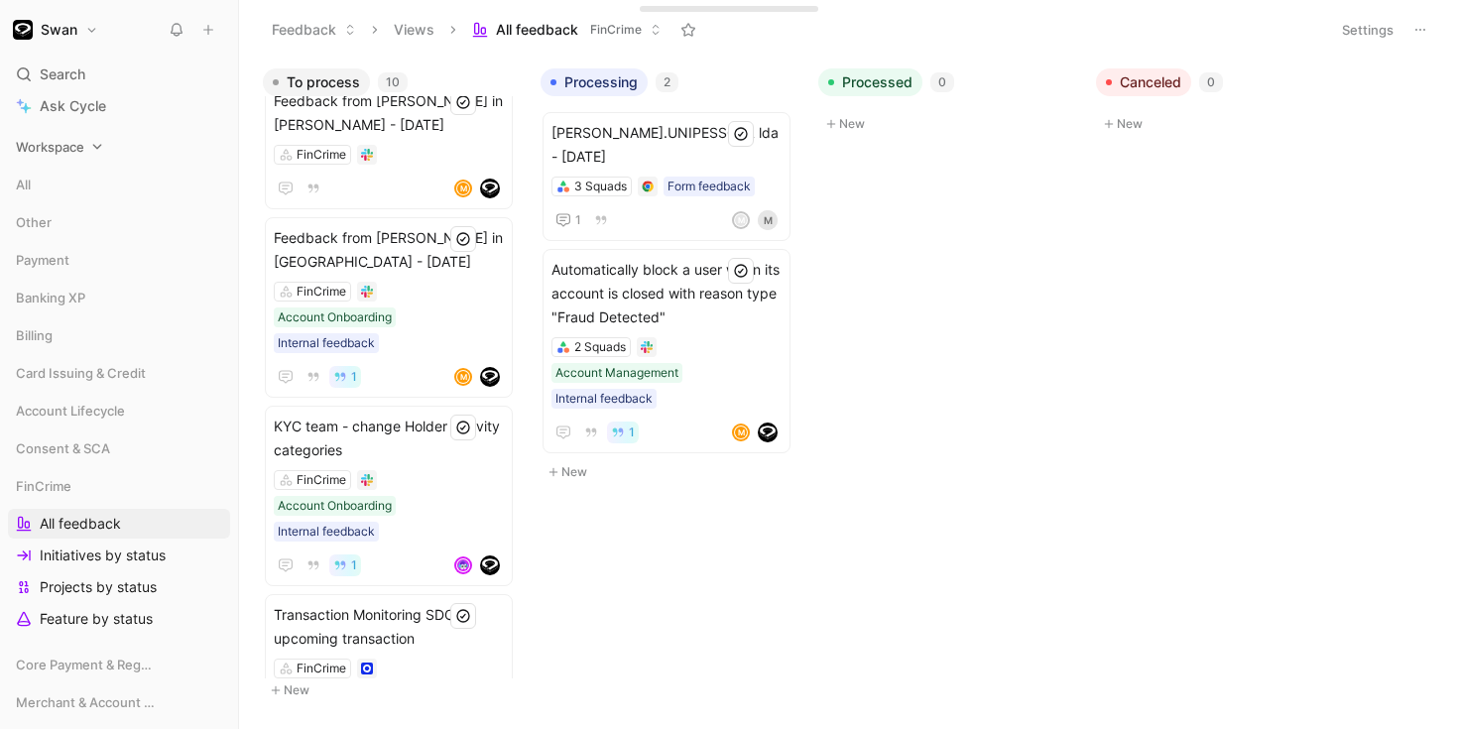
click at [61, 147] on span "Workspace" at bounding box center [50, 147] width 68 height 20
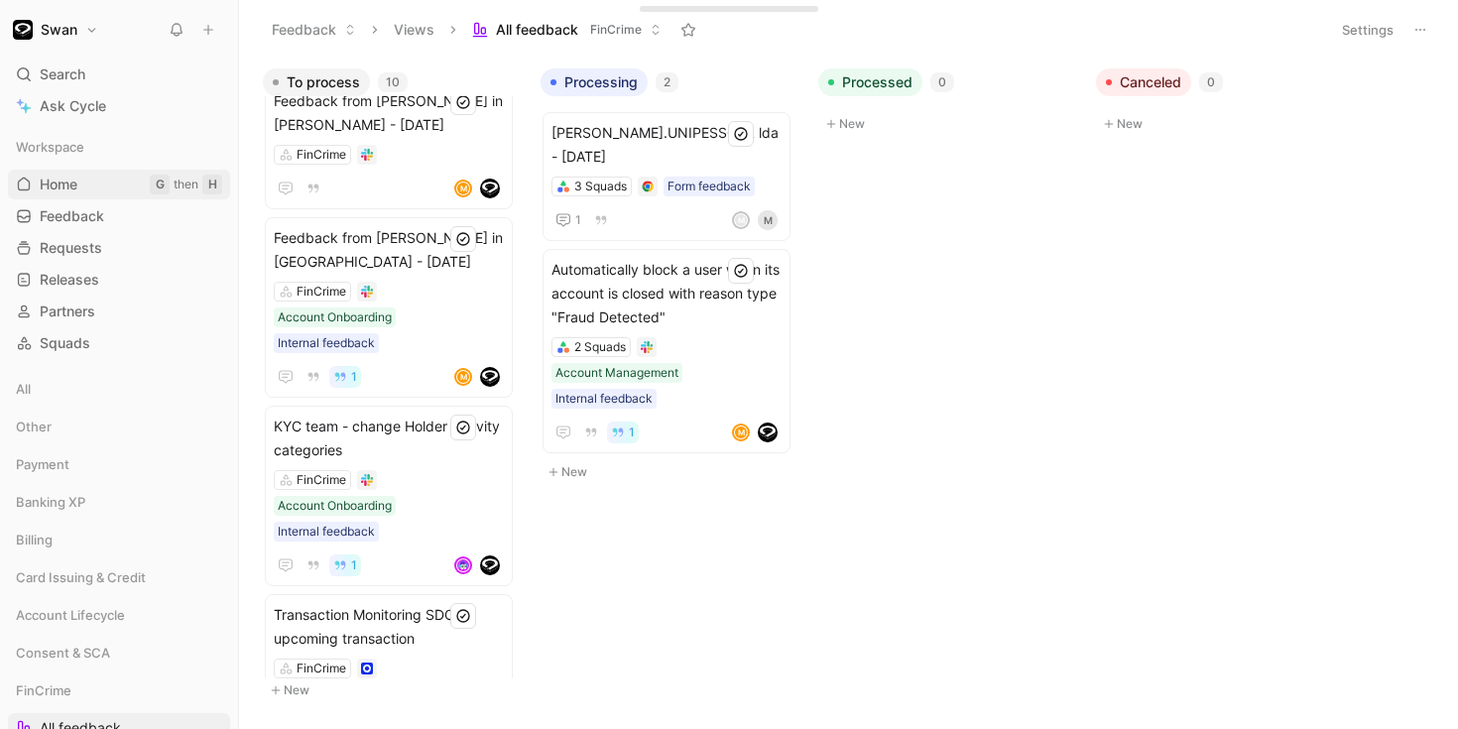
click at [76, 185] on span "Home" at bounding box center [59, 185] width 38 height 20
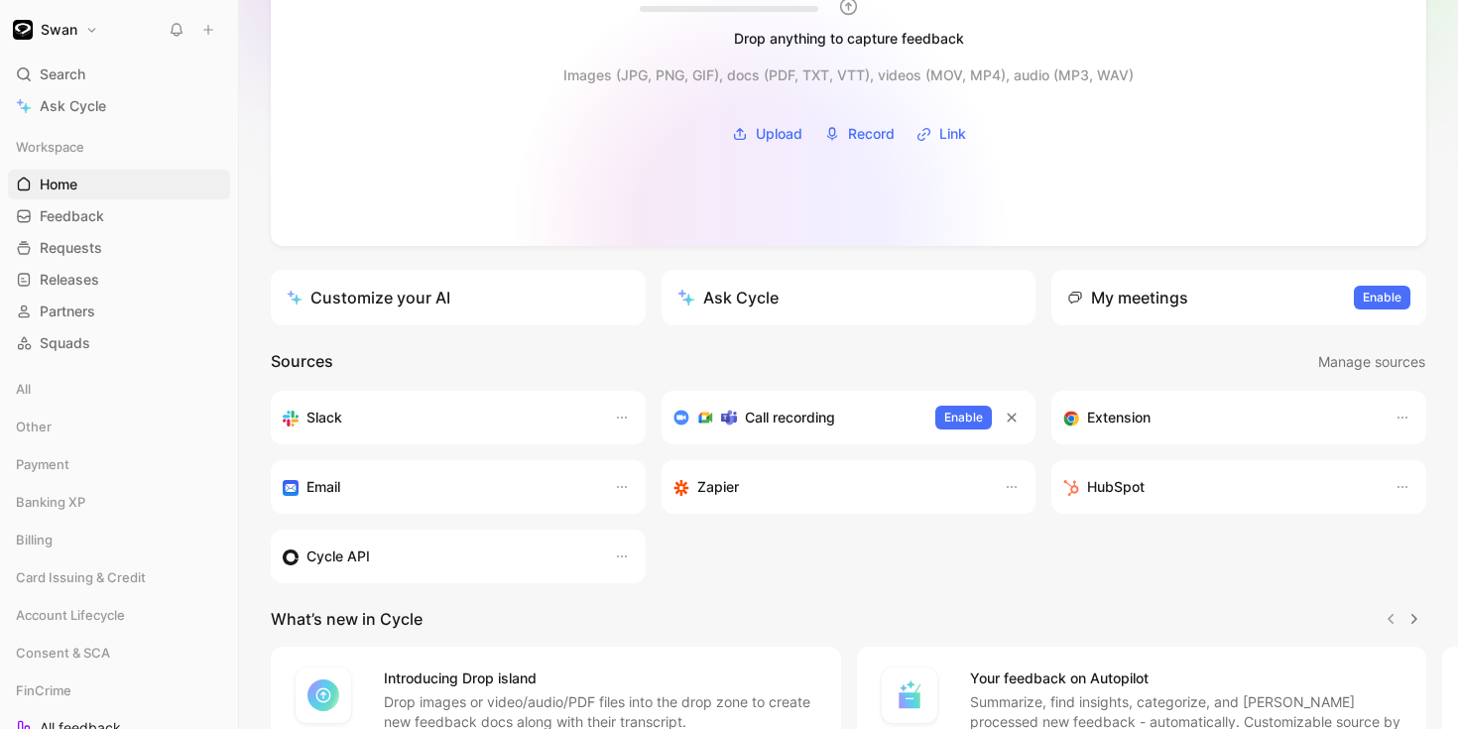
scroll to position [206, 0]
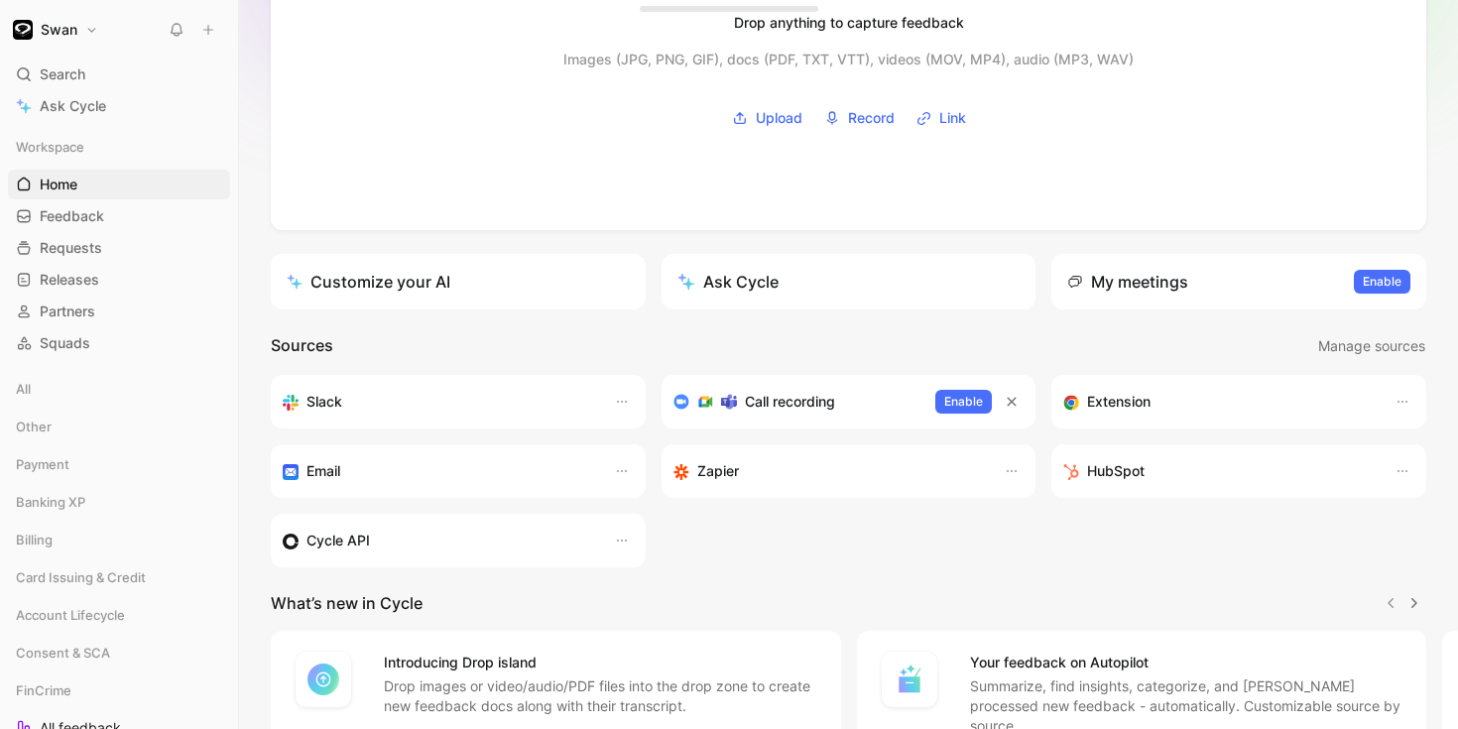
click at [819, 283] on button "Ask Cycle" at bounding box center [848, 282] width 375 height 56
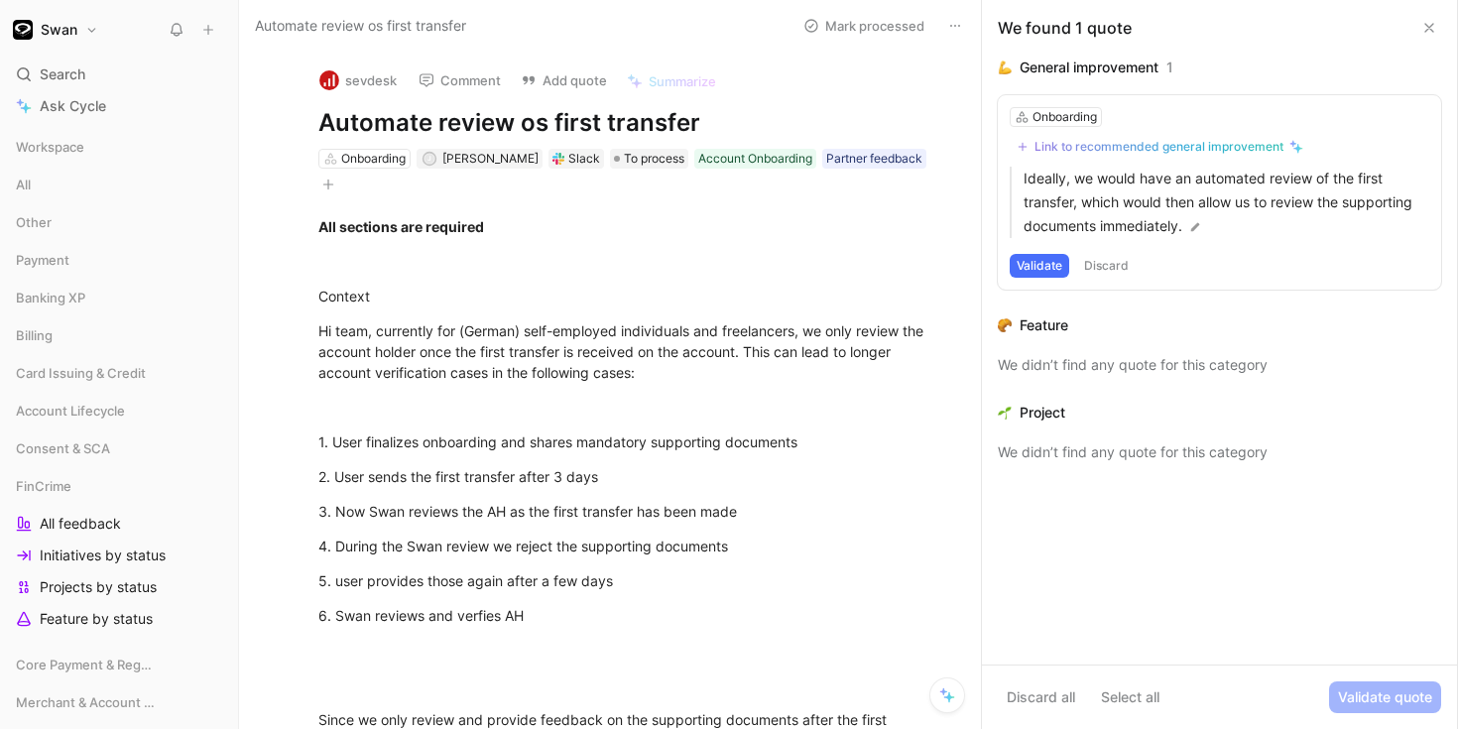
scroll to position [1019, 0]
